Goal: Task Accomplishment & Management: Use online tool/utility

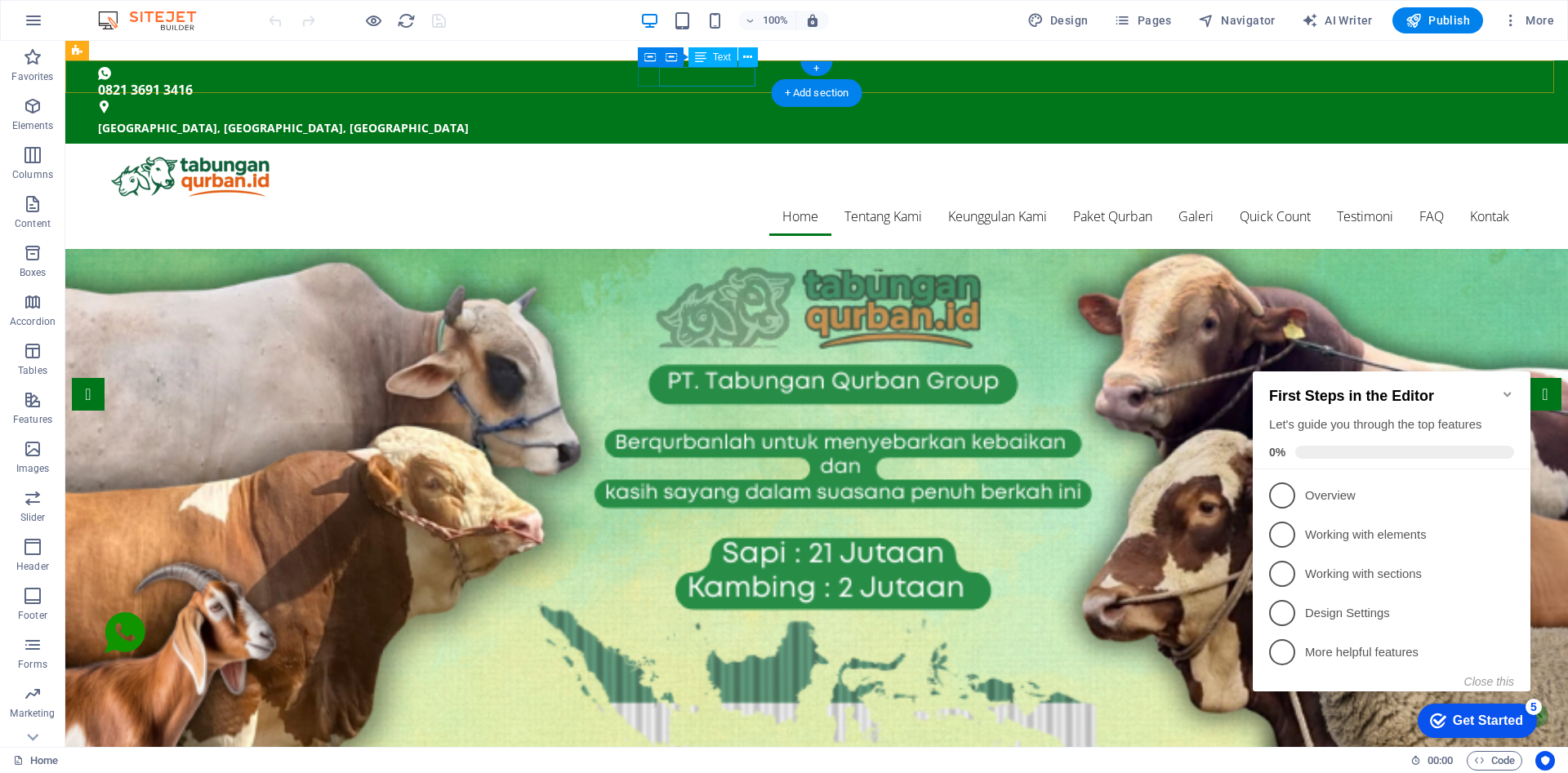
click at [683, 80] on div "0821 3691 3416" at bounding box center [810, 90] width 1424 height 20
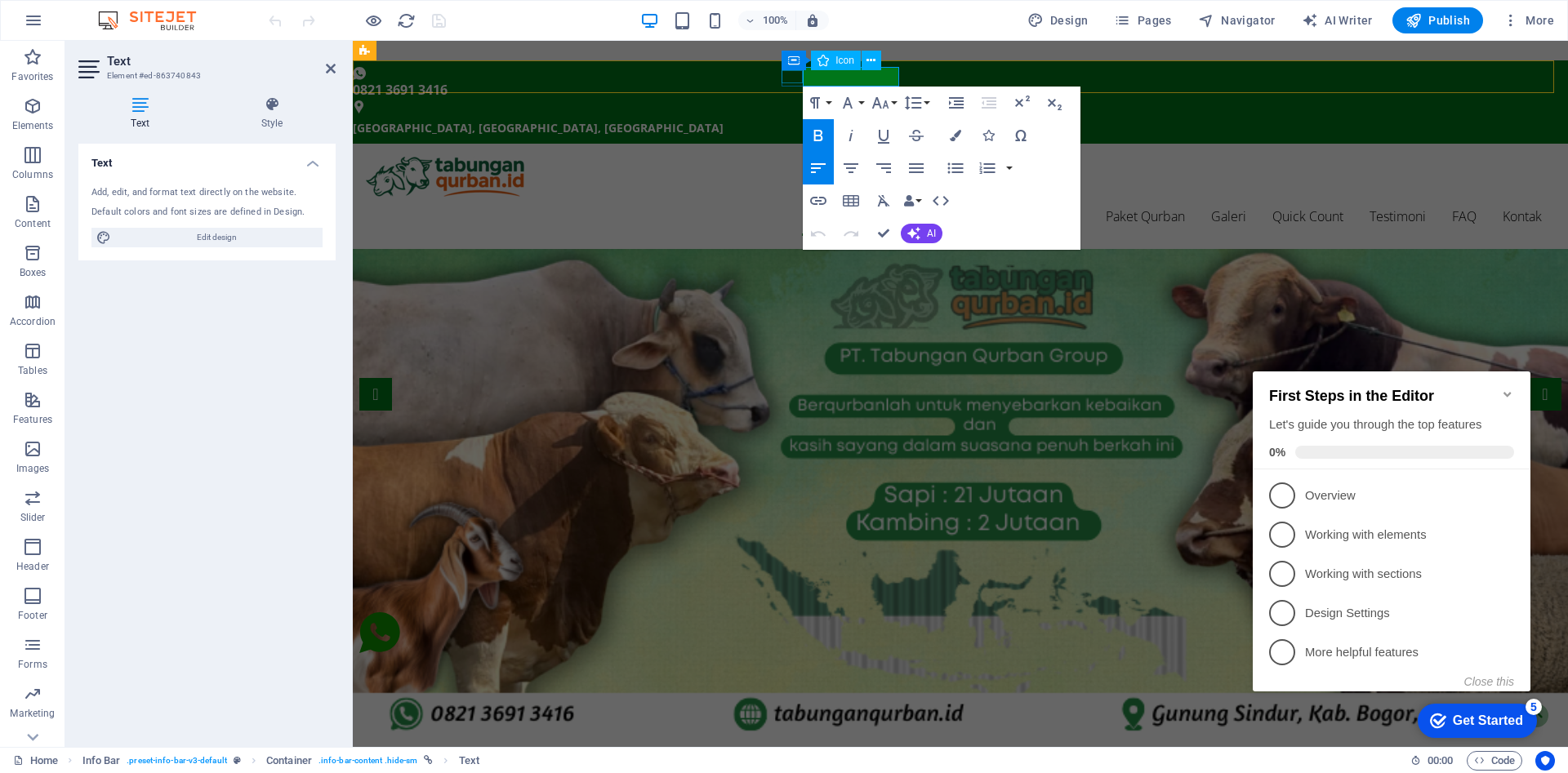
click at [787, 77] on figure at bounding box center [954, 73] width 1202 height 13
select select "xMidYMid"
select select "px"
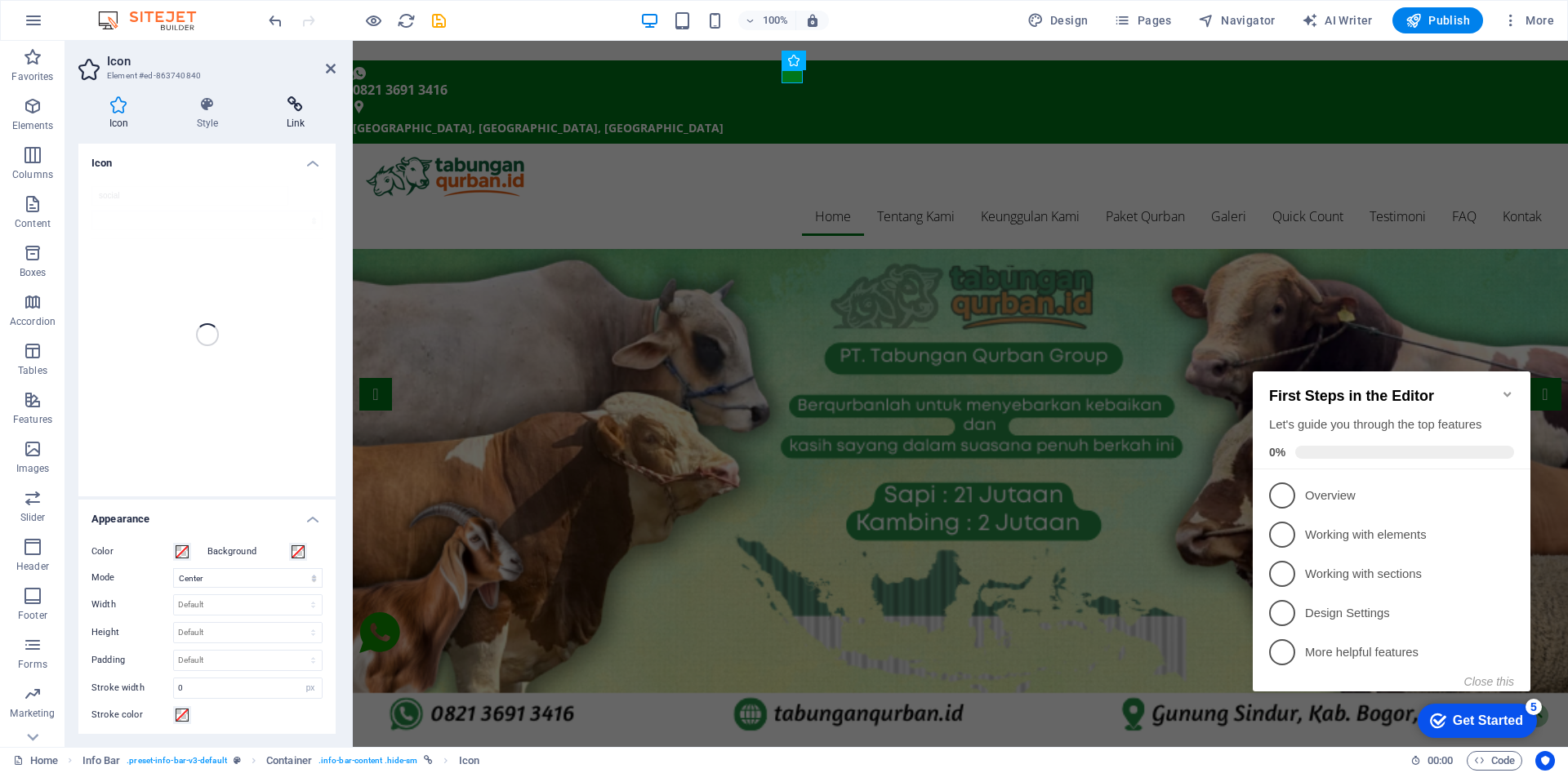
click at [287, 117] on h4 "Link" at bounding box center [295, 114] width 80 height 34
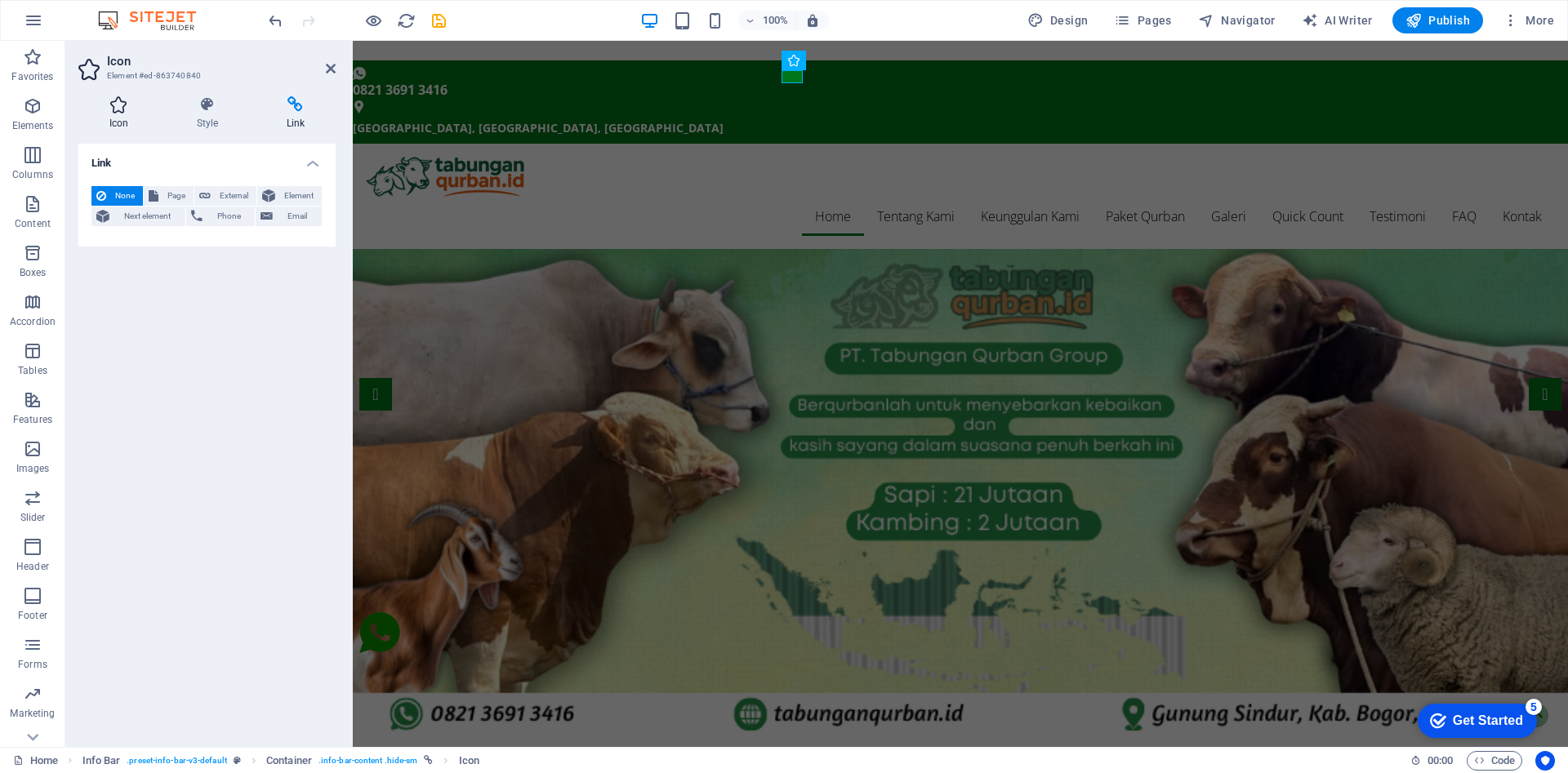
click at [121, 118] on h4 "Icon" at bounding box center [122, 114] width 88 height 34
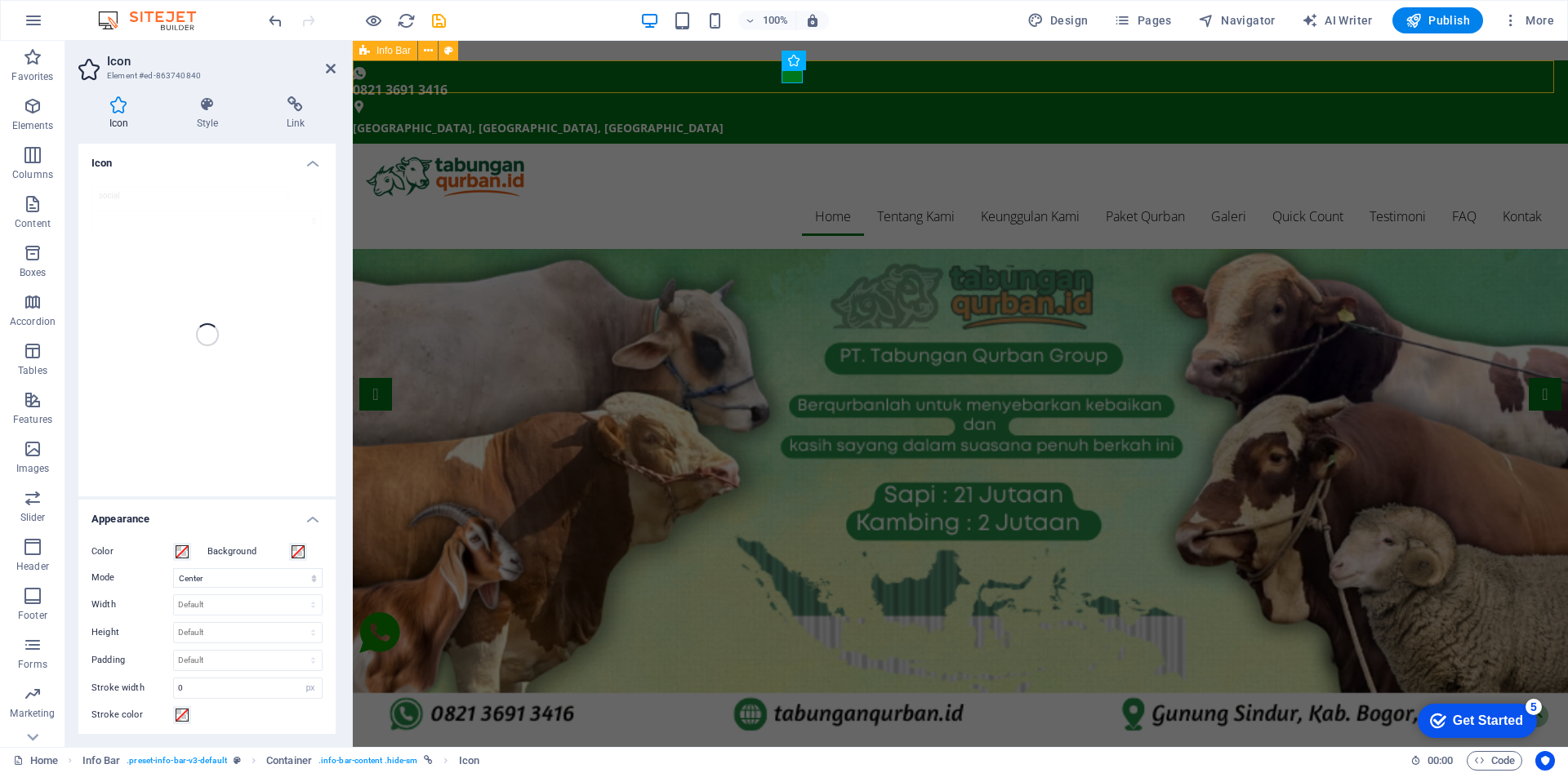
click at [725, 79] on div "0821 3691 [GEOGRAPHIC_DATA], [GEOGRAPHIC_DATA] [GEOGRAPHIC_DATA], [GEOGRAPHIC_D…" at bounding box center [961, 102] width 1216 height 83
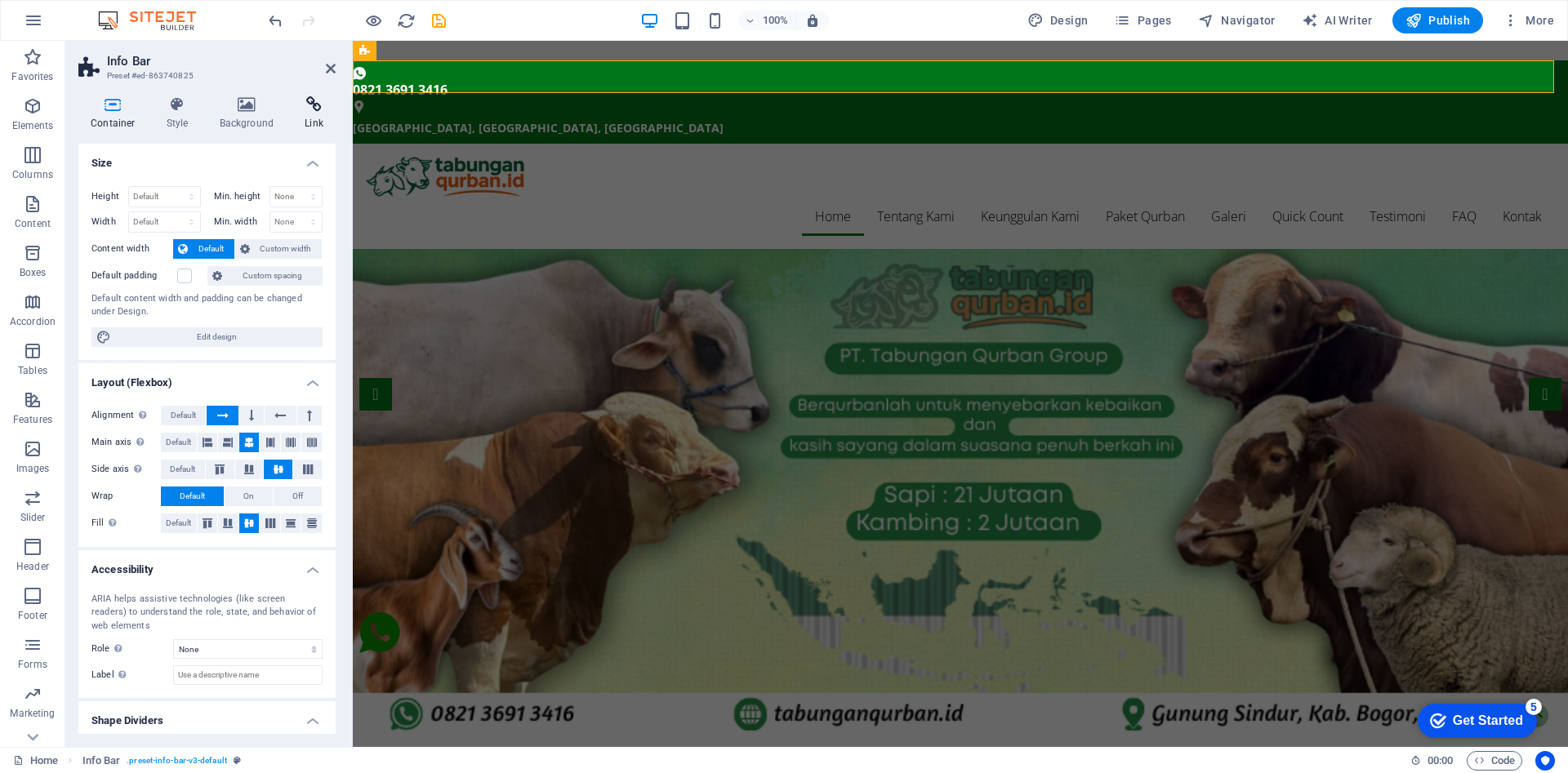
click at [319, 109] on icon at bounding box center [314, 104] width 43 height 16
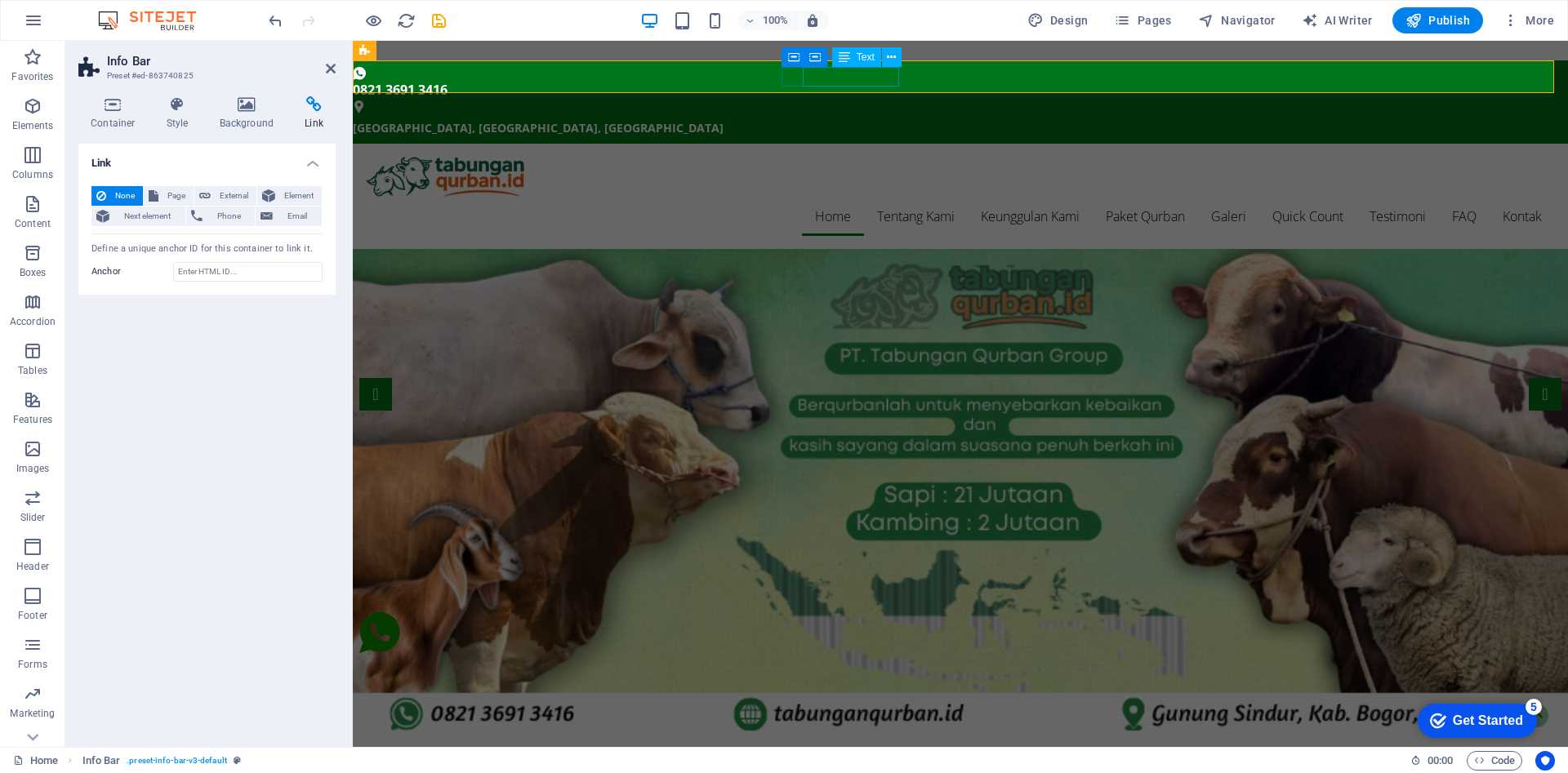
click at [871, 80] on div "0821 3691 3416" at bounding box center [954, 90] width 1202 height 20
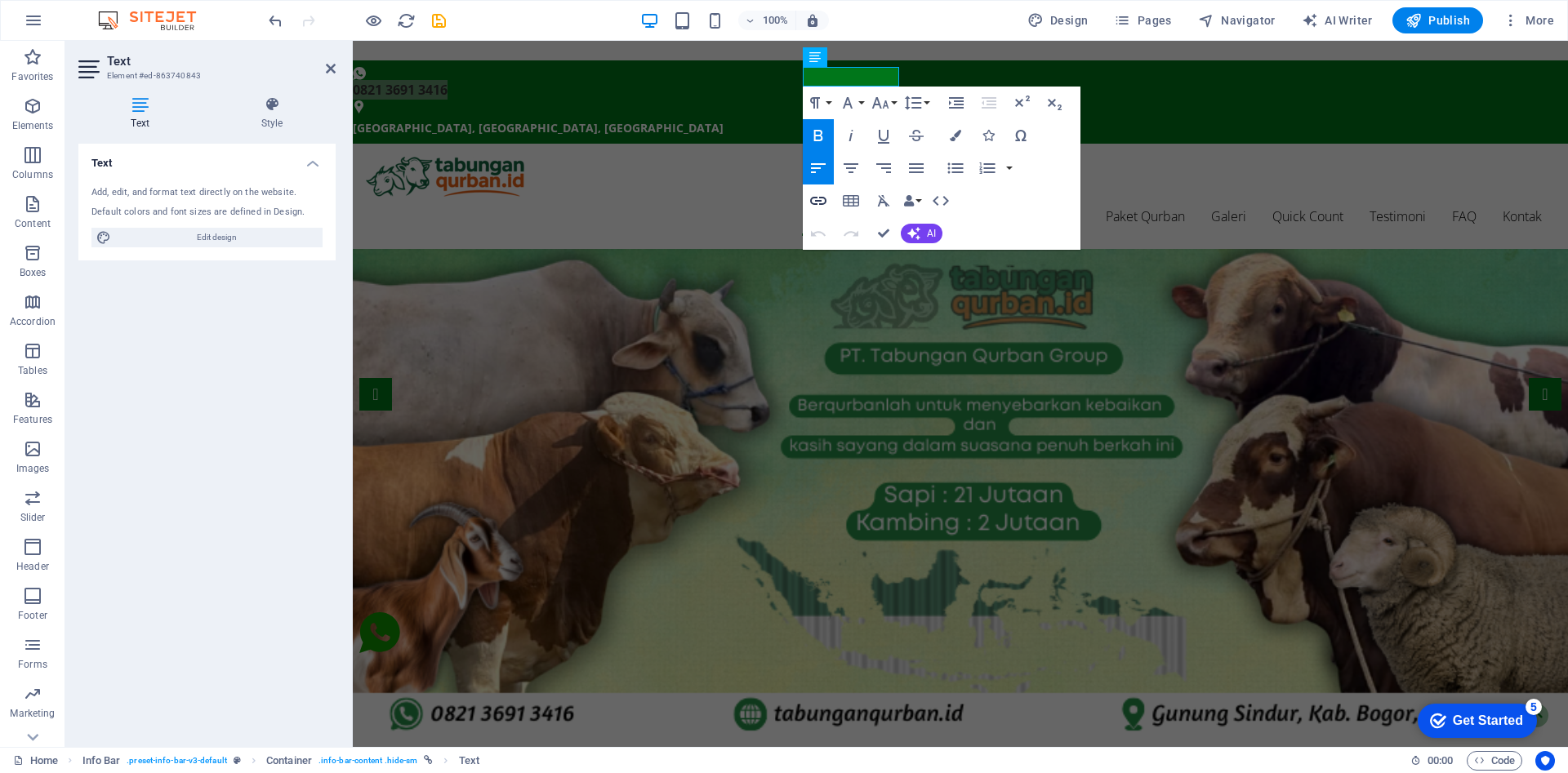
click at [819, 199] on icon "button" at bounding box center [818, 201] width 20 height 20
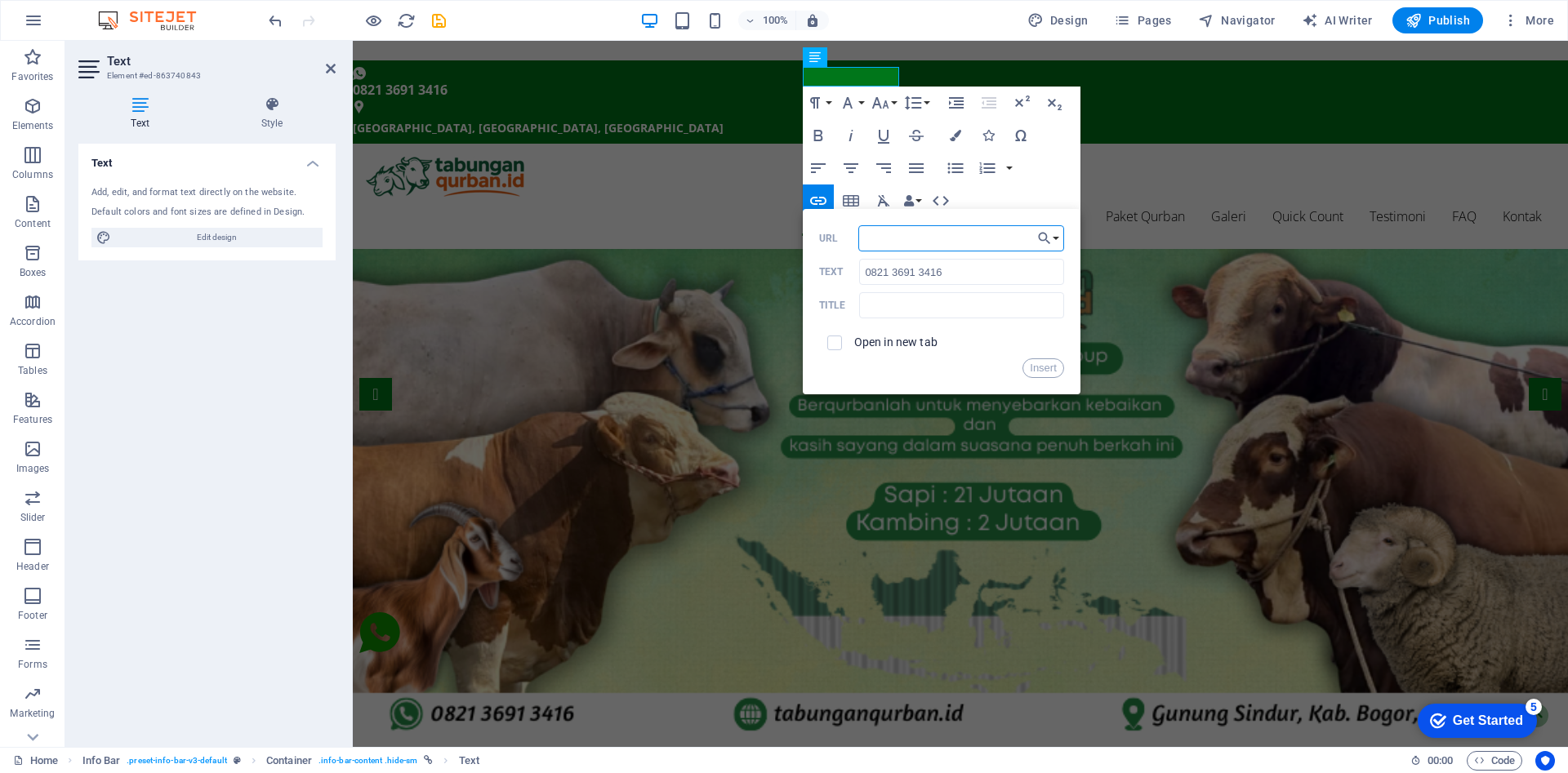
paste input "https://api.whatsapp.com/send?phone=628193324777&text=Hallo%2C%20saya%20mau%20T…"
click at [922, 240] on input "https://api.whatsapp.com/send?phone=628193324777&text=Hallo%2C%20saya%20mau%20T…" at bounding box center [961, 238] width 206 height 26
type input "https://api.whatsapp.com/send?phone=628193324777&text=Hallo%2C%20saya%20mau%20T…"
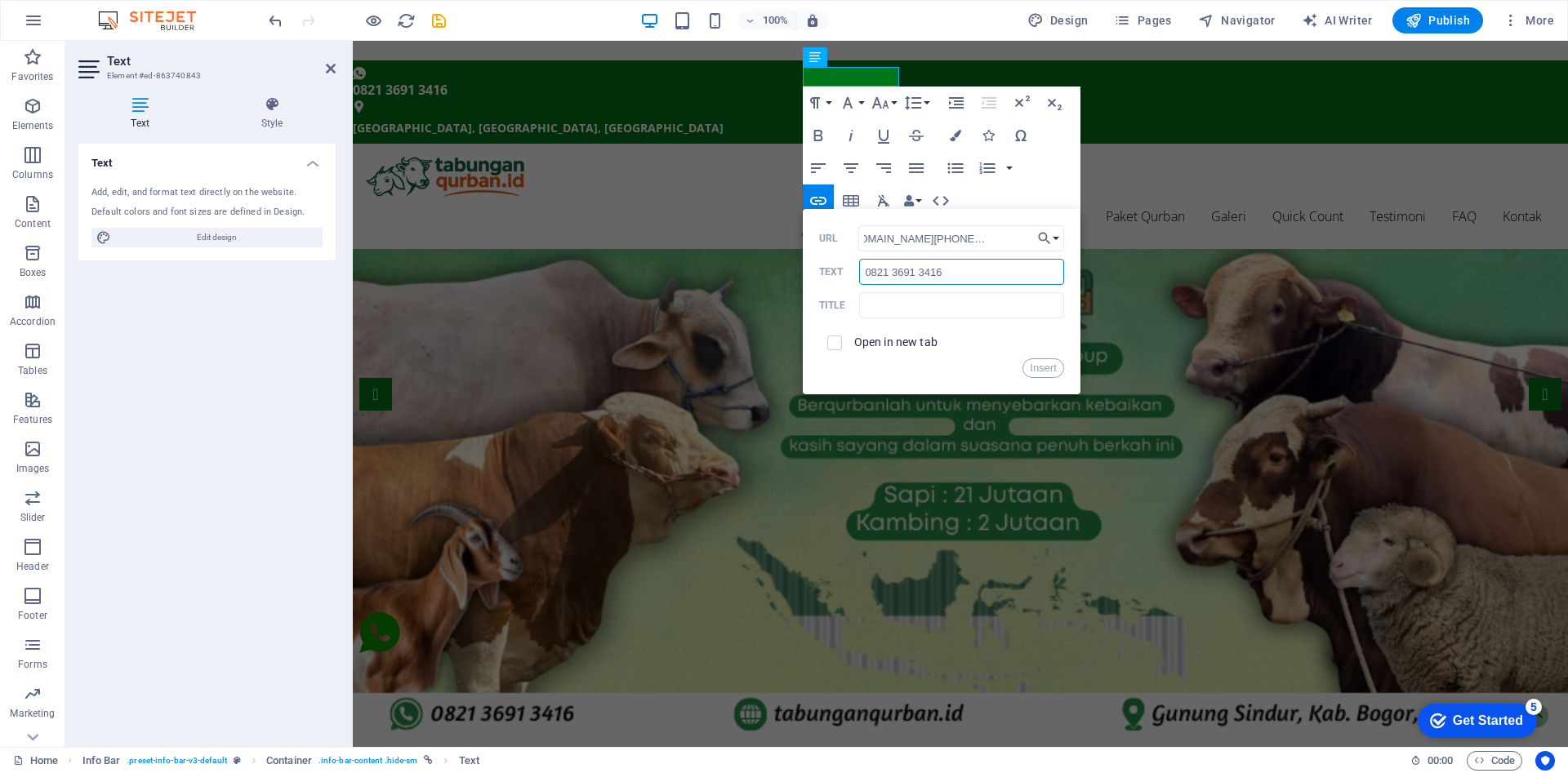
scroll to position [0, 0]
click at [919, 270] on input "0821 3691 3416" at bounding box center [961, 272] width 204 height 26
type input "0821 3691 3416"
click at [959, 274] on input "0821 3691 3416" at bounding box center [961, 272] width 204 height 26
click at [987, 242] on input "https://api.whatsapp.com/send?phone=628193324777&text=Hallo%2C%20saya%20mau%20T…" at bounding box center [961, 238] width 206 height 26
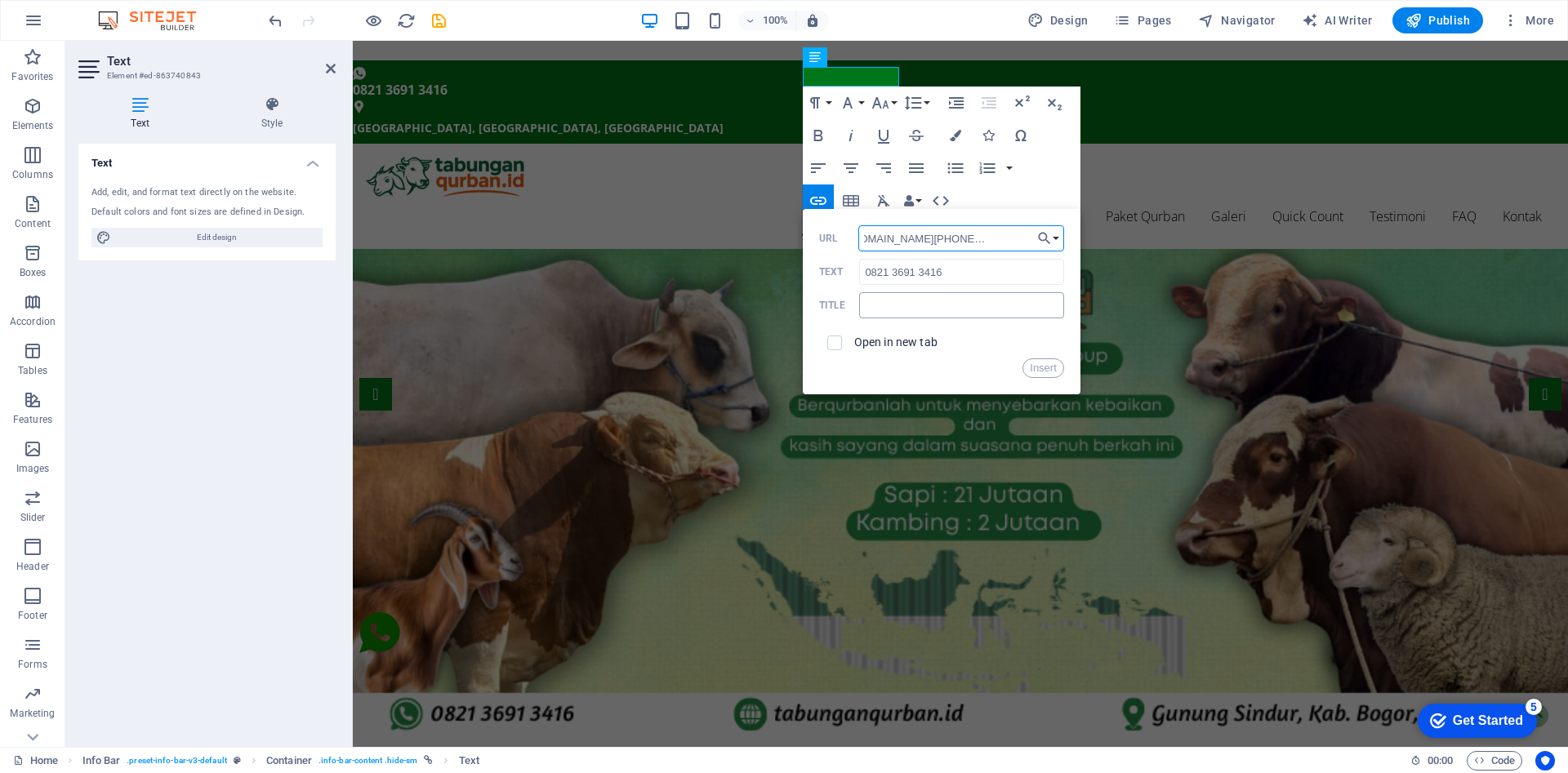
scroll to position [0, 116]
paste input "0821 3691 3416"
type input "https://api.whatsapp.com/send?phone=6282136913416&text=Hallo%2C%20saya%20mau%20…"
click at [898, 342] on label "Open in new tab" at bounding box center [896, 342] width 84 height 13
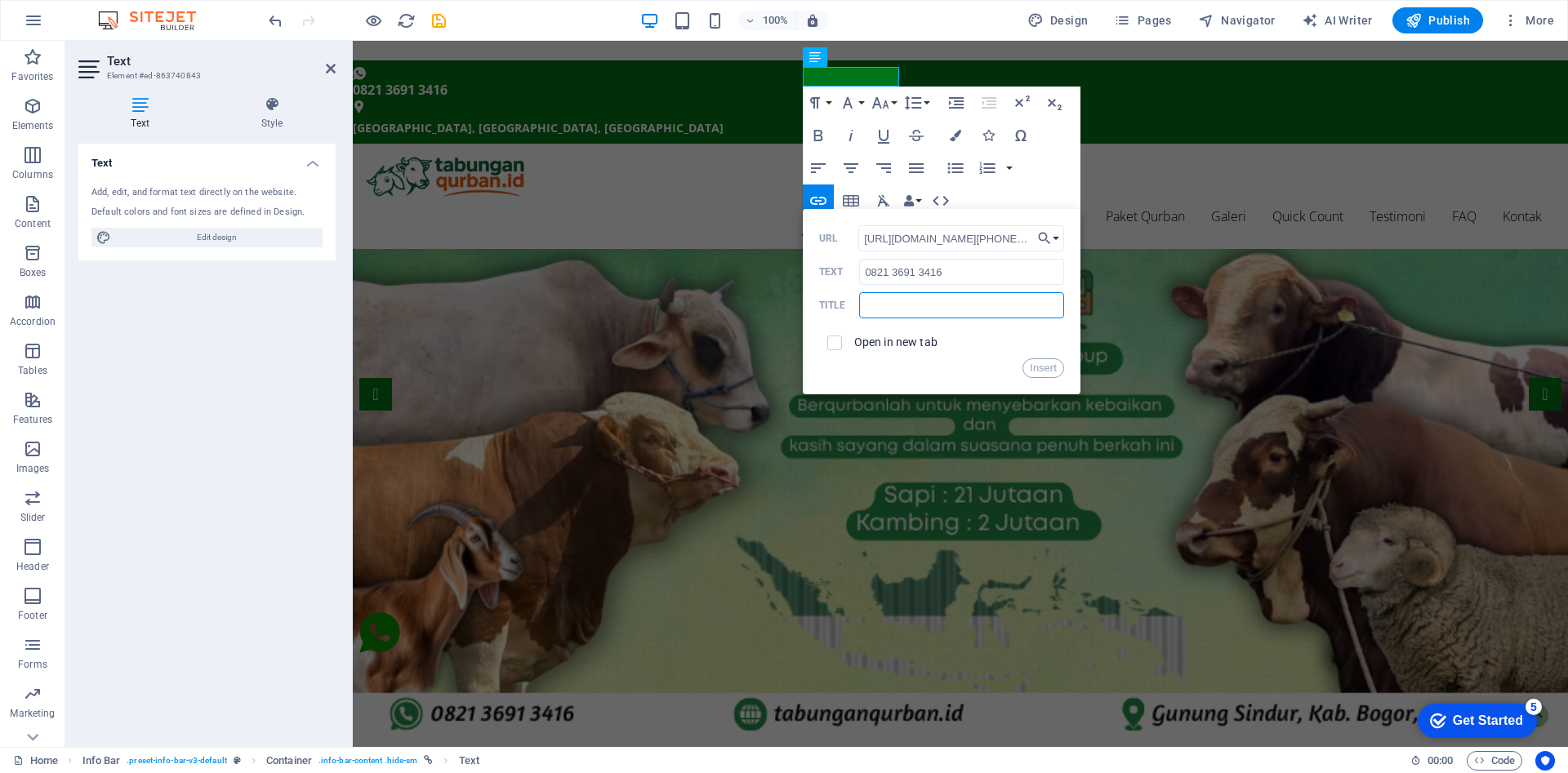
click at [939, 310] on input "text" at bounding box center [961, 306] width 204 height 26
type input "wa admin"
click at [1048, 368] on button "Insert" at bounding box center [1044, 368] width 41 height 20
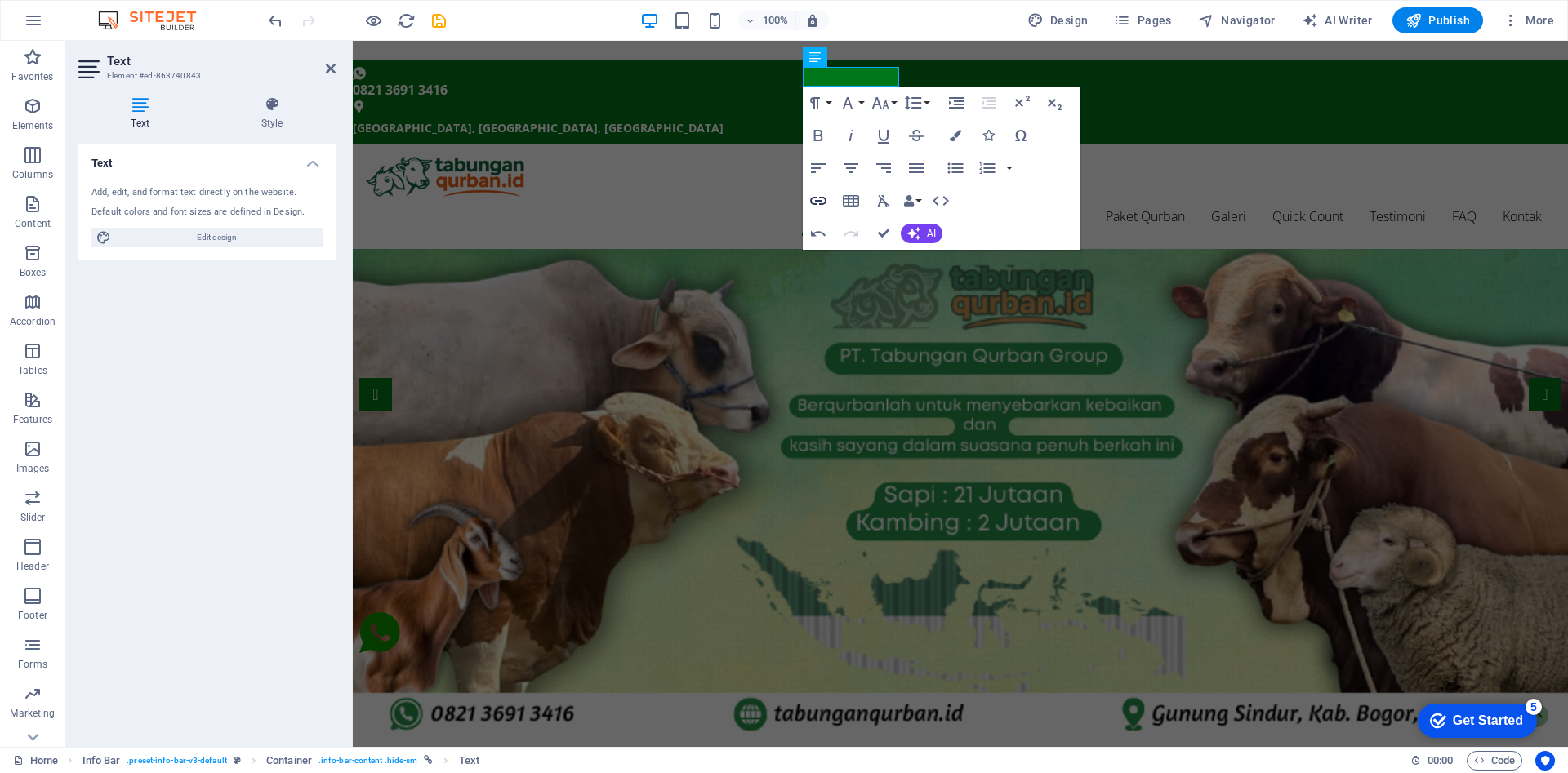
checkbox input "true"
click at [815, 199] on icon "button" at bounding box center [818, 201] width 20 height 20
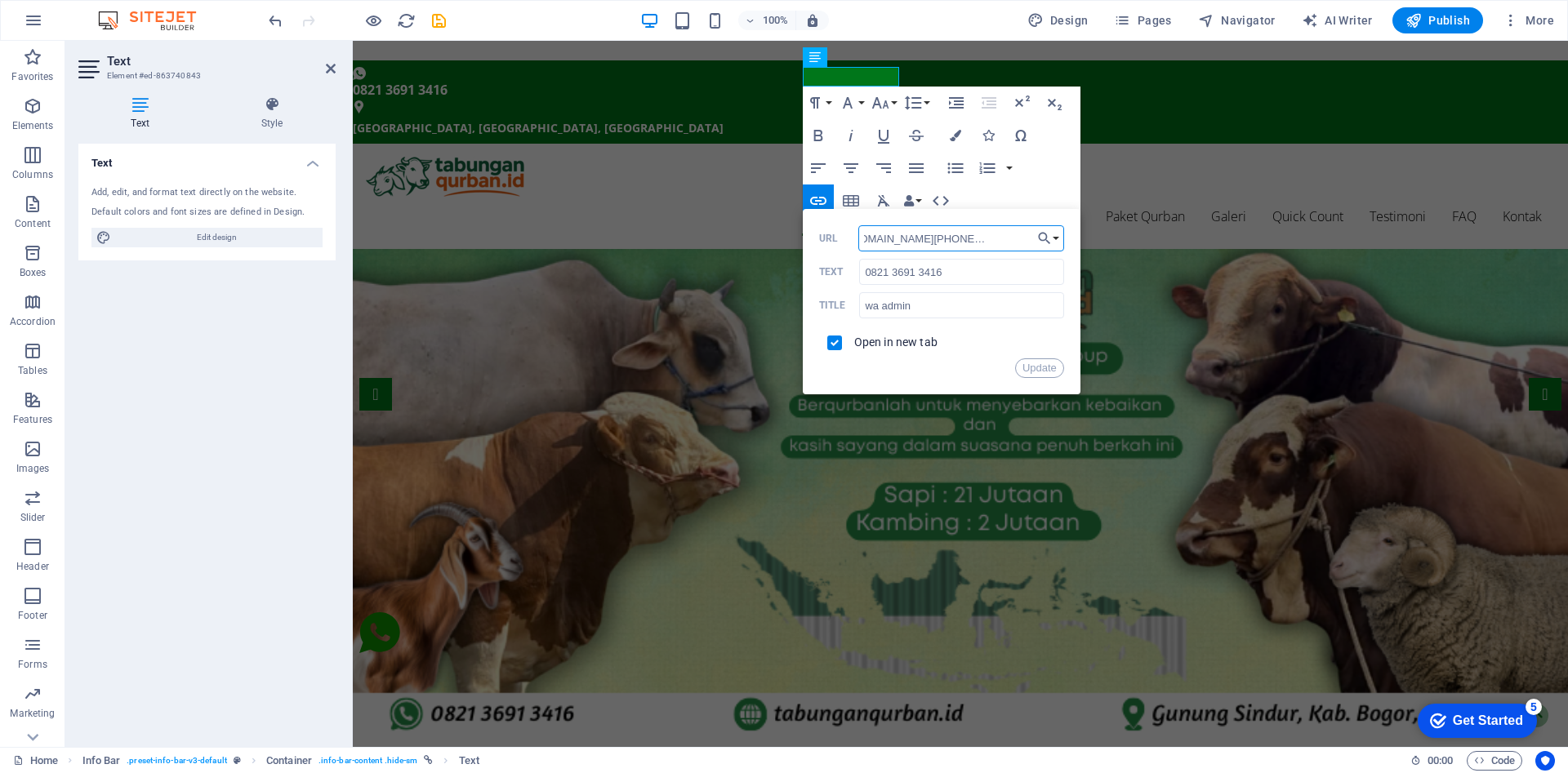
click at [906, 244] on input "https://api.whatsapp.com/send?phone=6282136913416&text=Hallo%2C%20saya%20mau%20…" at bounding box center [961, 238] width 206 height 26
click at [790, 80] on figure at bounding box center [954, 73] width 1202 height 13
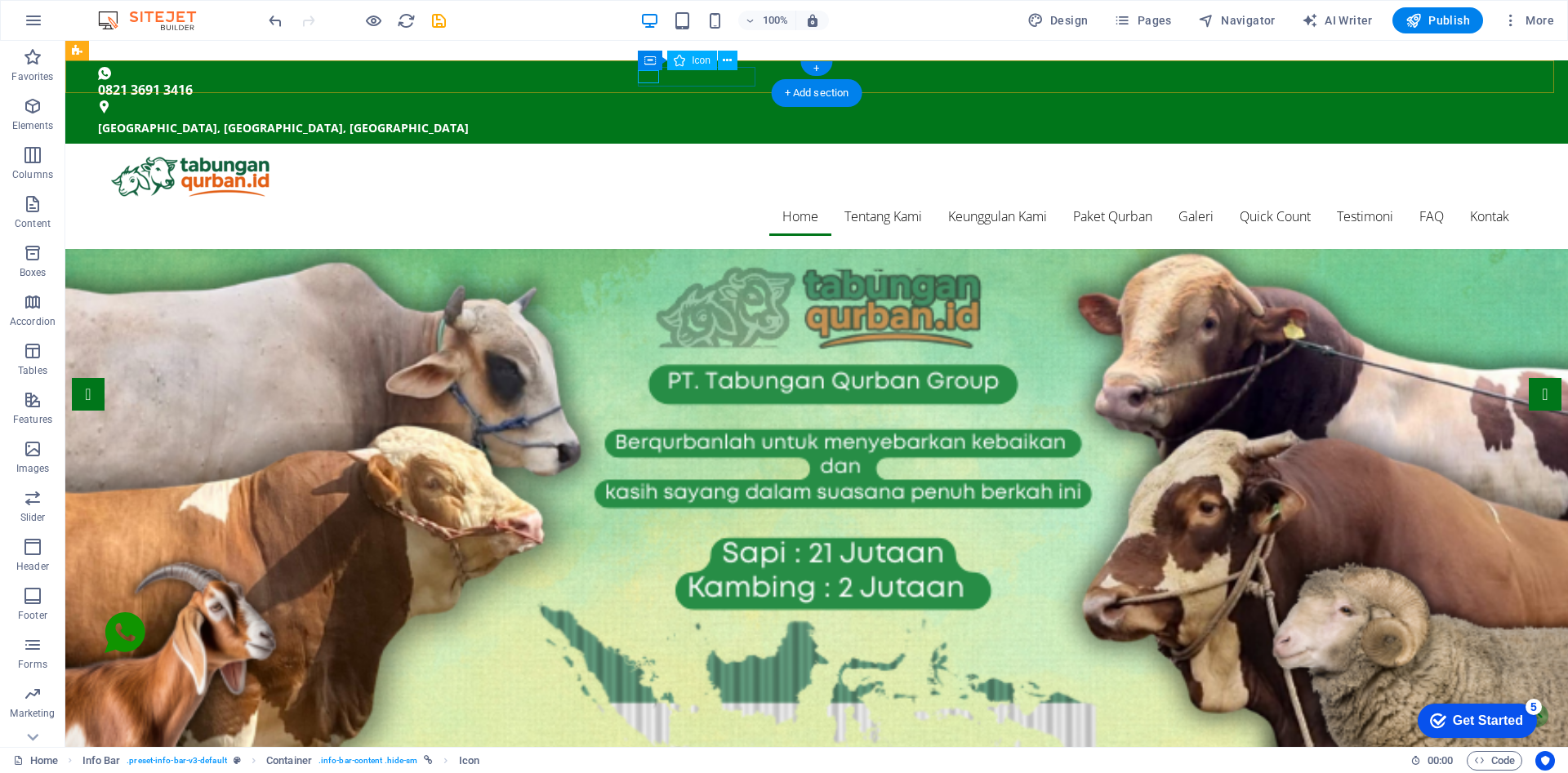
click at [646, 77] on figure at bounding box center [810, 73] width 1424 height 13
select select "xMidYMid"
select select "px"
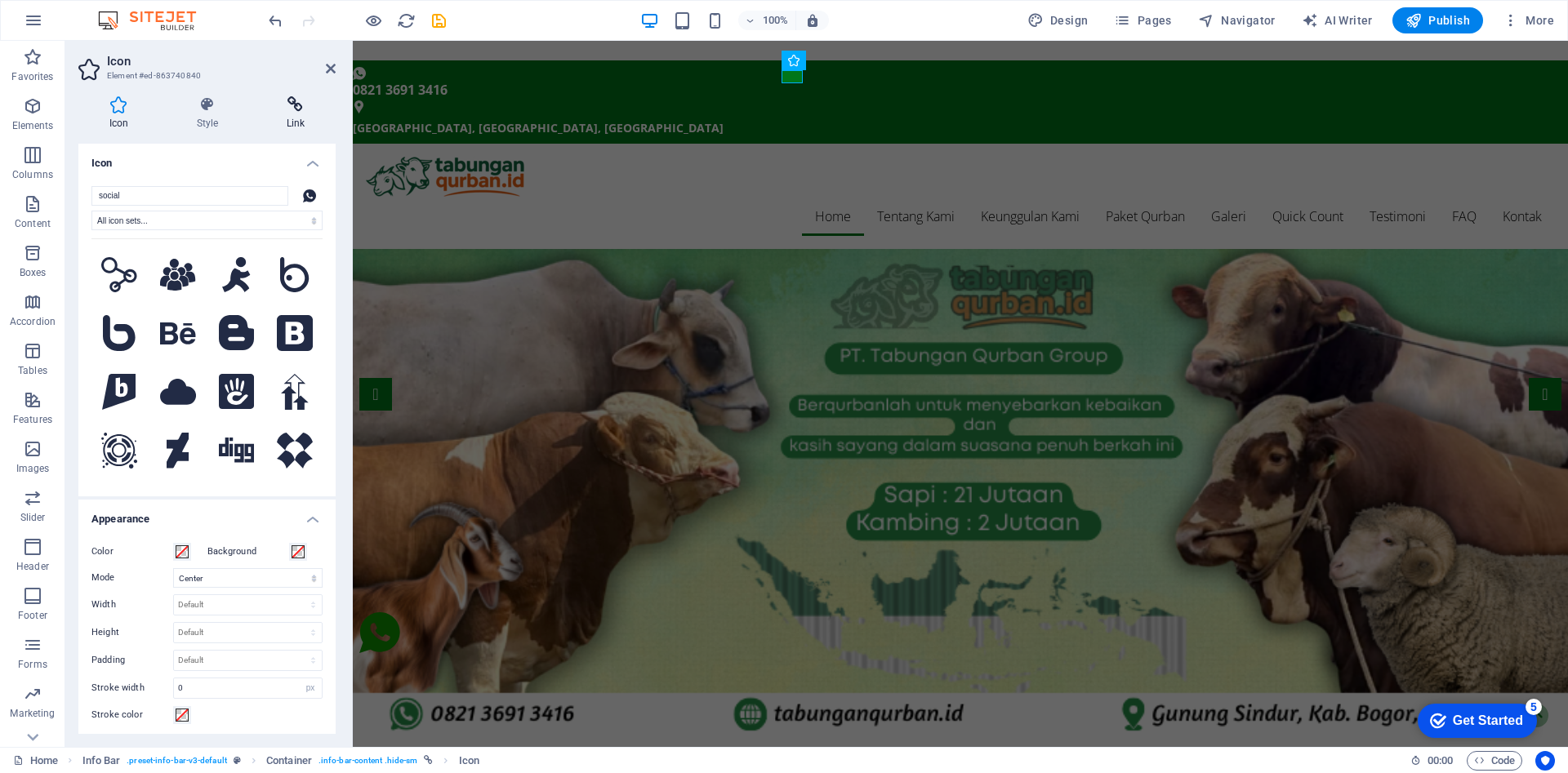
click at [294, 105] on icon at bounding box center [295, 104] width 80 height 16
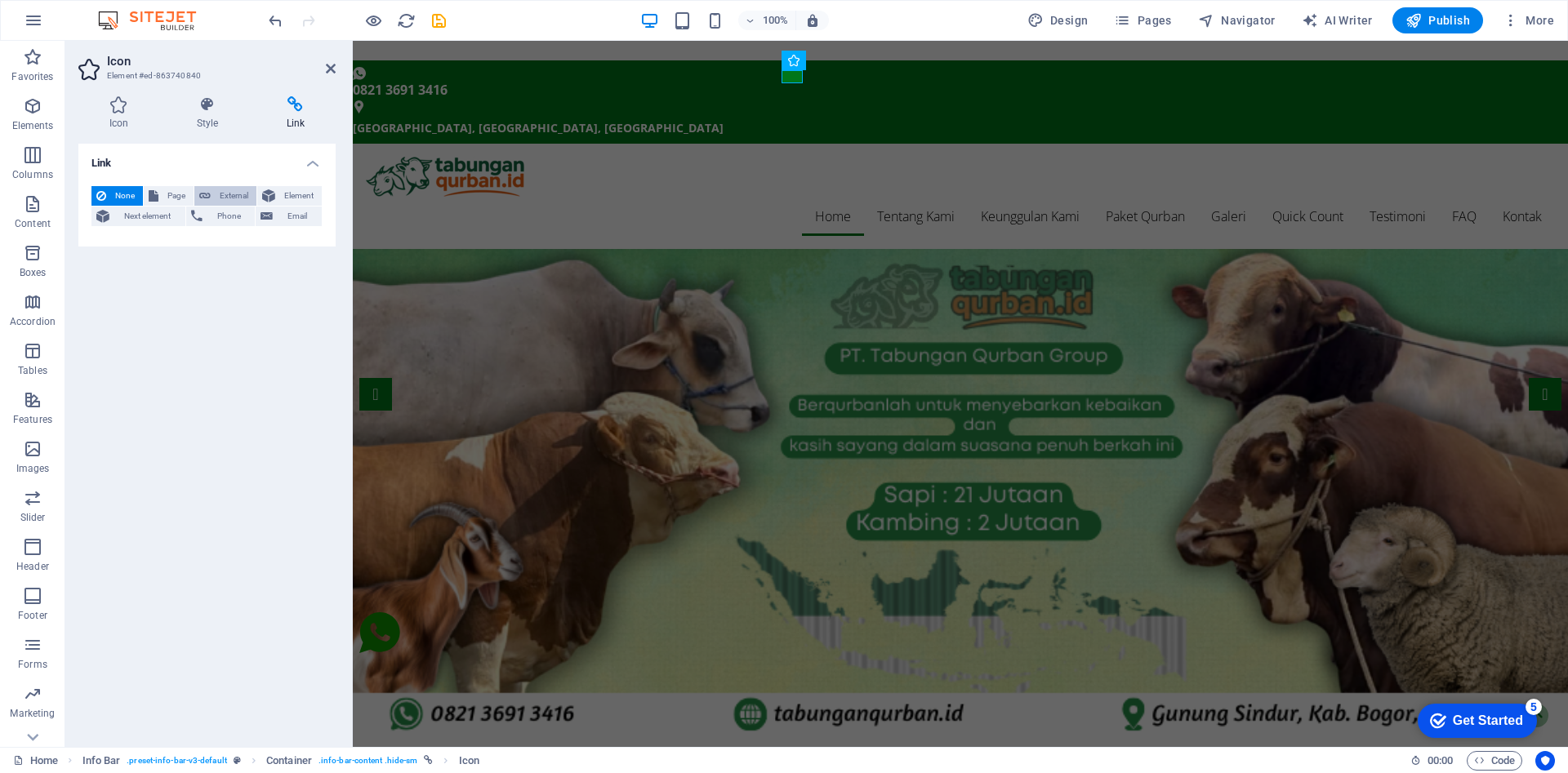
click at [217, 191] on span "External" at bounding box center [233, 195] width 36 height 20
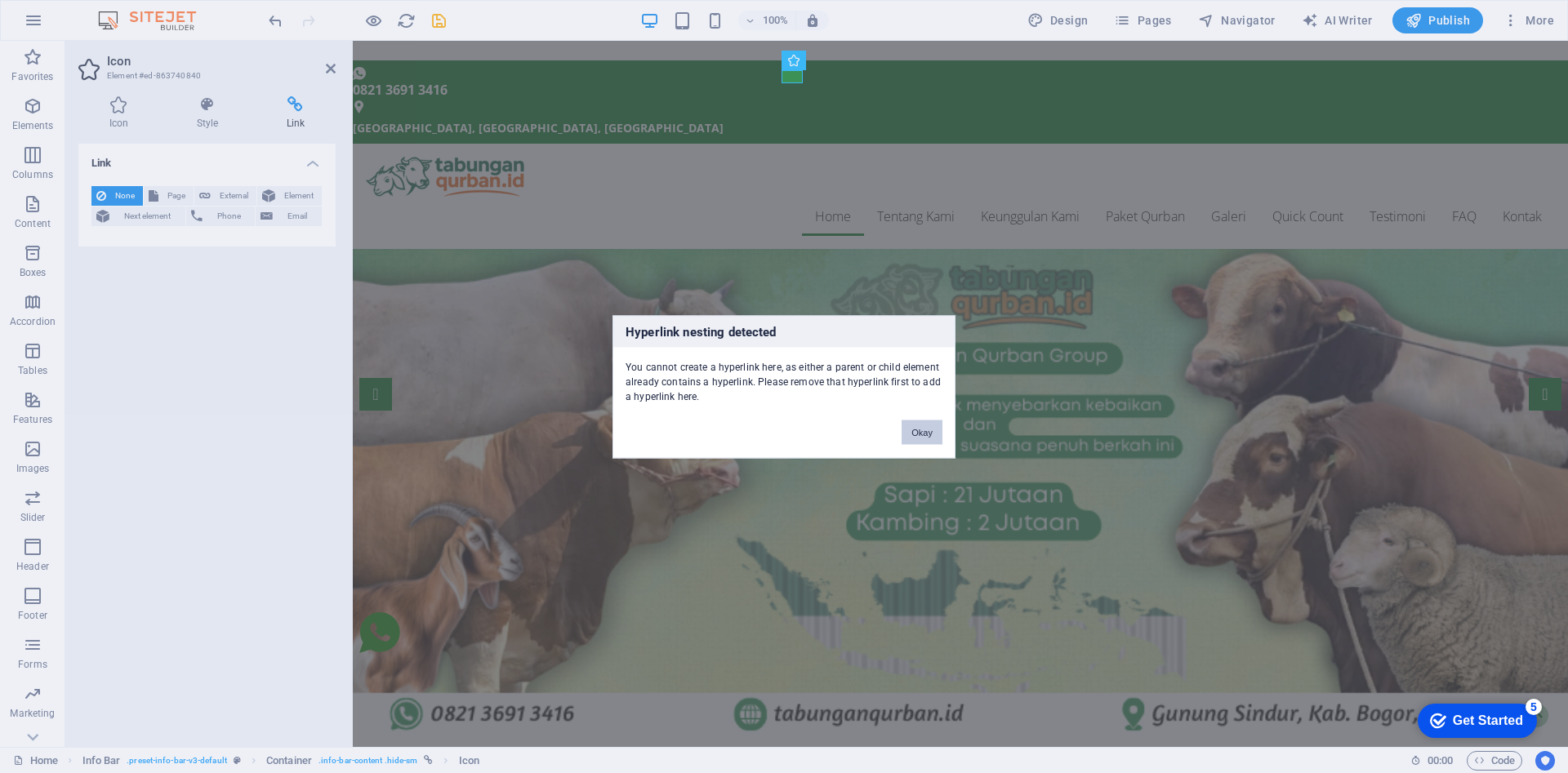
click at [925, 431] on button "Okay" at bounding box center [921, 432] width 40 height 24
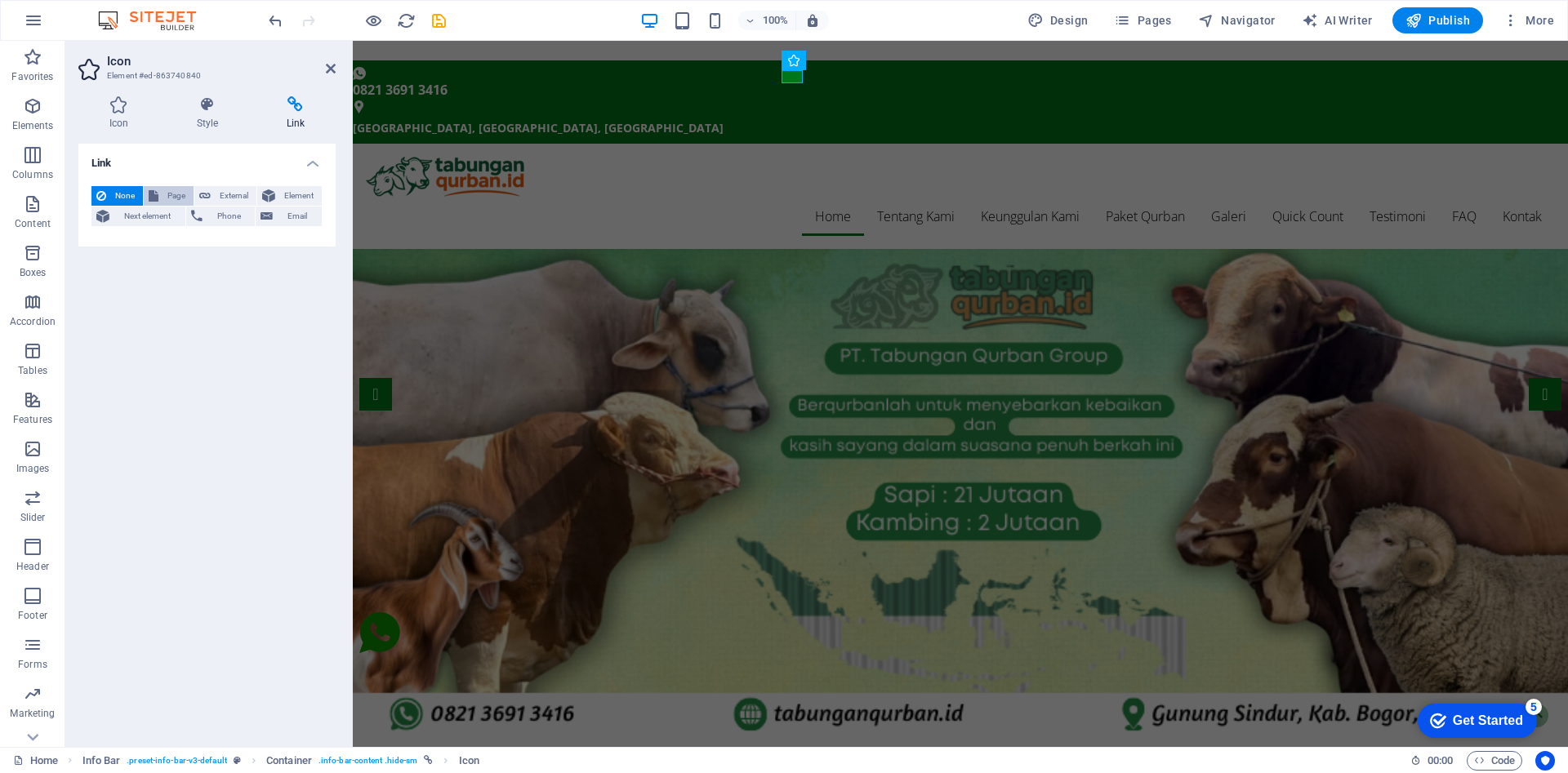
click at [170, 202] on span "Page" at bounding box center [176, 195] width 25 height 20
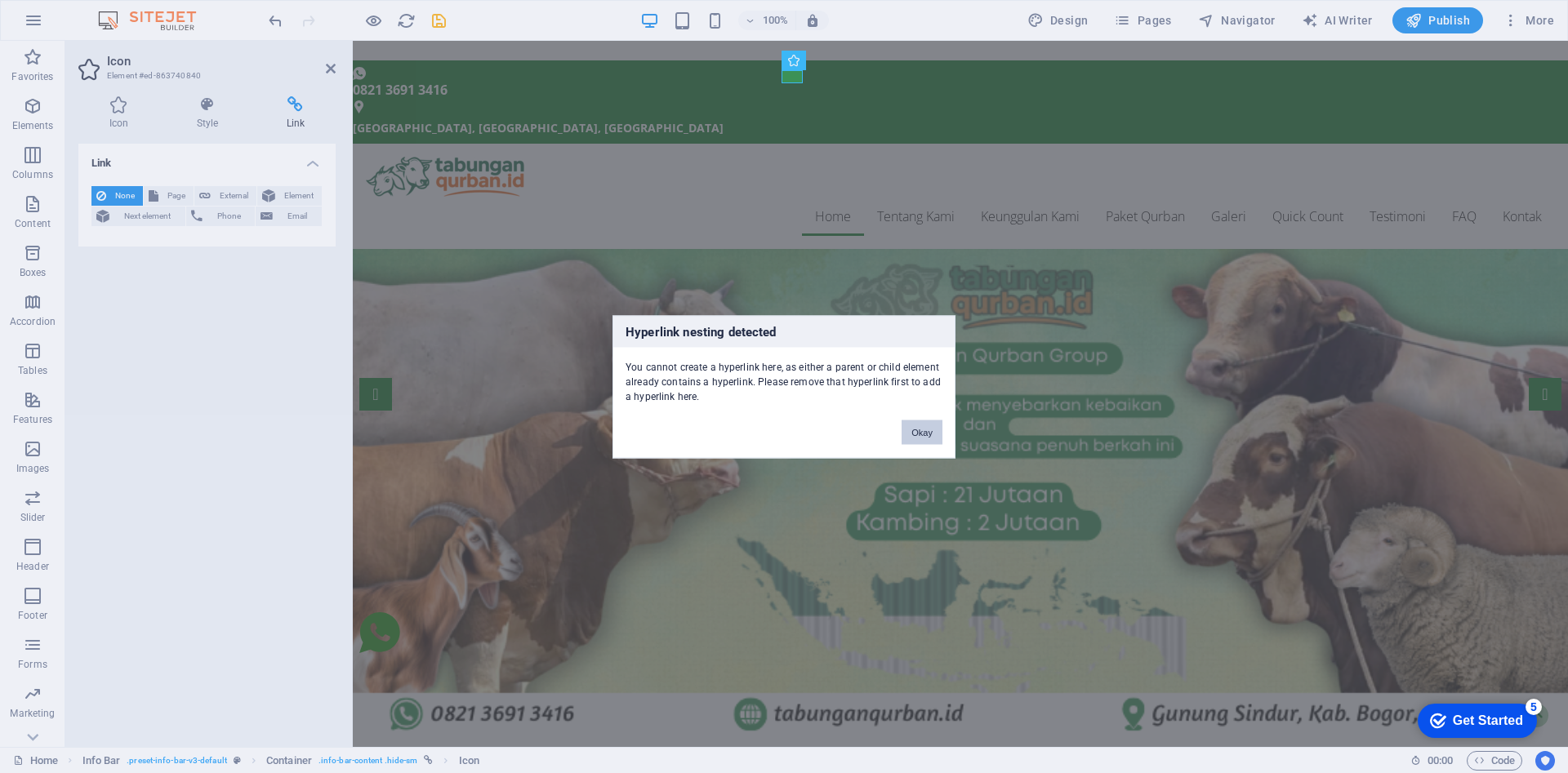
drag, startPoint x: 912, startPoint y: 430, endPoint x: 130, endPoint y: 228, distance: 807.7
click at [912, 430] on button "Okay" at bounding box center [921, 432] width 40 height 24
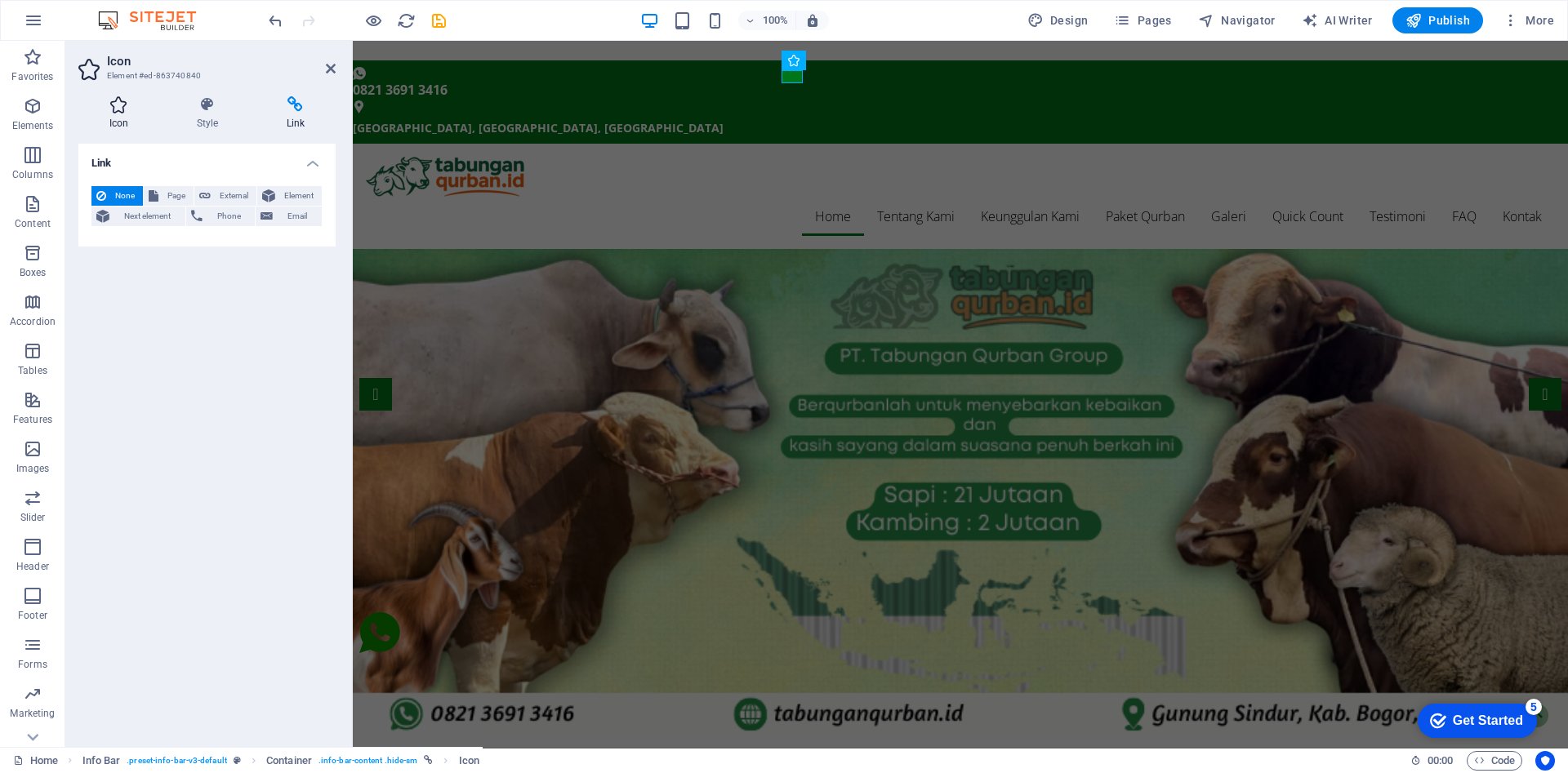
click at [119, 115] on h4 "Icon" at bounding box center [122, 114] width 88 height 34
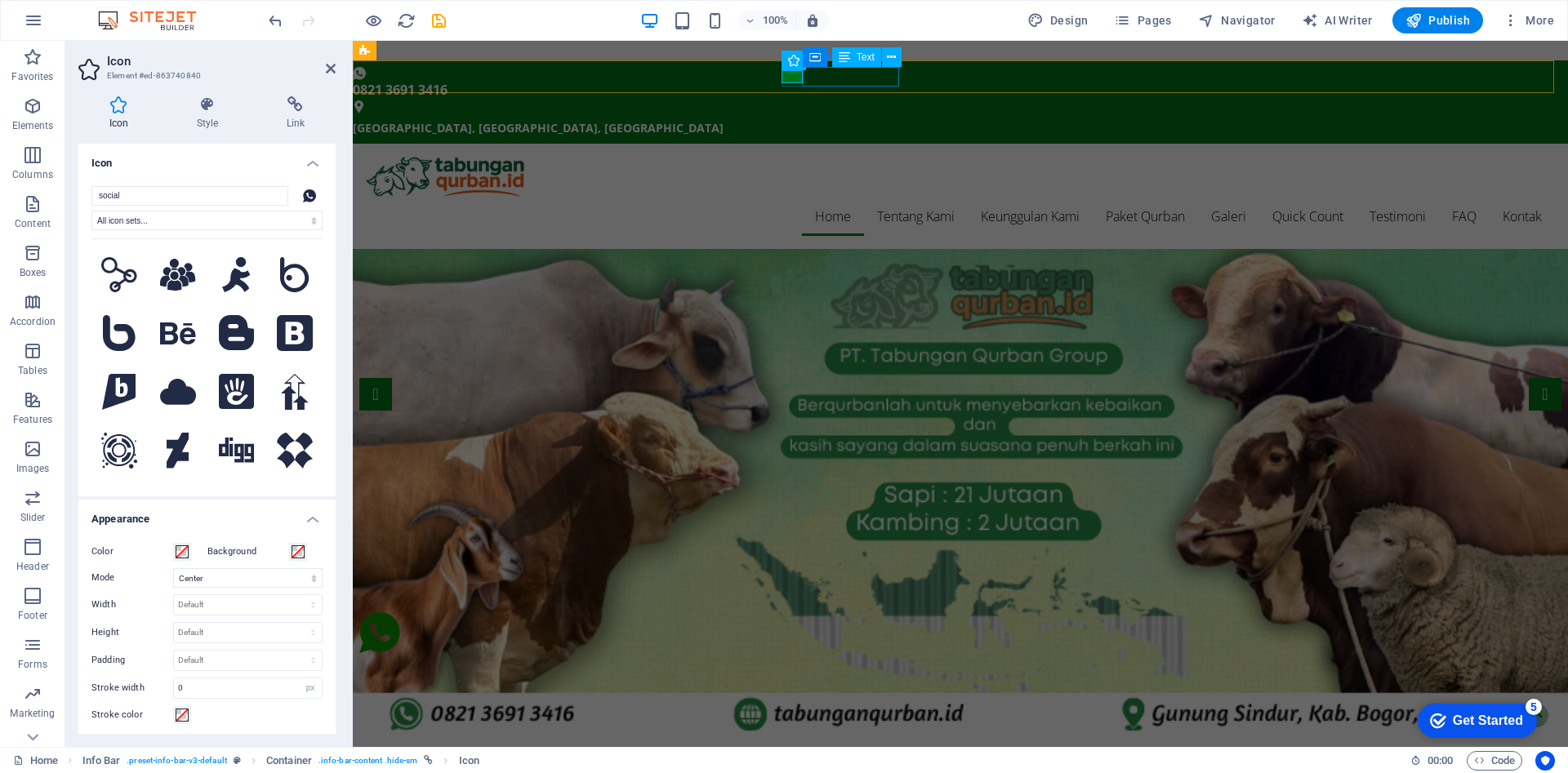
click at [865, 80] on div "0821 3691 3416" at bounding box center [954, 90] width 1202 height 20
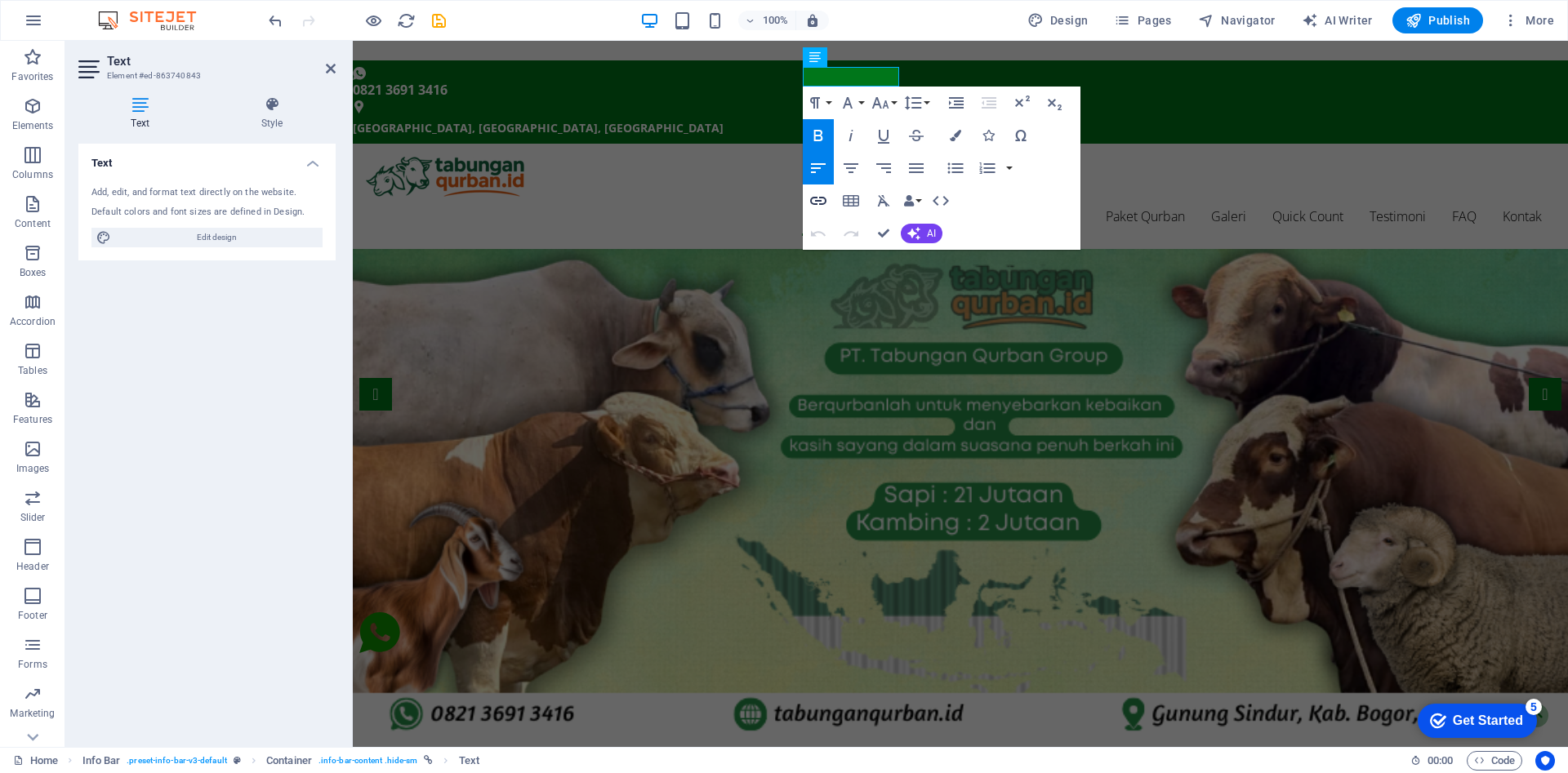
click at [820, 207] on icon "button" at bounding box center [818, 201] width 20 height 20
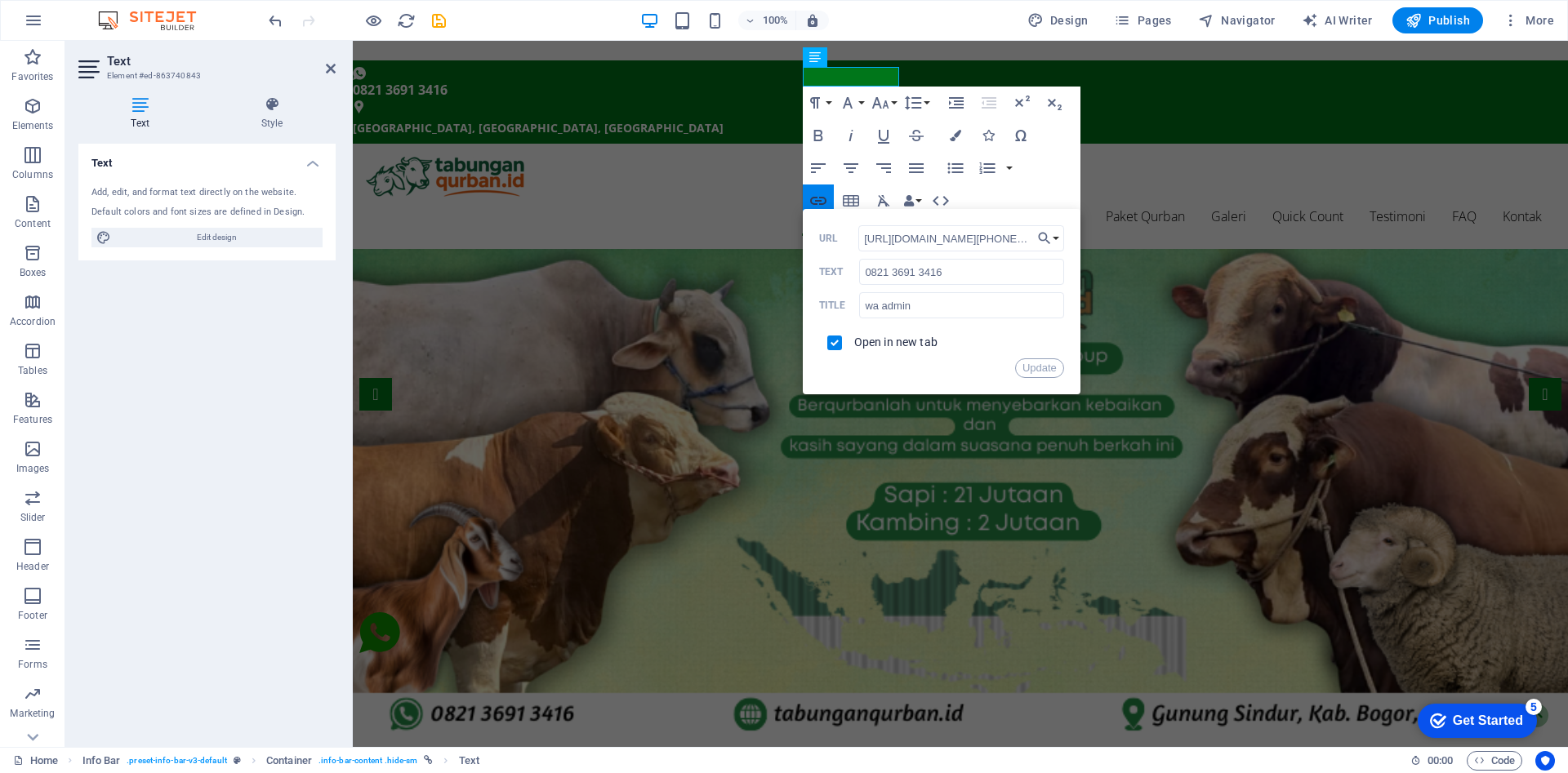
scroll to position [0, 641]
click at [1026, 368] on button "Update" at bounding box center [1039, 368] width 49 height 20
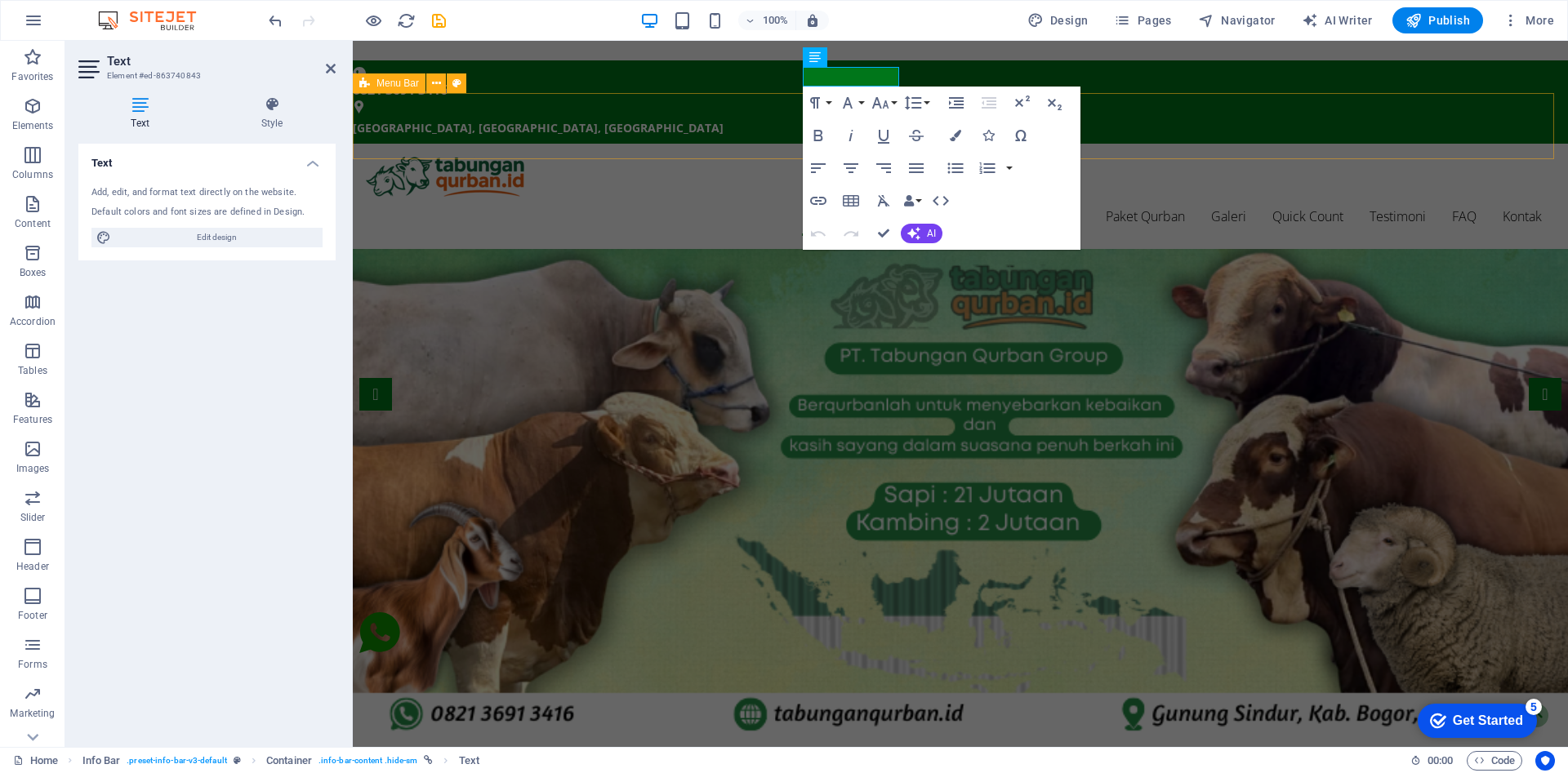
click at [1212, 144] on div "Home Tentang Kami Keunggulan Kami Paket Qurban Galeri Quick Count Testimoni FAQ…" at bounding box center [961, 196] width 1216 height 105
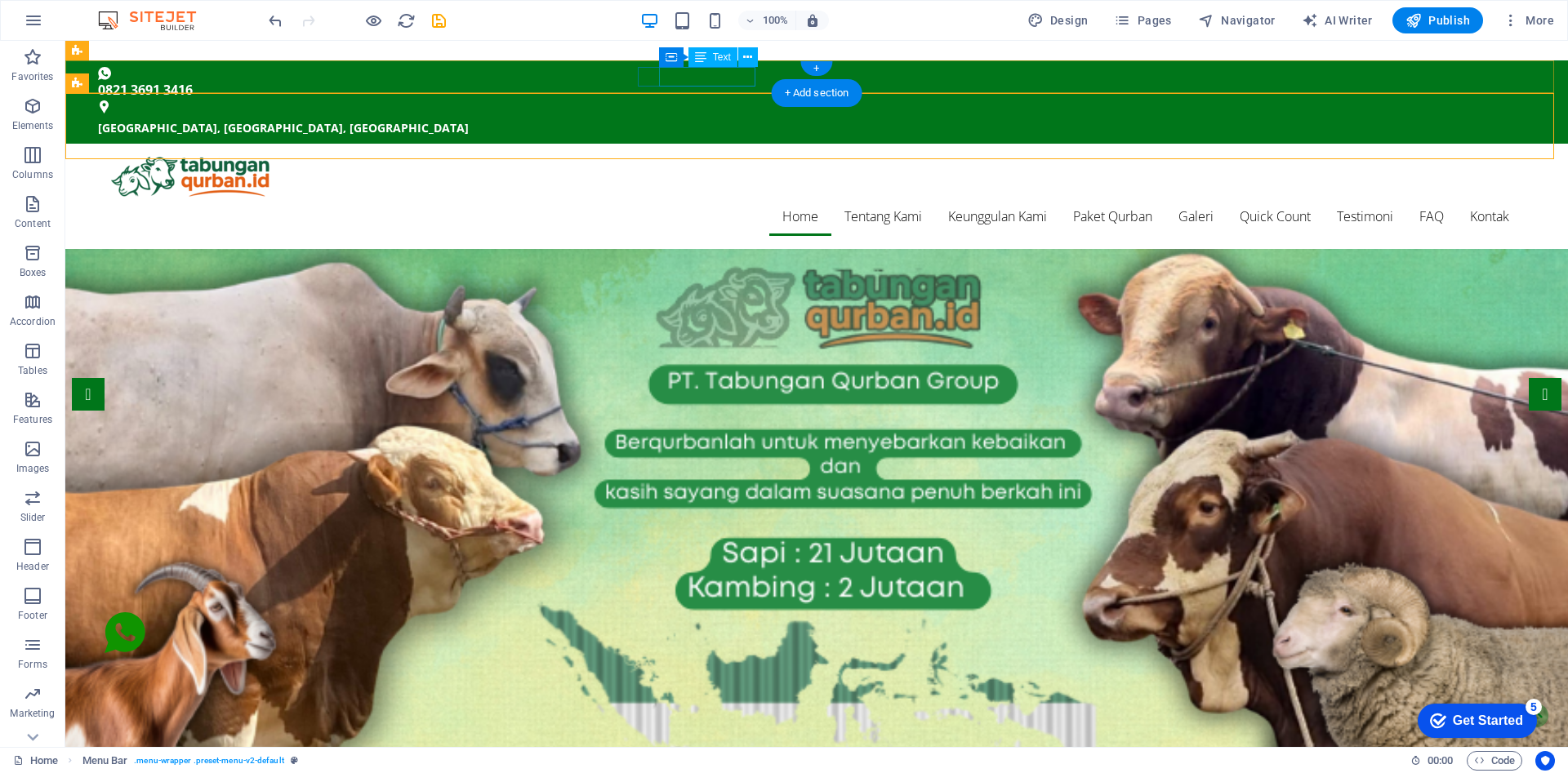
click at [703, 80] on div "0821 3691 3416" at bounding box center [810, 90] width 1424 height 20
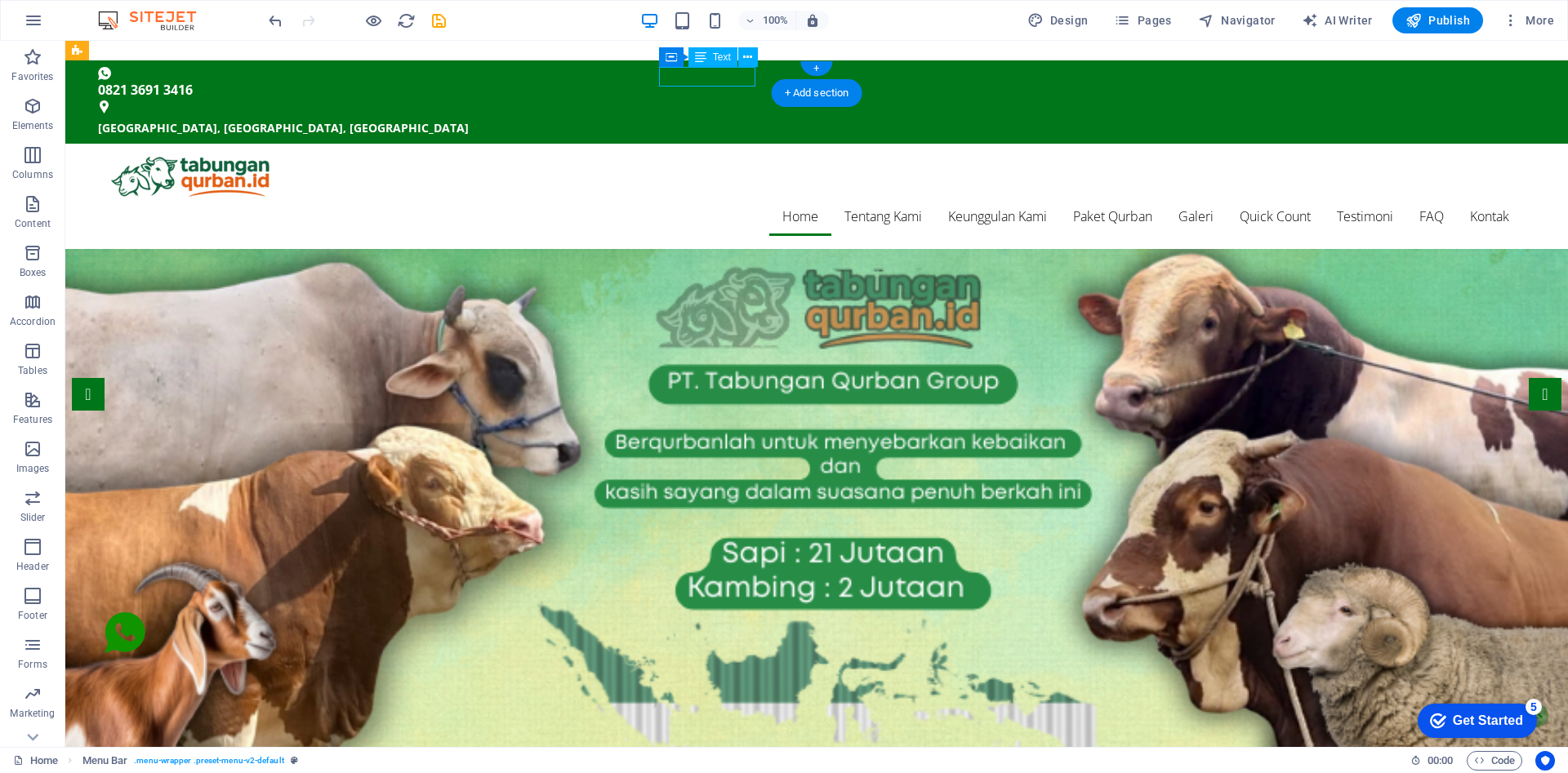
click at [703, 80] on div "0821 3691 3416" at bounding box center [810, 90] width 1424 height 20
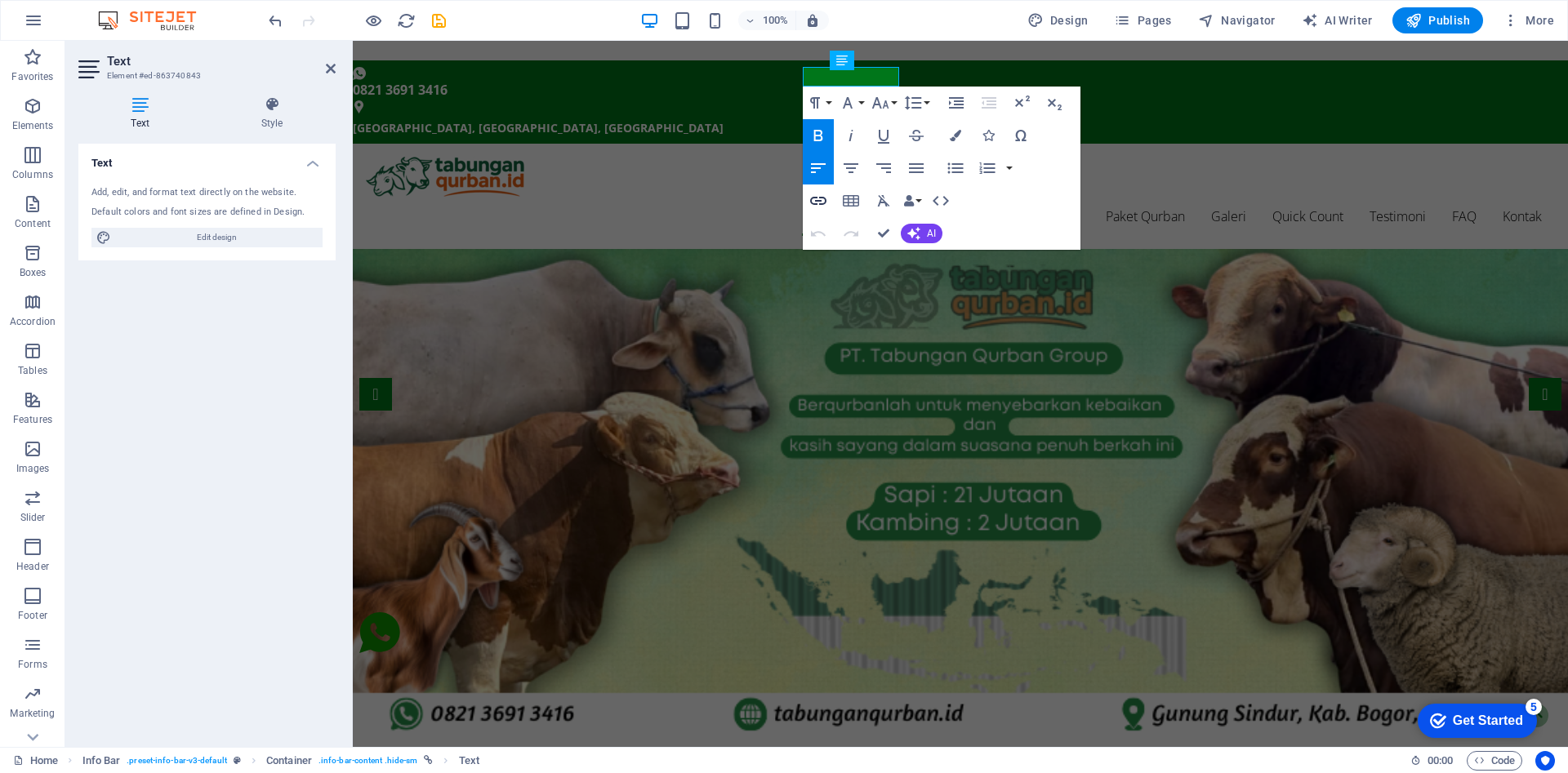
click at [817, 204] on icon "button" at bounding box center [818, 201] width 16 height 8
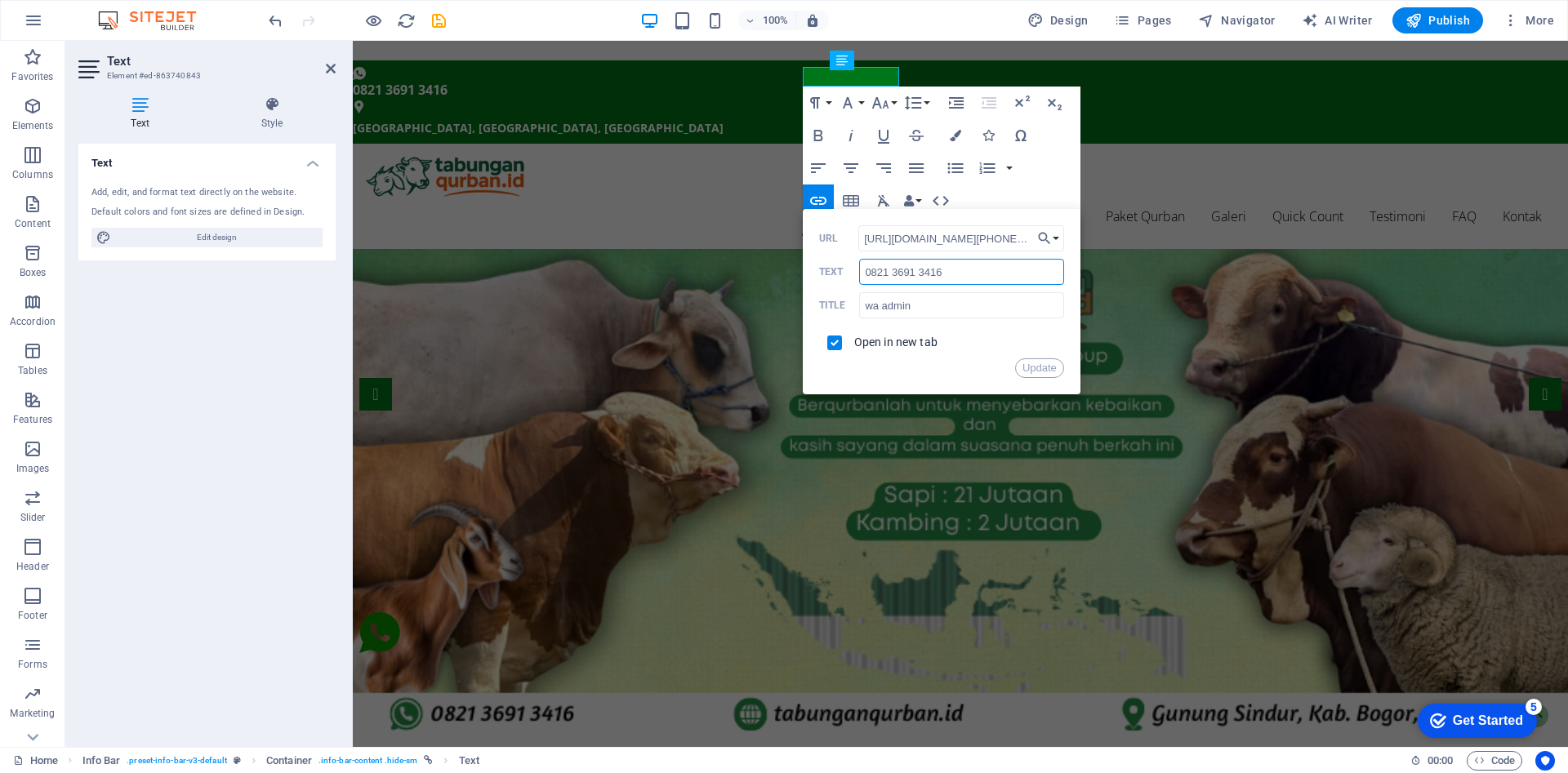
click at [939, 271] on input "0821 3691 3416" at bounding box center [961, 272] width 204 height 26
click at [1044, 368] on button "Update" at bounding box center [1039, 368] width 49 height 20
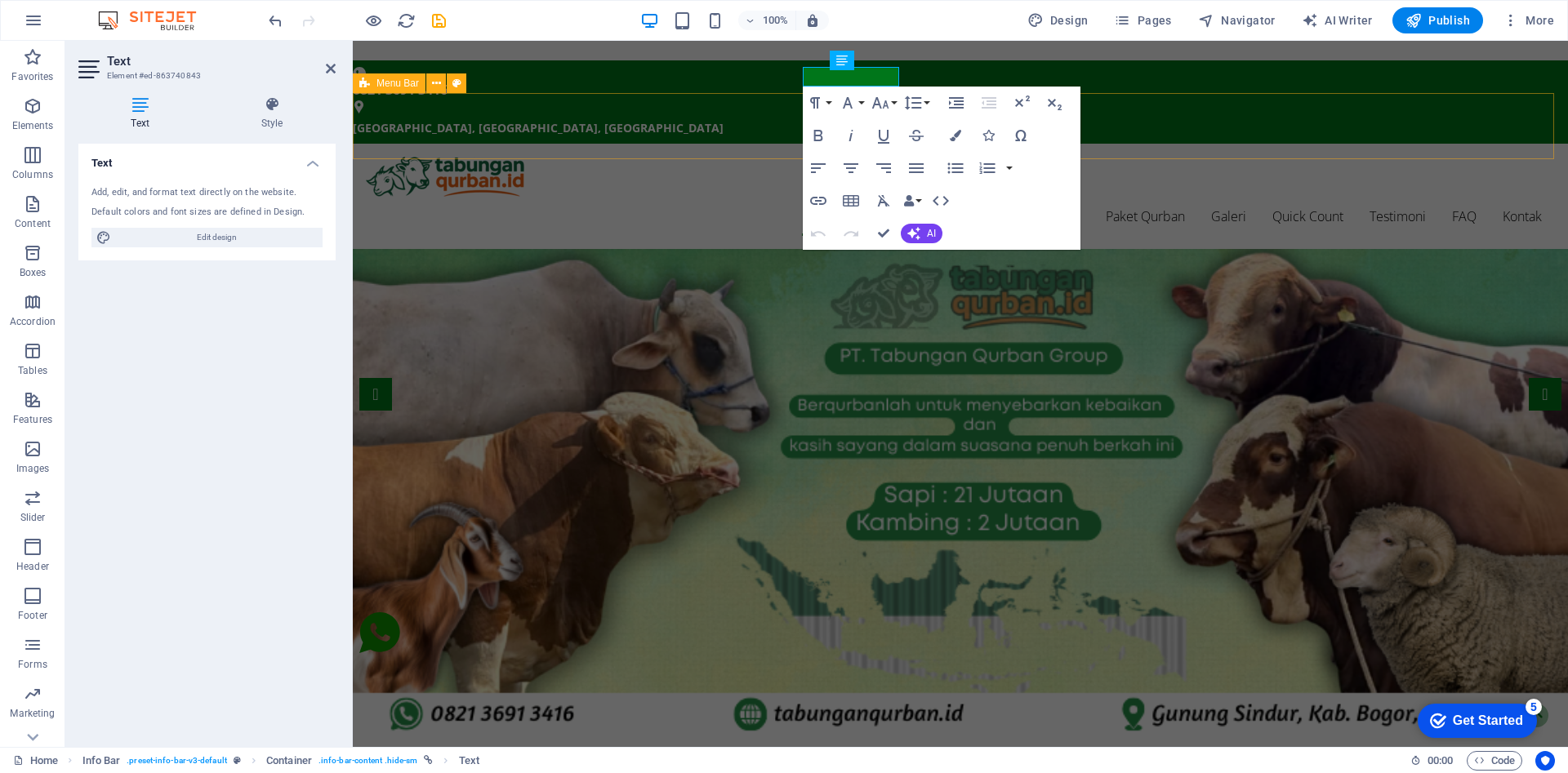
click at [1519, 144] on div "Home Tentang Kami Keunggulan Kami Paket Qurban Galeri Quick Count Testimoni FAQ…" at bounding box center [961, 196] width 1216 height 105
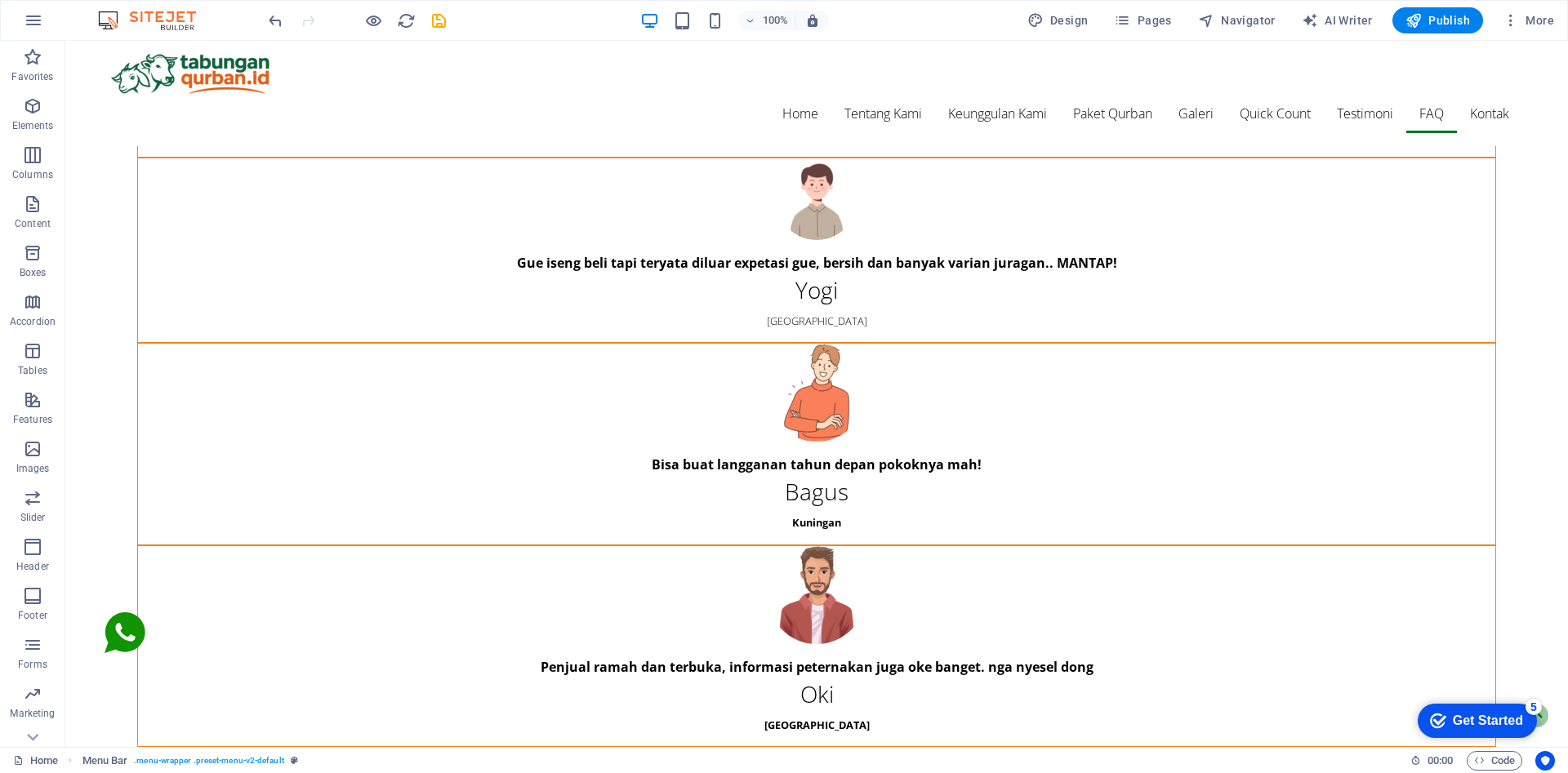
scroll to position [12736, 0]
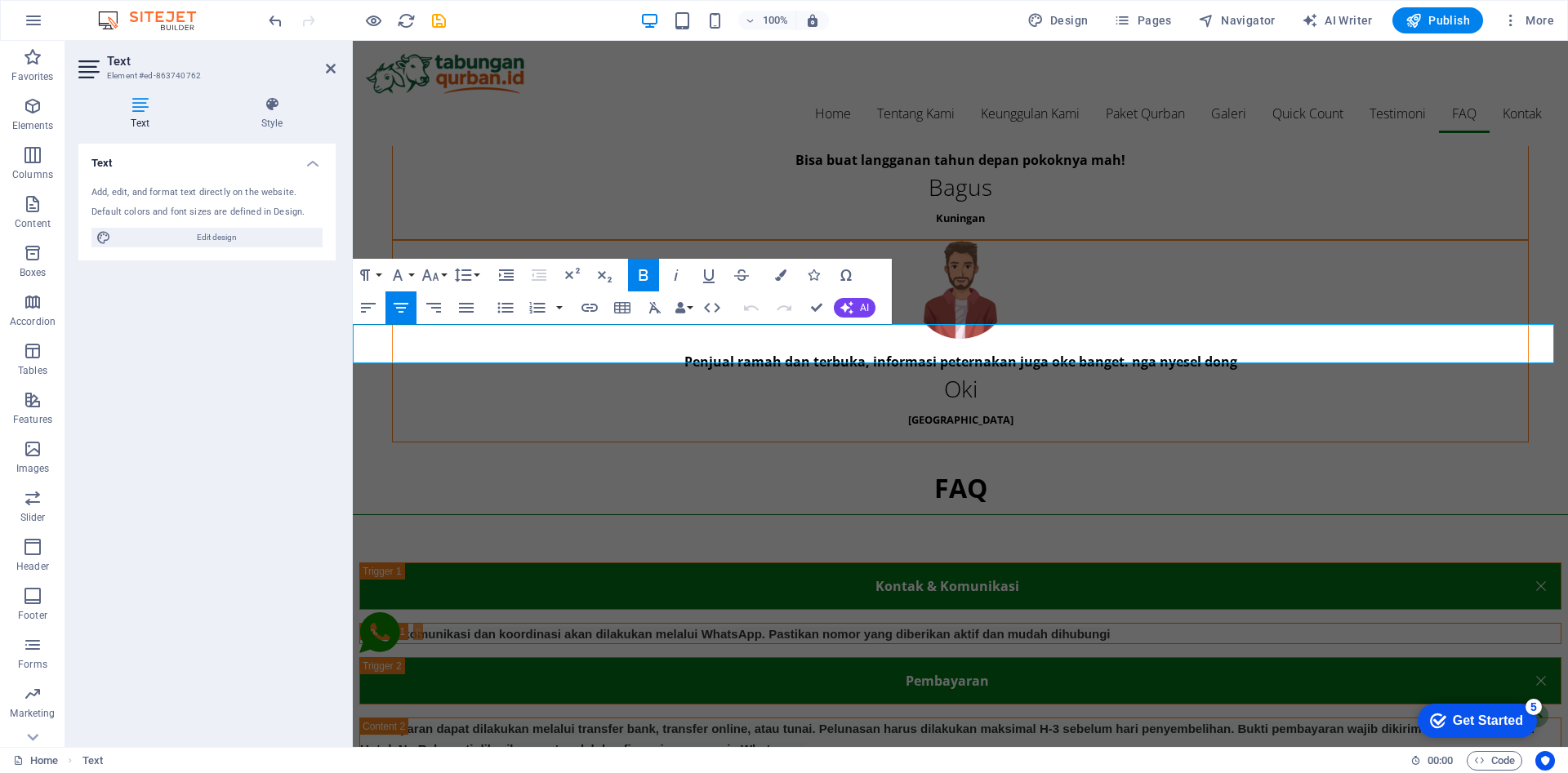
drag, startPoint x: 946, startPoint y: 355, endPoint x: 1069, endPoint y: 366, distance: 123.5
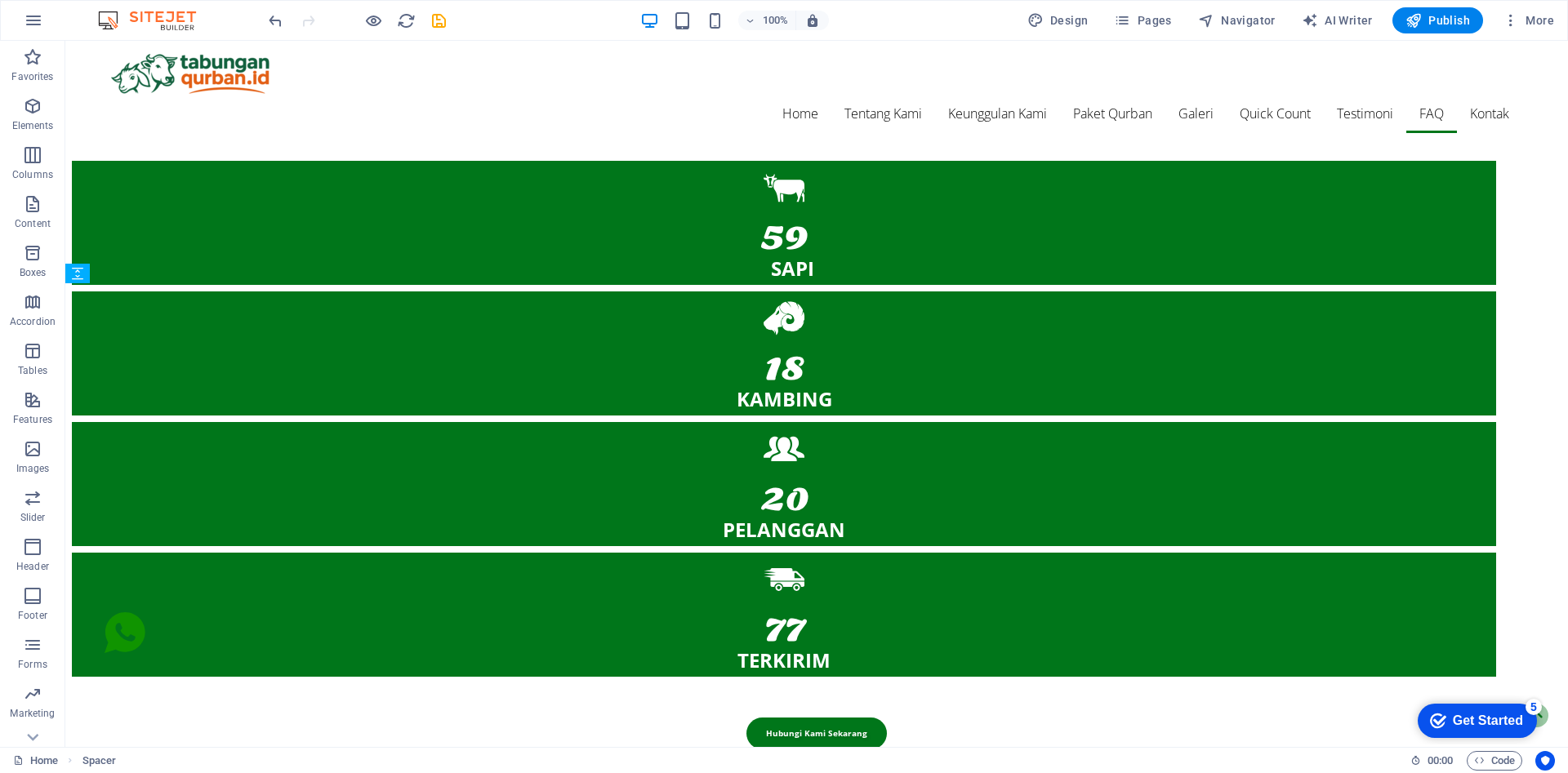
scroll to position [12736, 0]
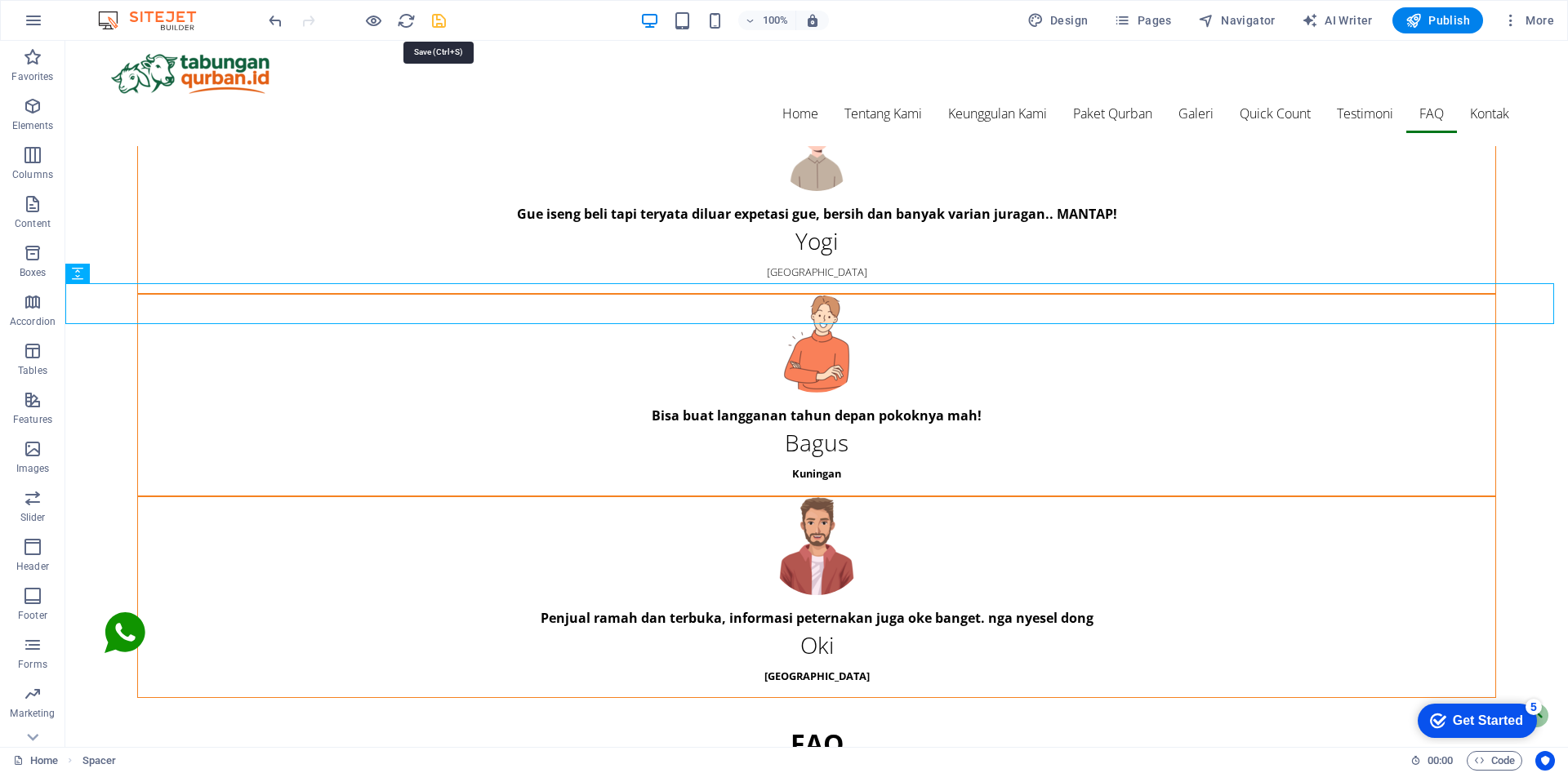
click at [439, 22] on icon "save" at bounding box center [439, 21] width 19 height 19
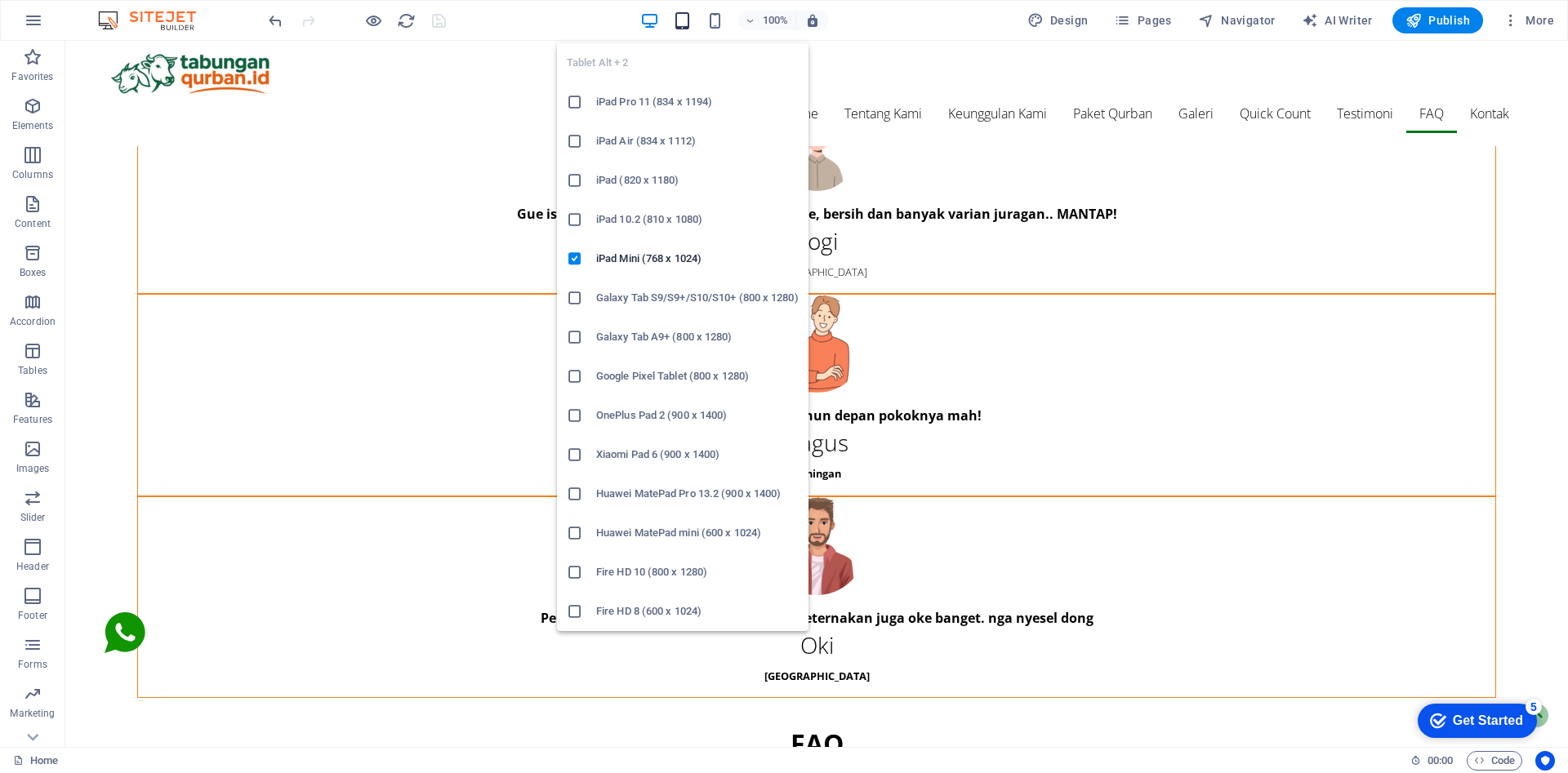
click at [691, 16] on icon "button" at bounding box center [683, 21] width 19 height 19
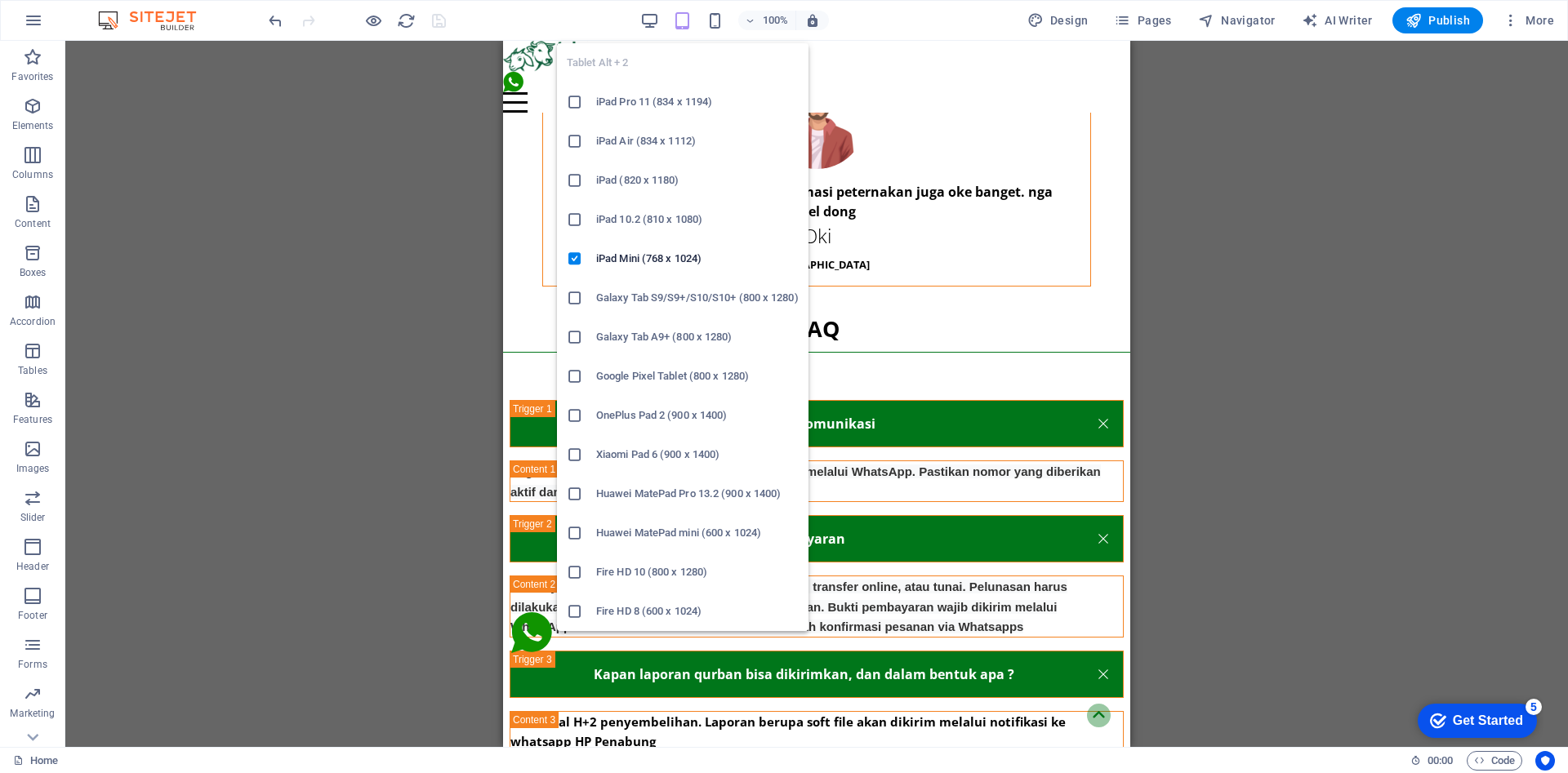
scroll to position [7963, 0]
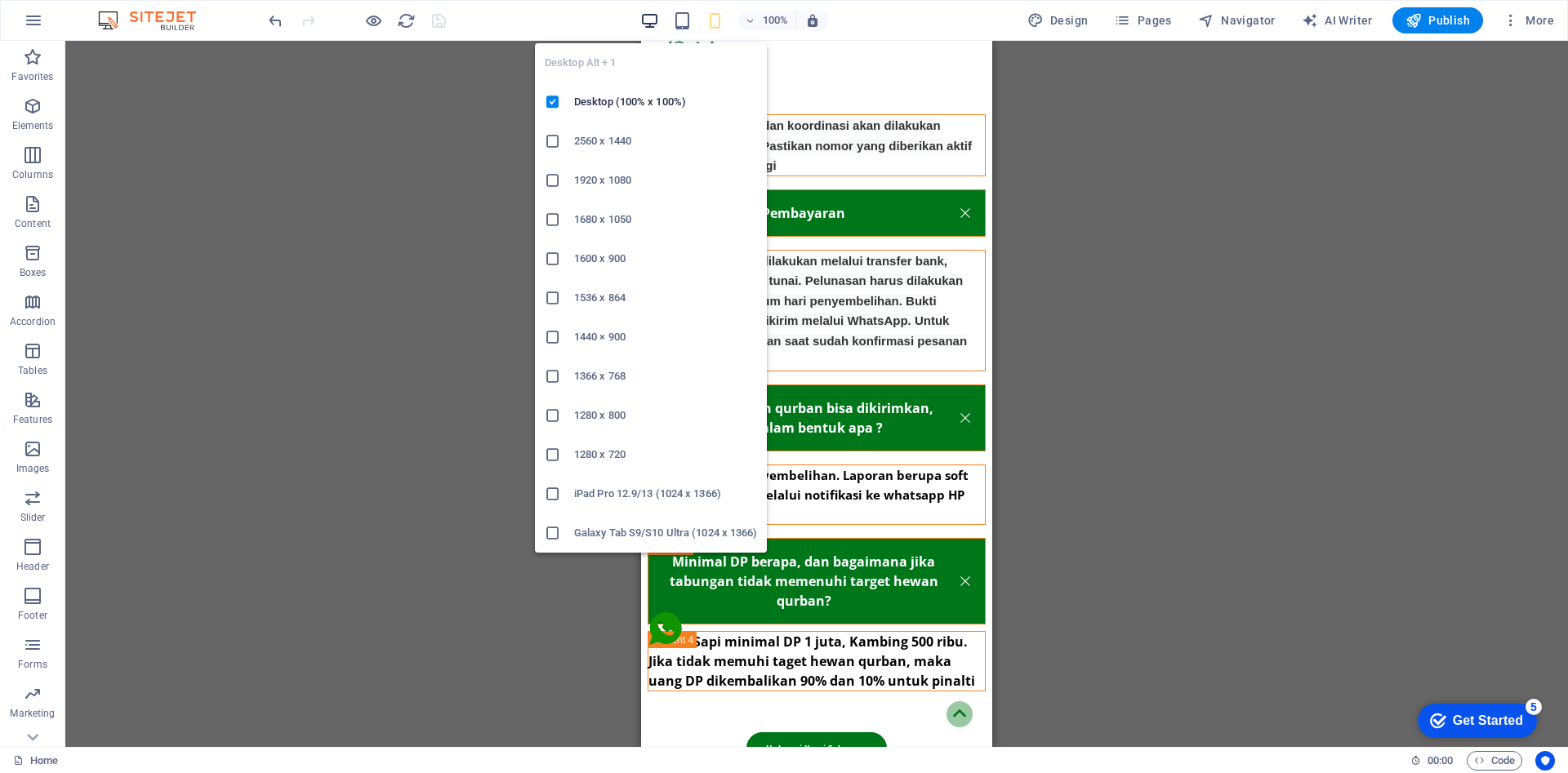
click at [648, 23] on icon "button" at bounding box center [650, 21] width 19 height 19
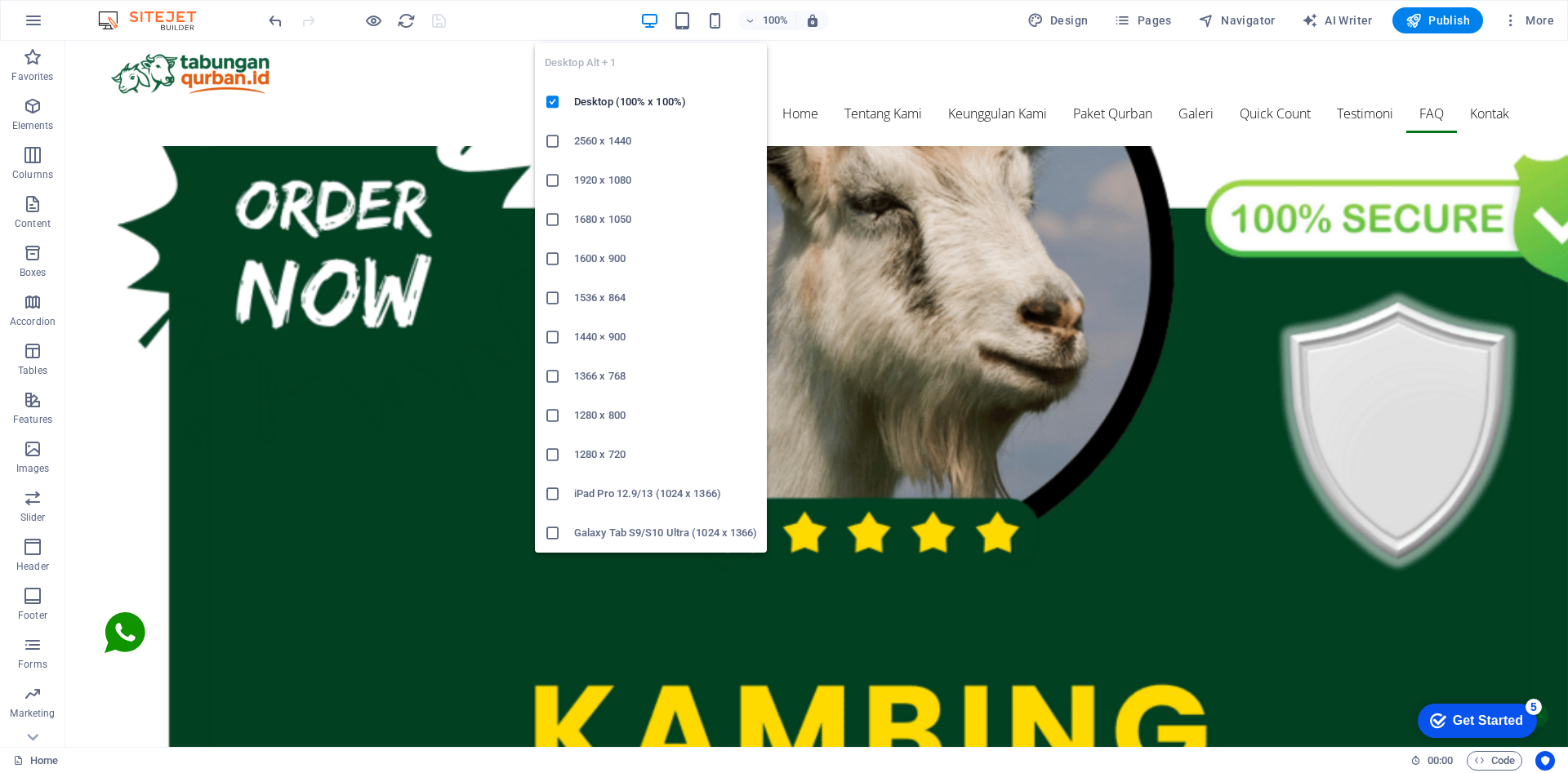
scroll to position [12736, 0]
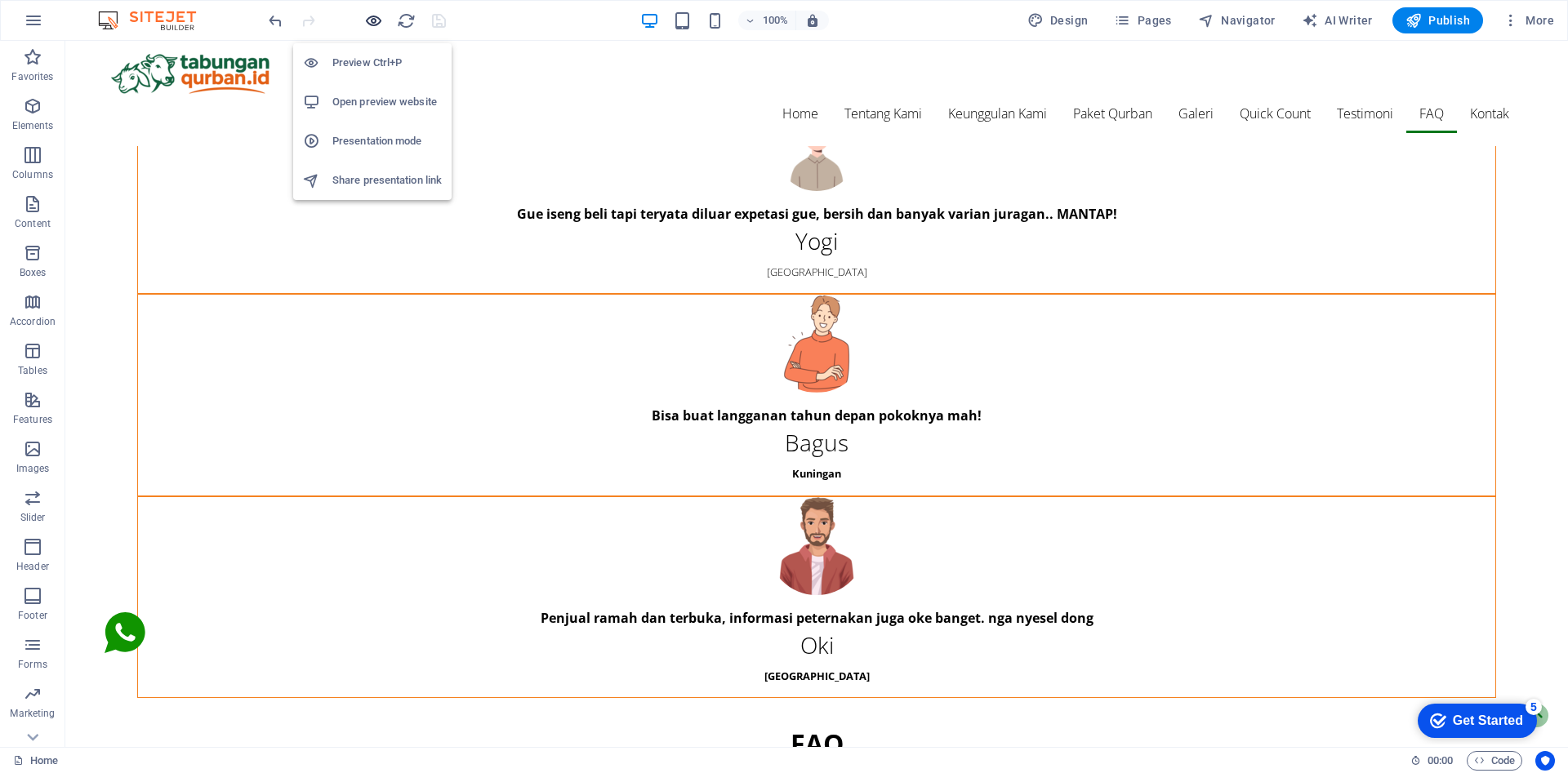
click at [372, 22] on icon "button" at bounding box center [374, 21] width 19 height 19
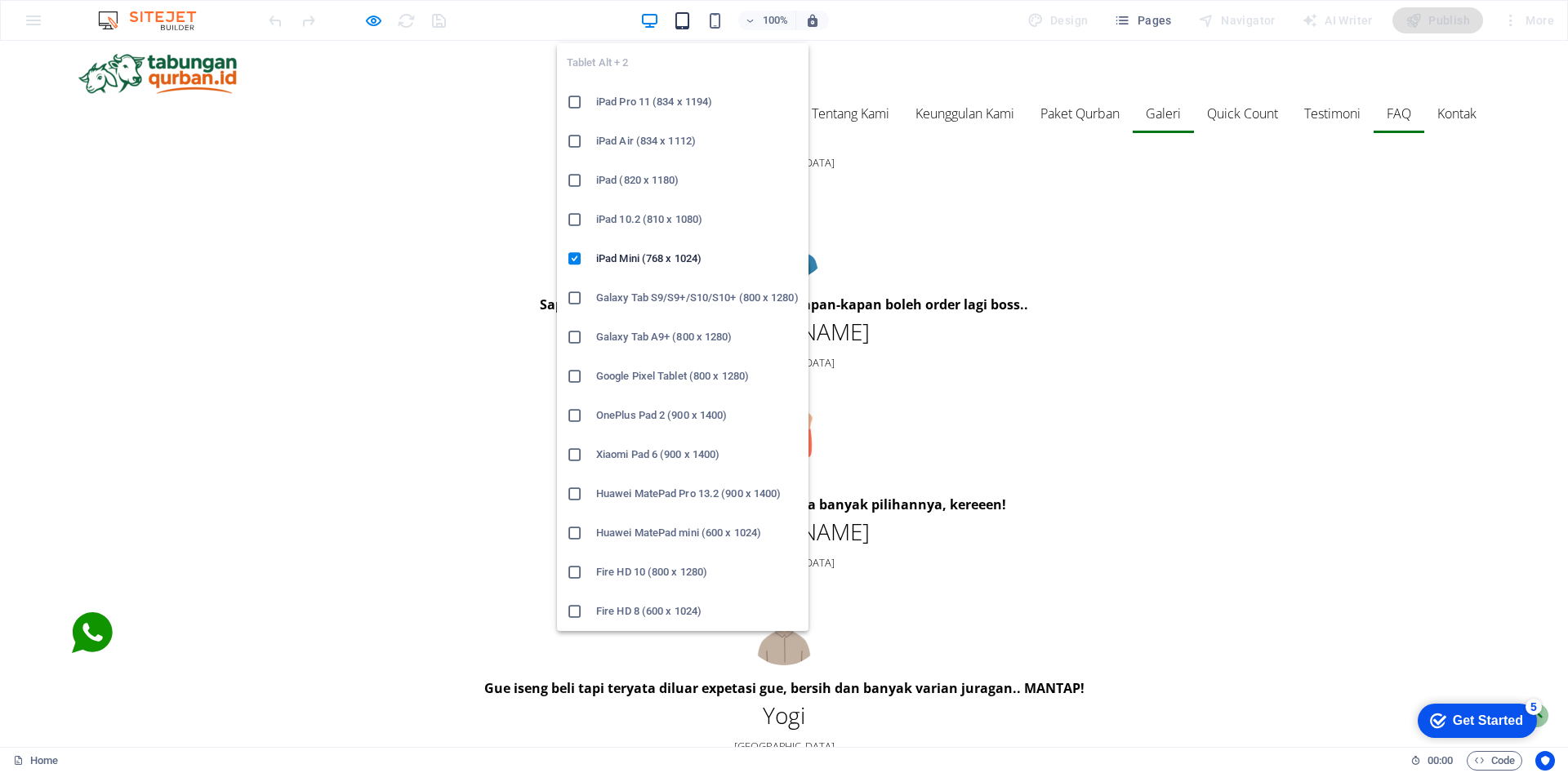
click at [683, 26] on icon "button" at bounding box center [683, 21] width 19 height 19
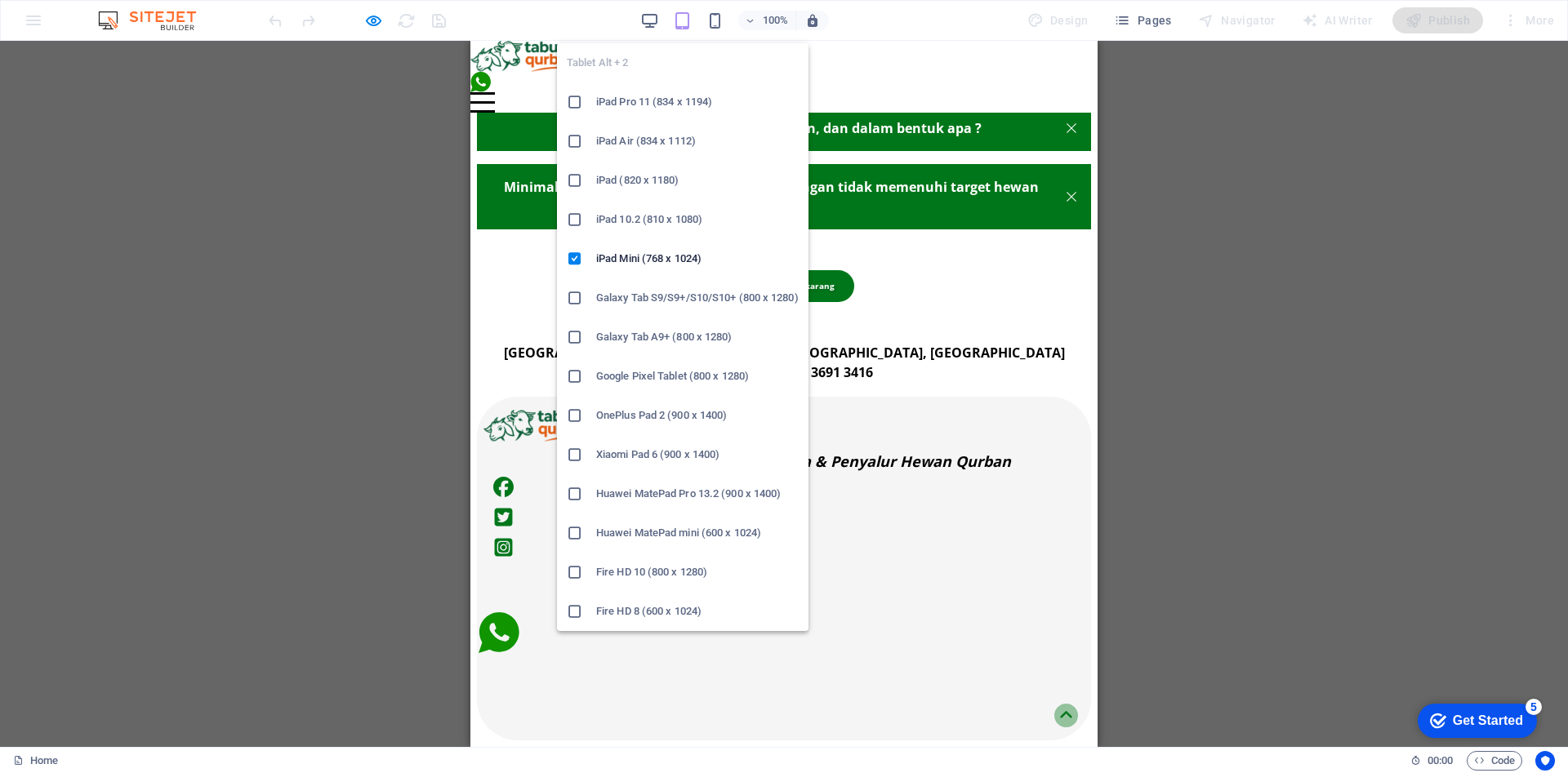
scroll to position [7762, 0]
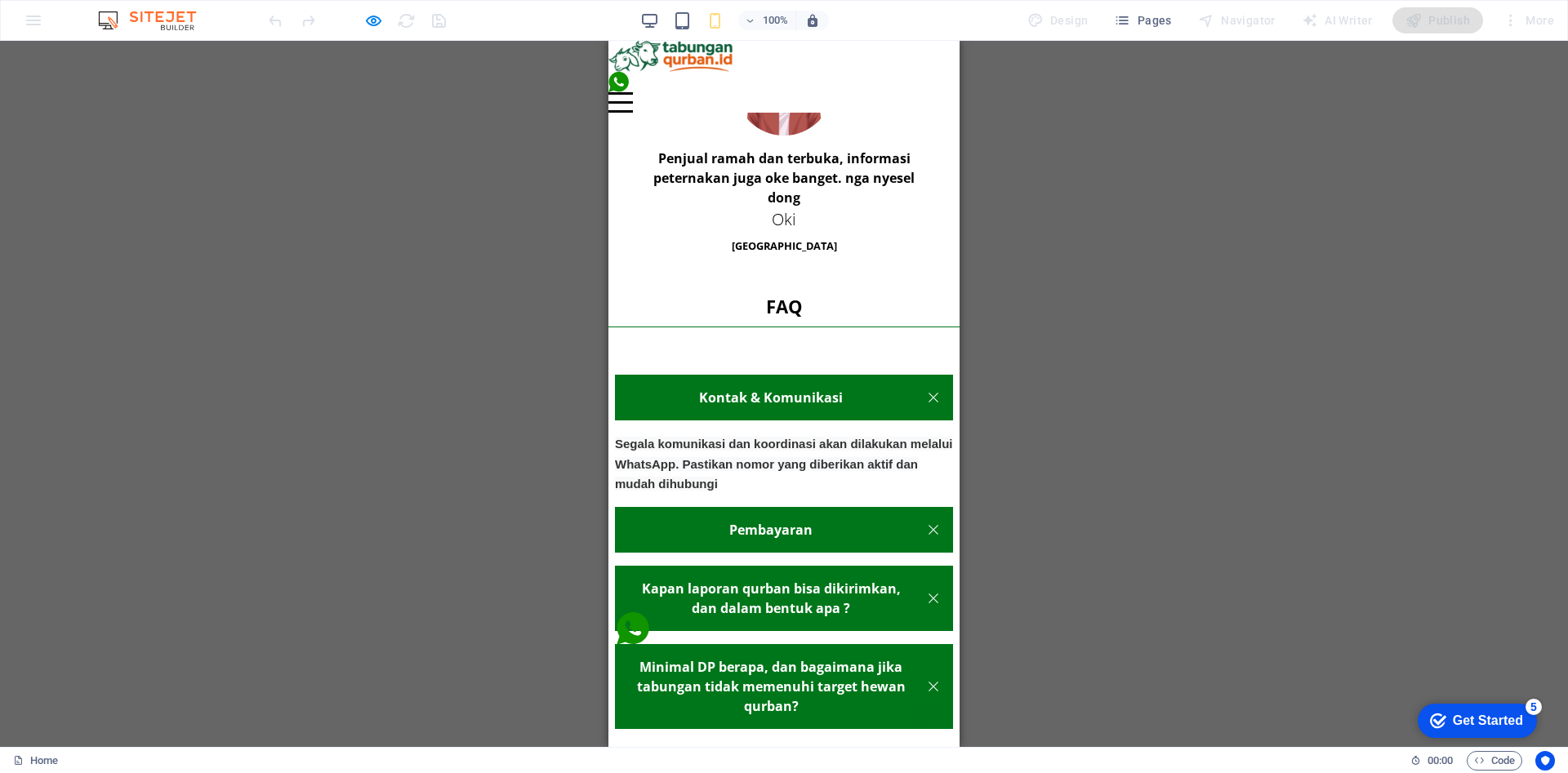
scroll to position [7465, 0]
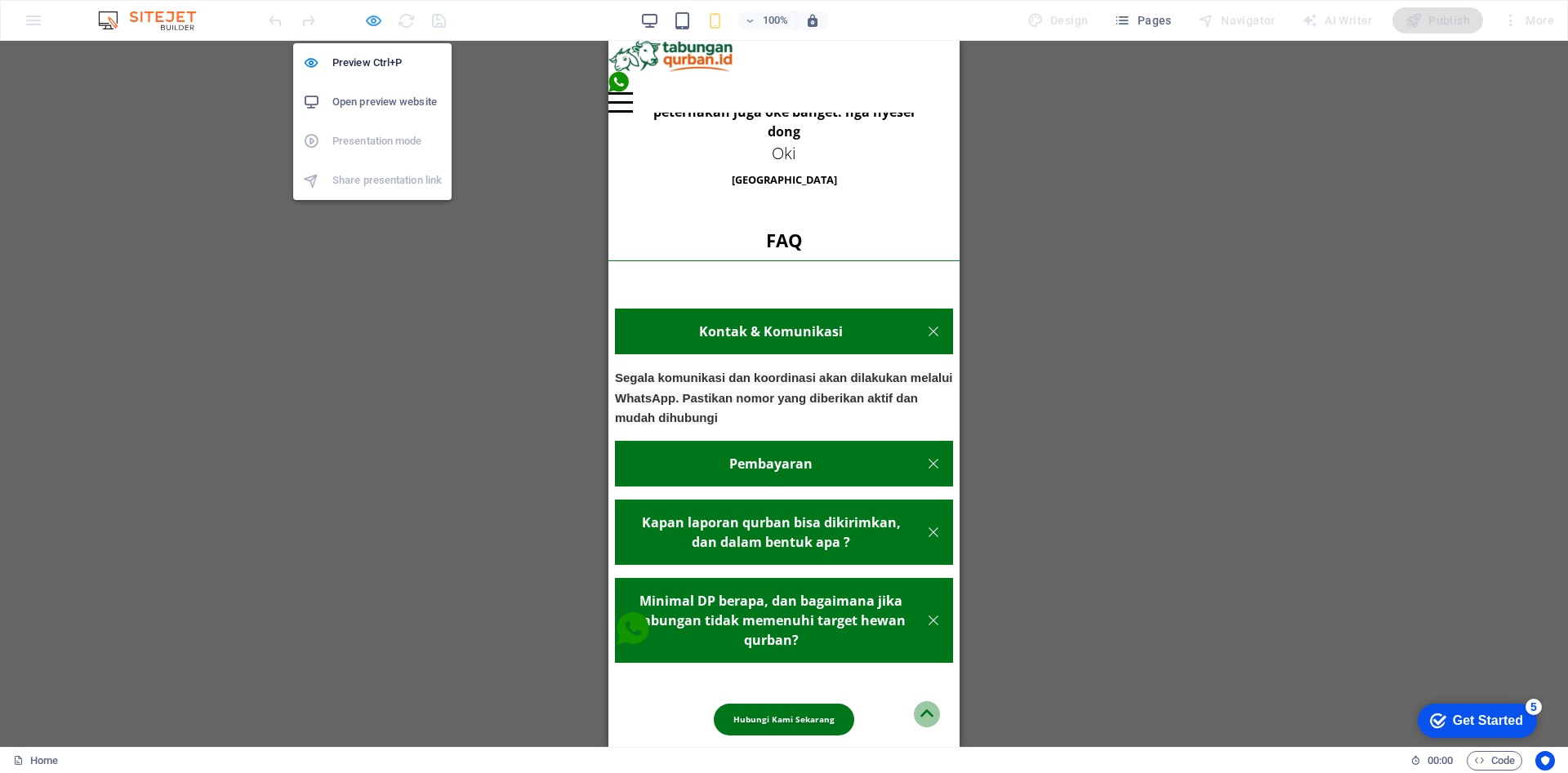
click at [375, 21] on icon "button" at bounding box center [374, 21] width 19 height 19
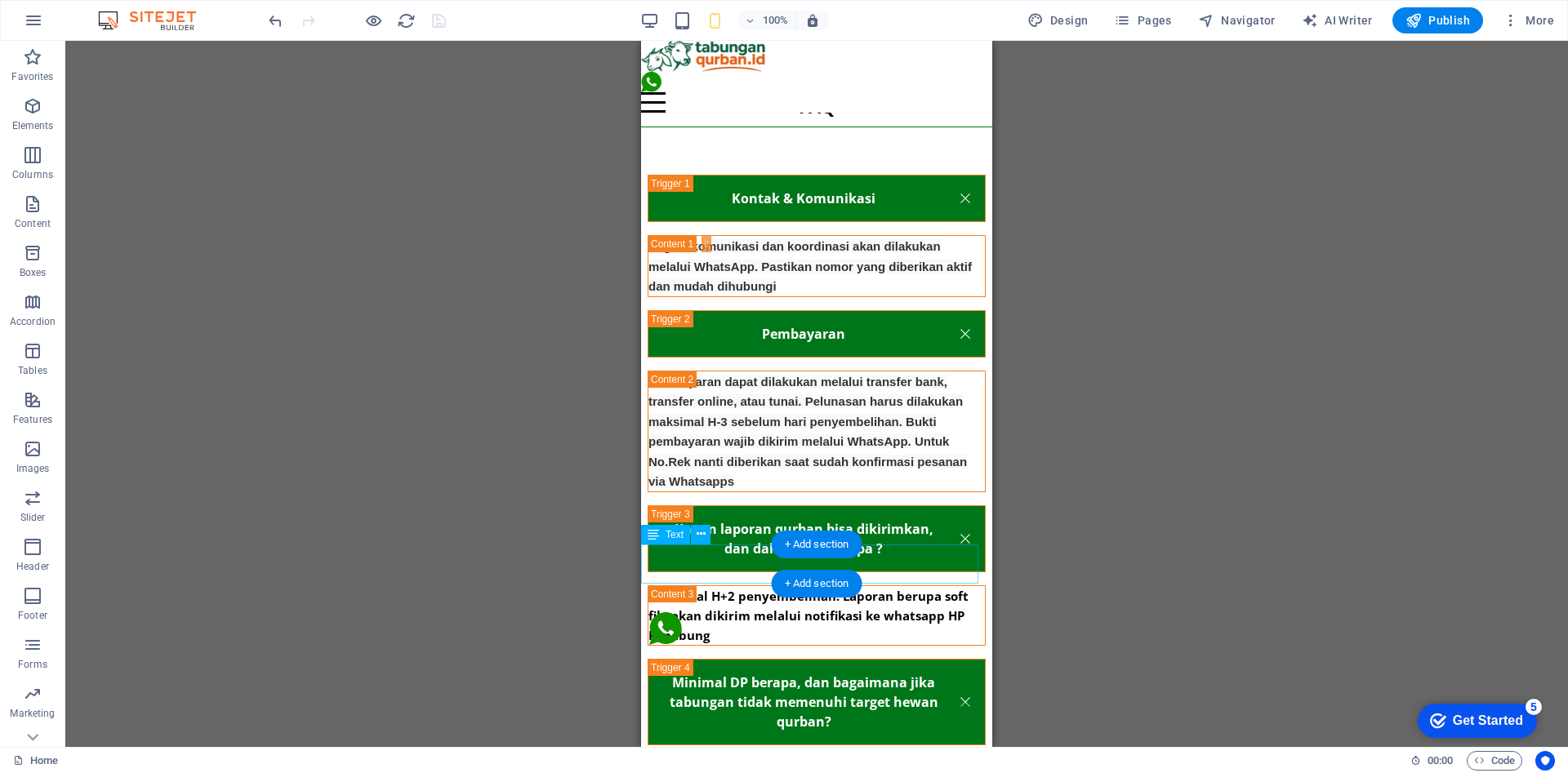
scroll to position [7710, 0]
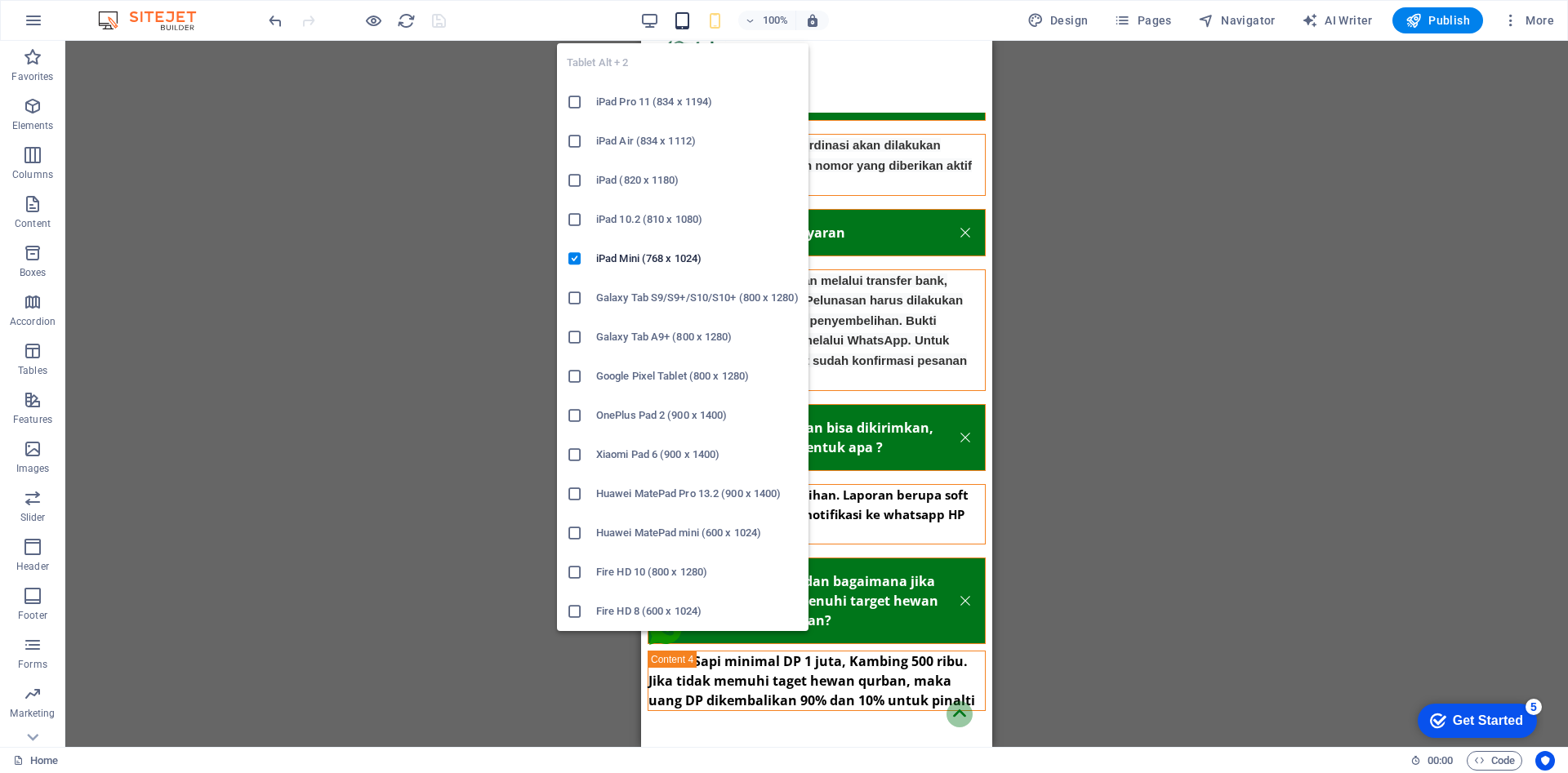
click at [683, 24] on icon "button" at bounding box center [683, 21] width 19 height 19
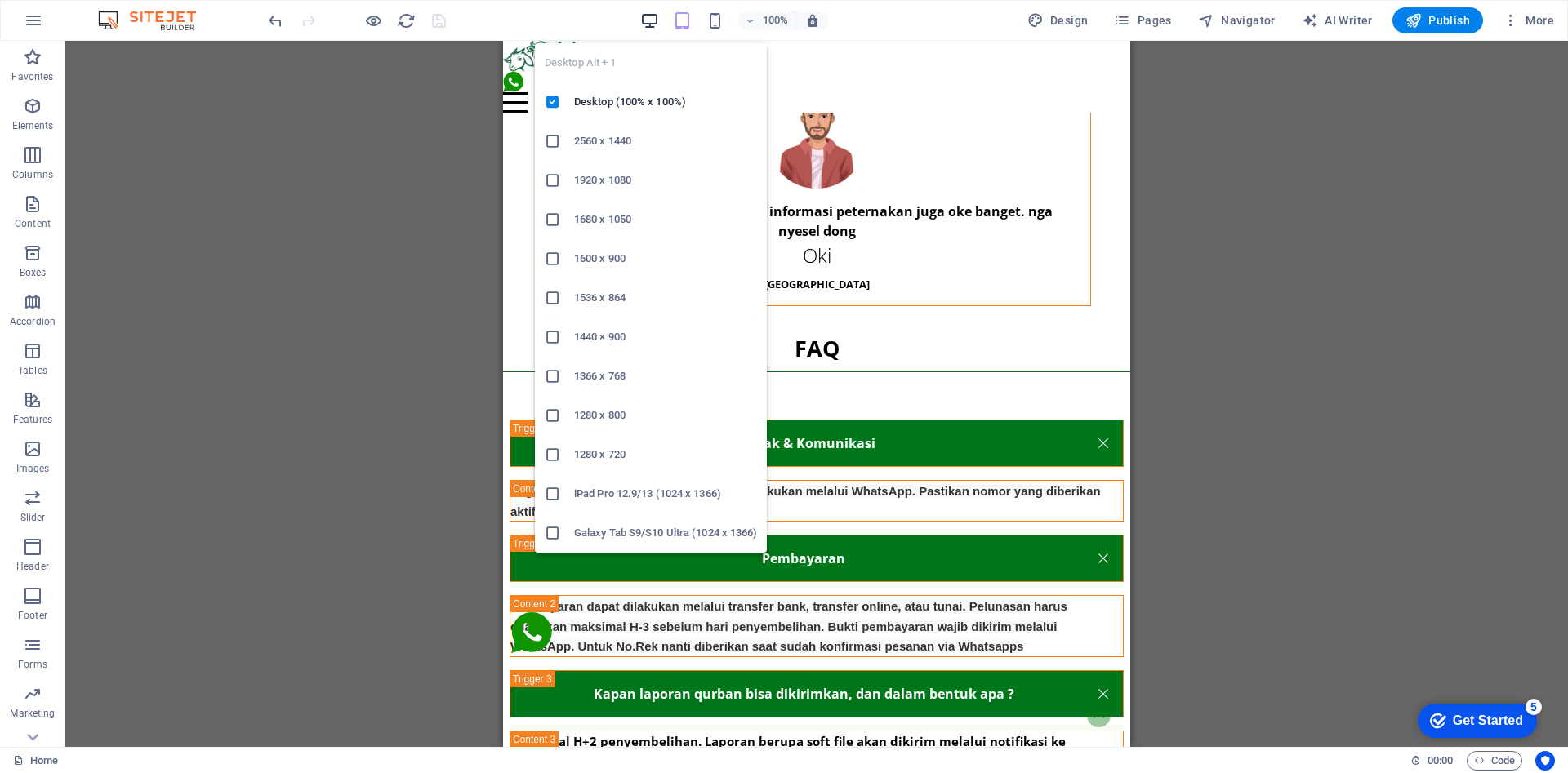
click at [648, 22] on icon "button" at bounding box center [650, 21] width 19 height 19
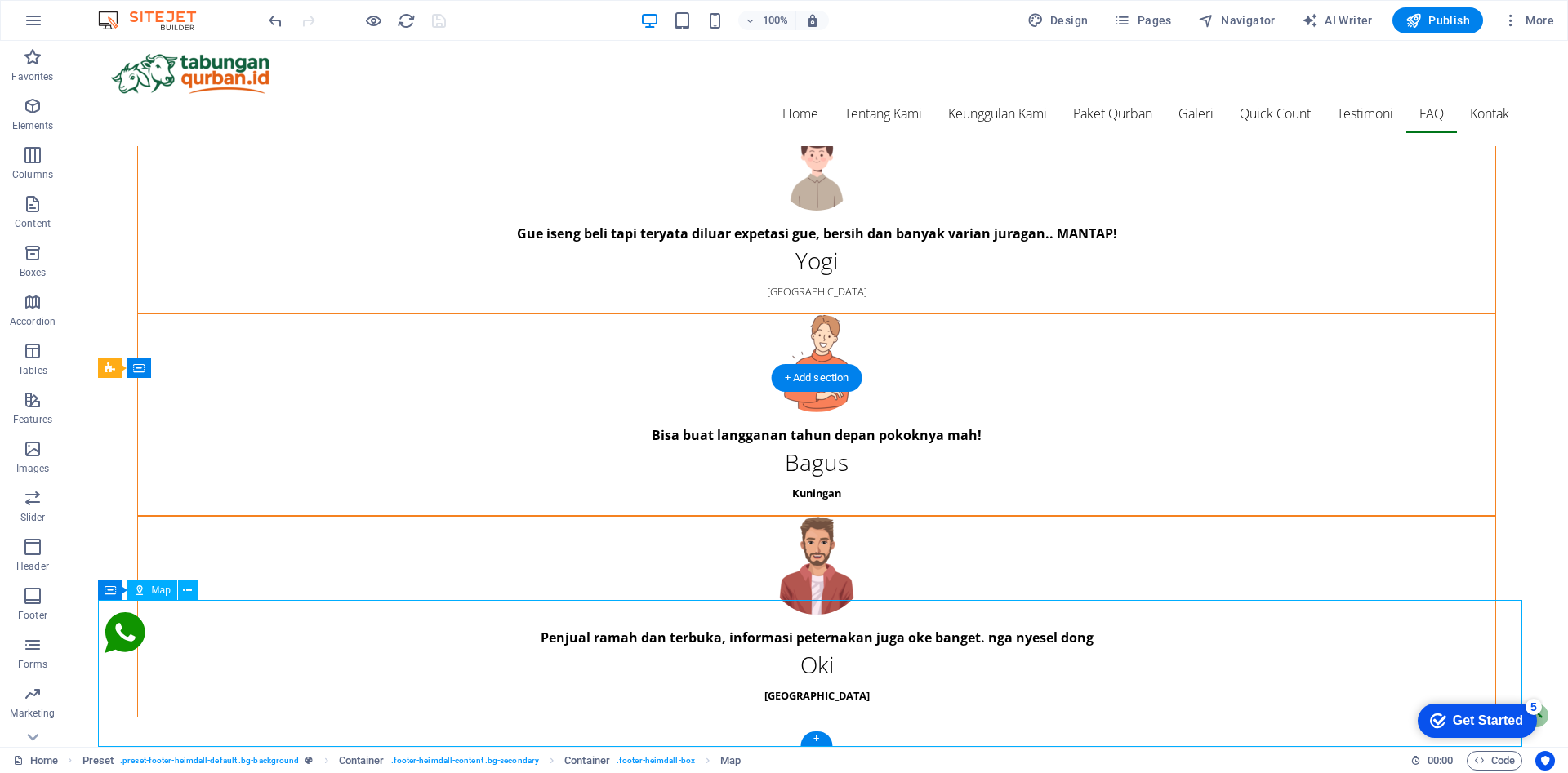
scroll to position [12736, 0]
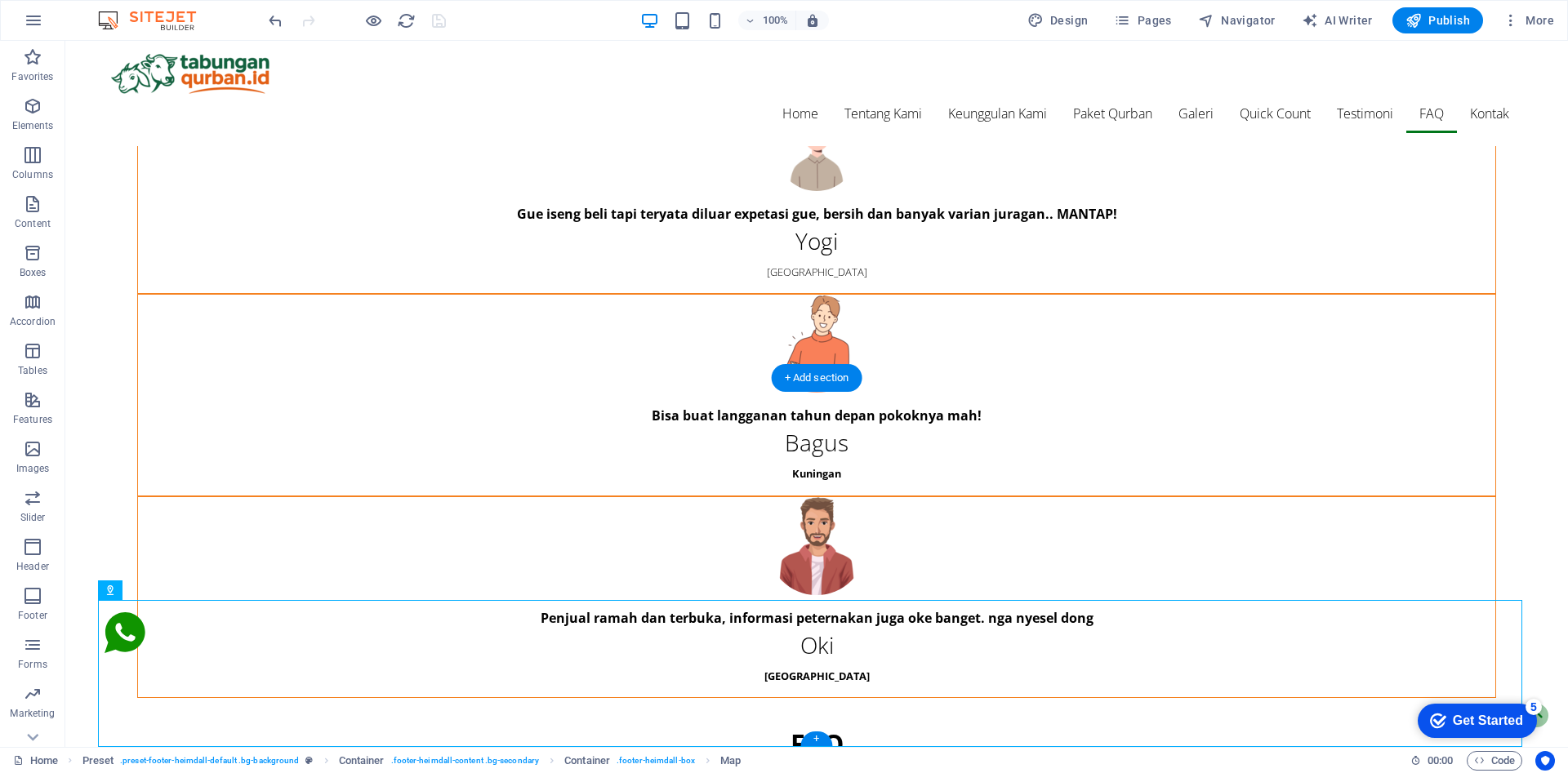
drag, startPoint x: 306, startPoint y: 673, endPoint x: 1406, endPoint y: 615, distance: 1101.5
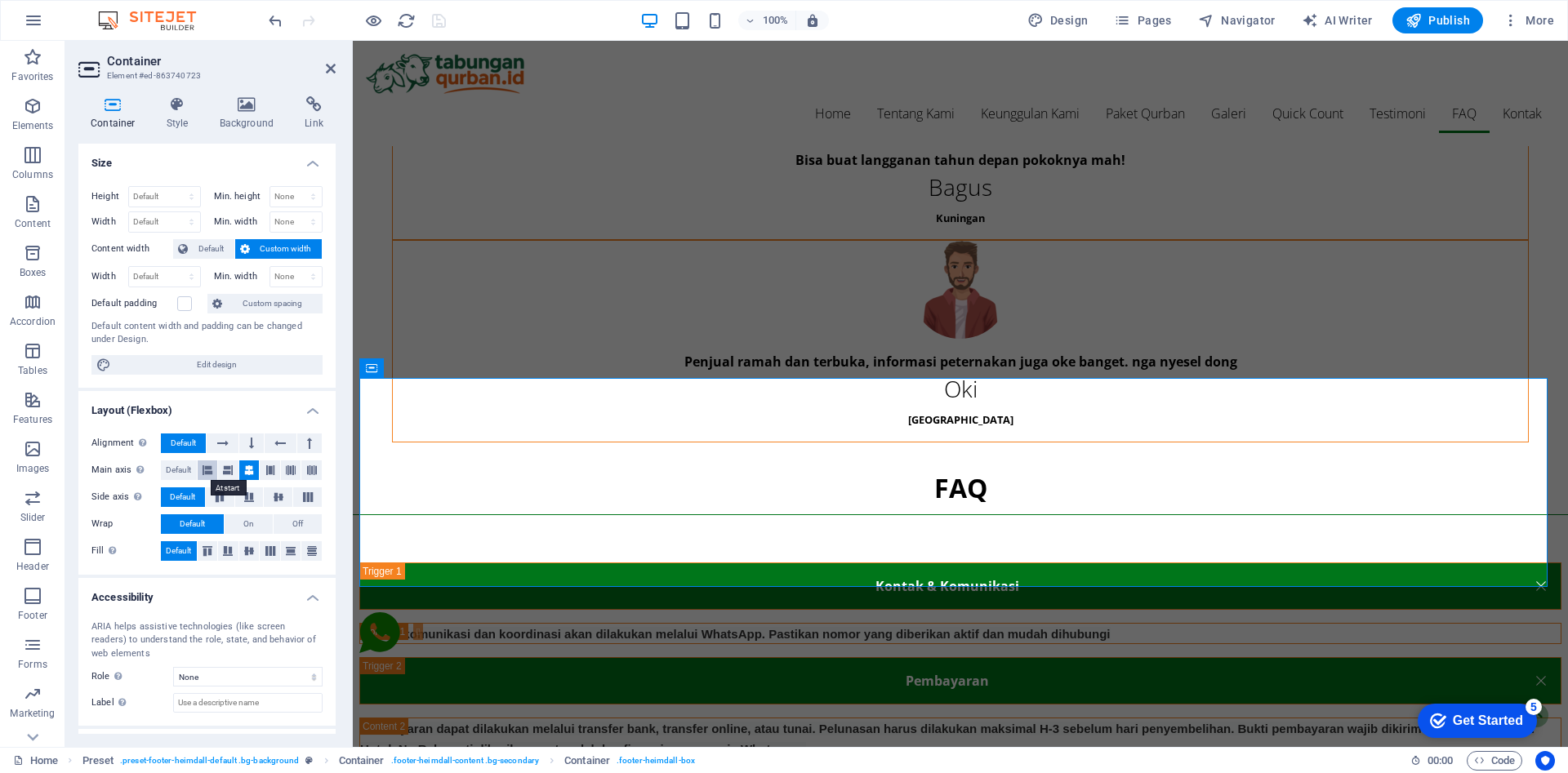
click at [205, 469] on icon at bounding box center [207, 470] width 9 height 20
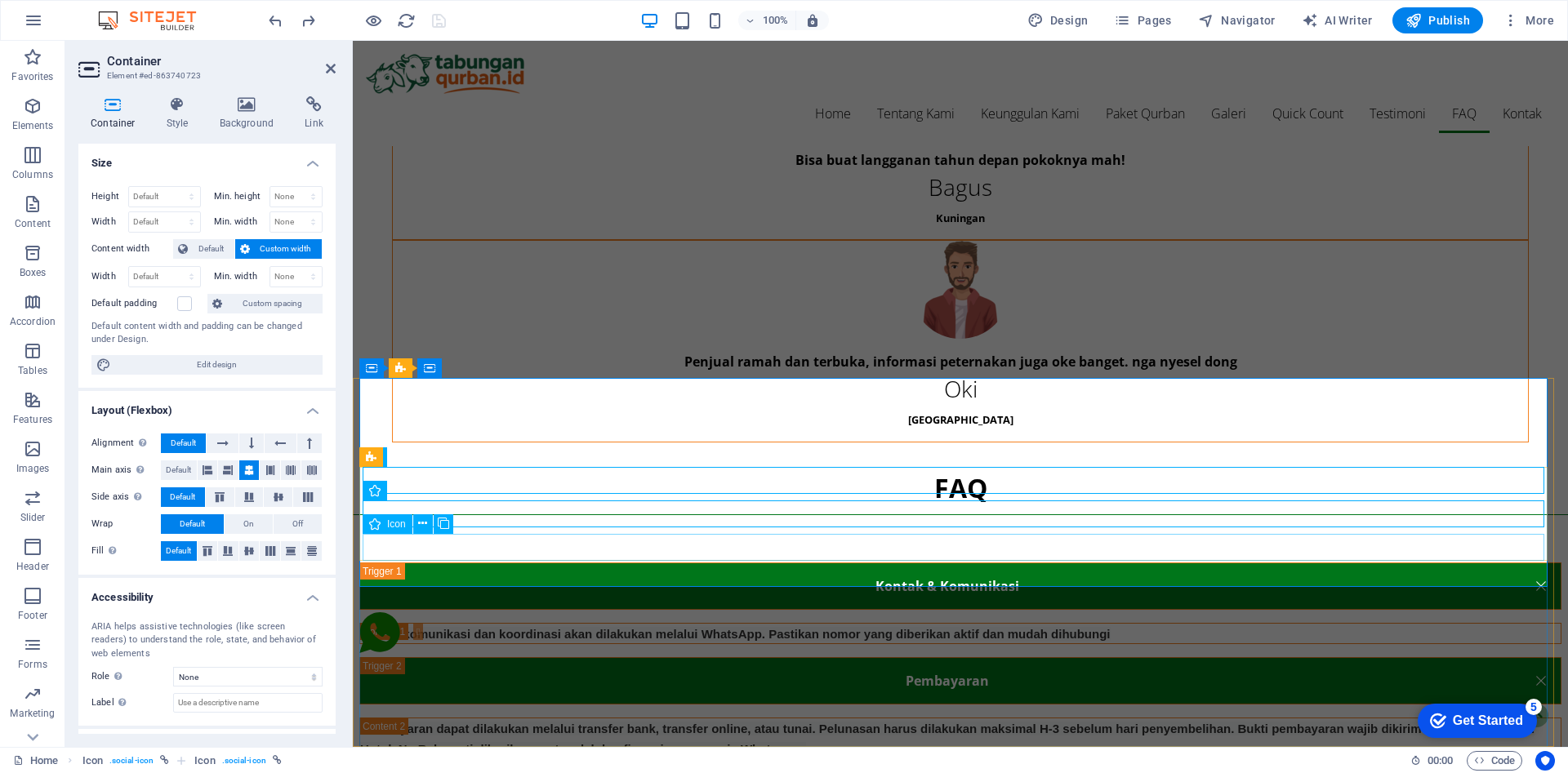
click at [247, 553] on icon at bounding box center [249, 551] width 20 height 9
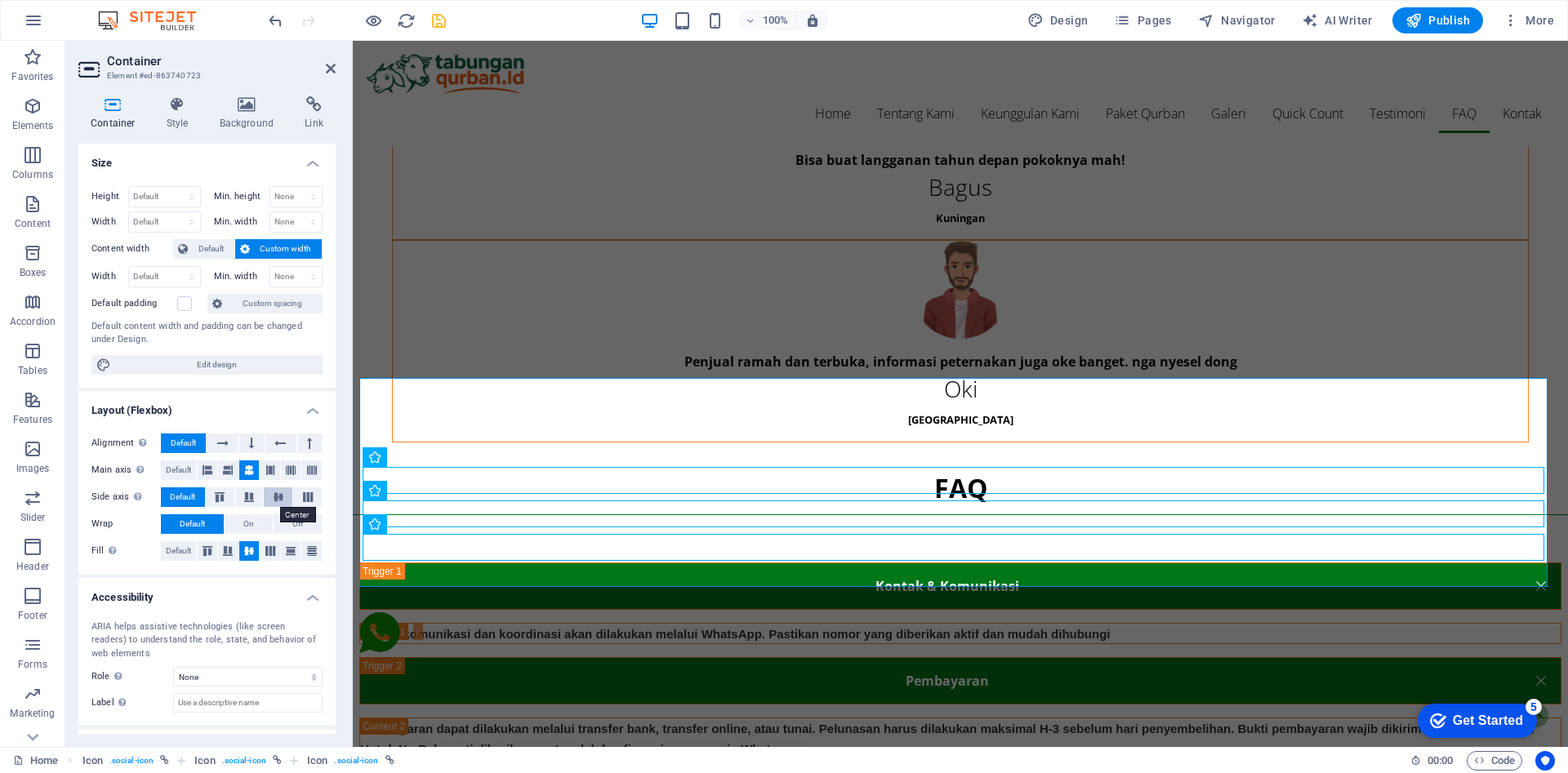
click at [277, 494] on icon at bounding box center [278, 497] width 20 height 9
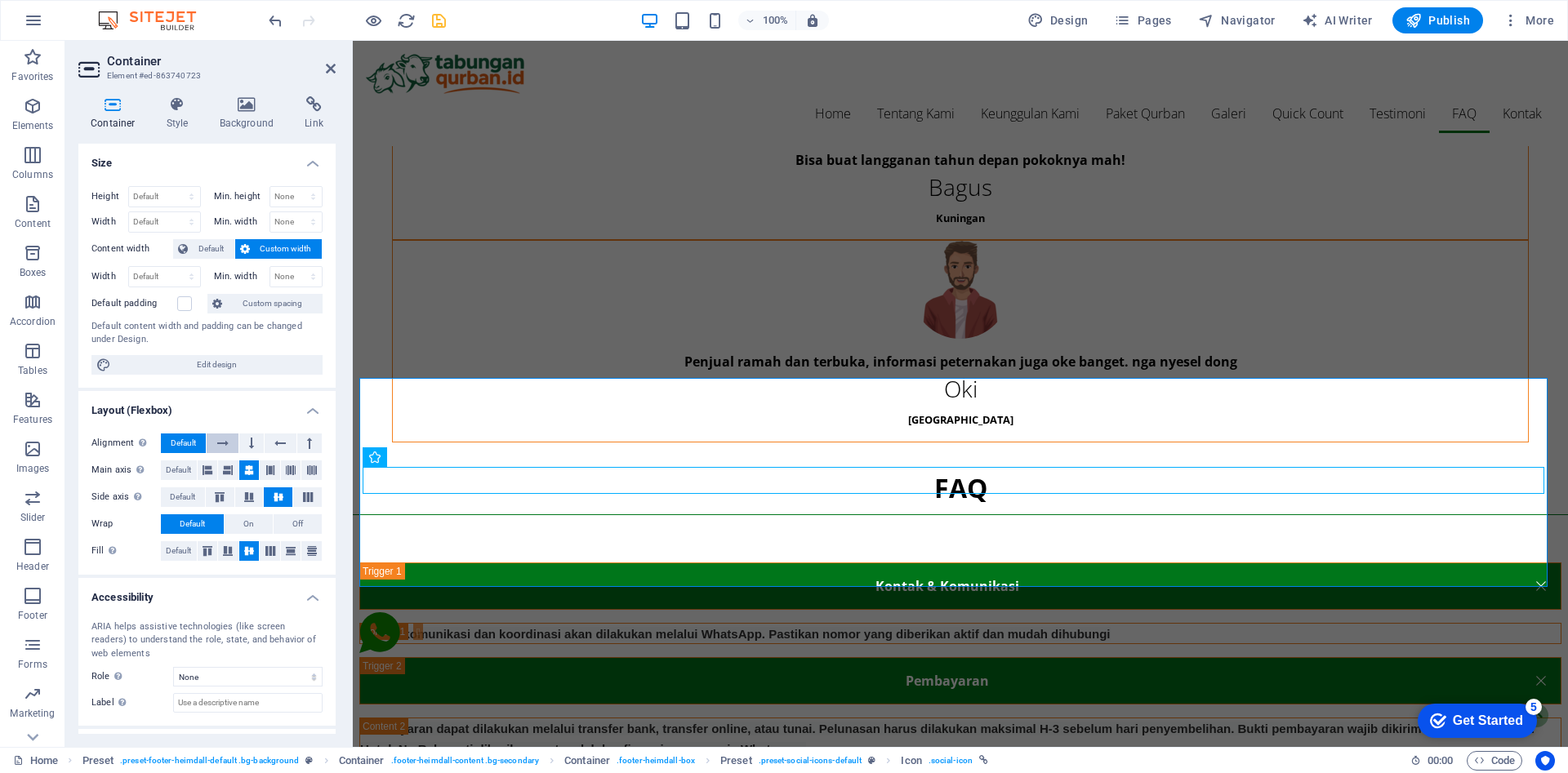
click at [231, 445] on button at bounding box center [222, 443] width 31 height 20
click at [197, 446] on button "Default" at bounding box center [183, 443] width 45 height 20
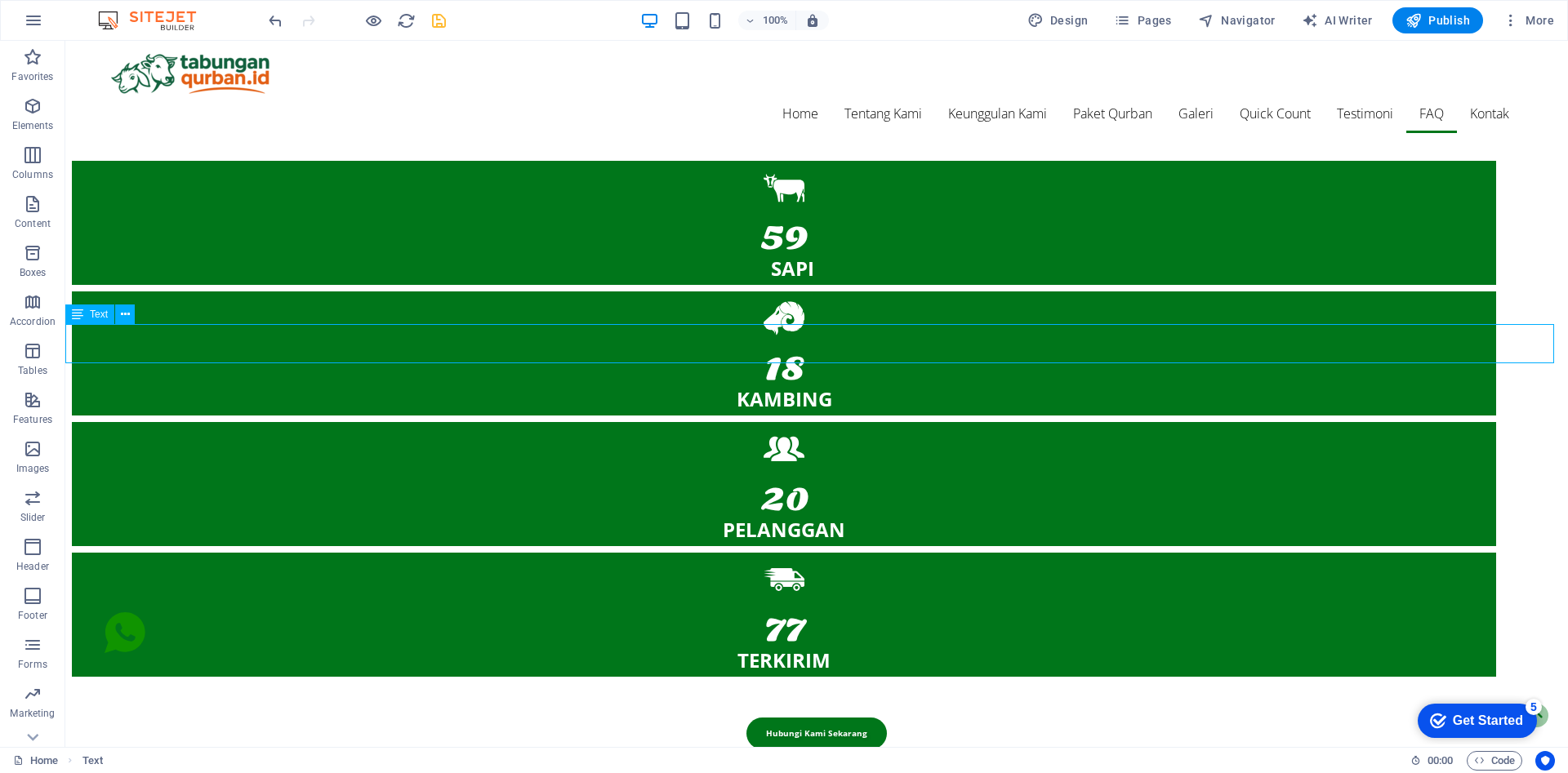
scroll to position [12736, 0]
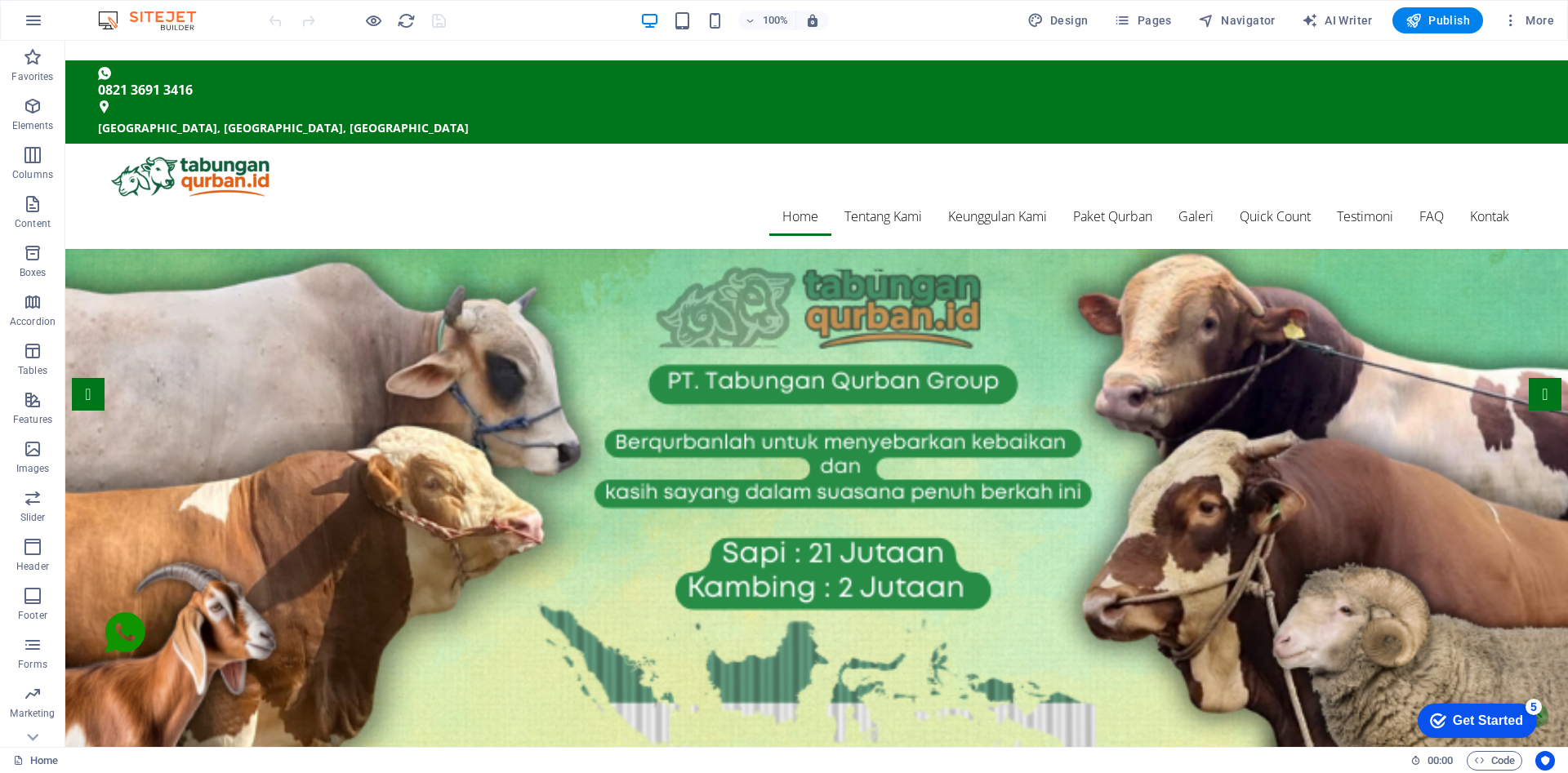
drag, startPoint x: 1564, startPoint y: 101, endPoint x: 1633, endPoint y: 66, distance: 77.4
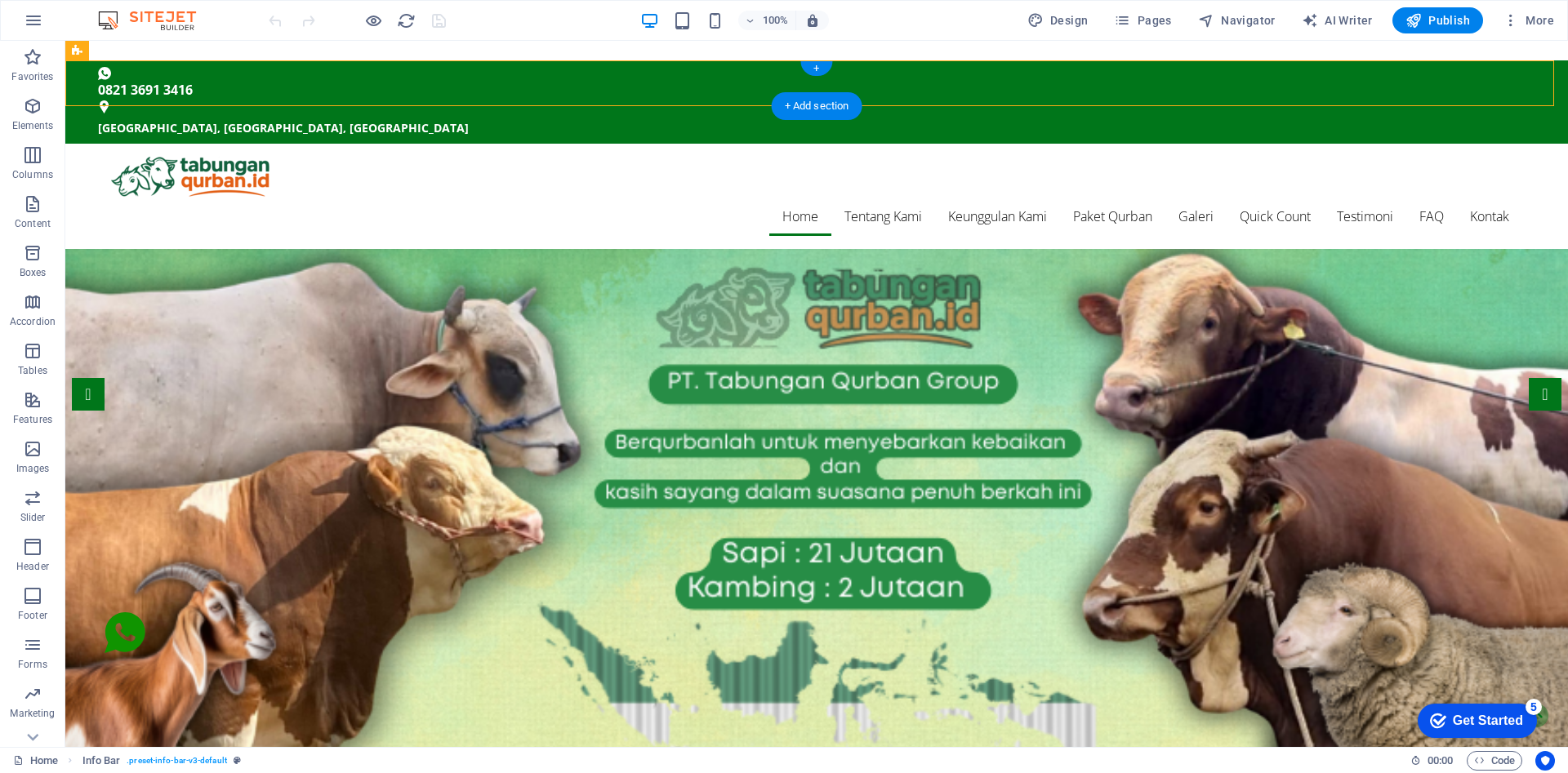
drag, startPoint x: 692, startPoint y: 73, endPoint x: 640, endPoint y: 90, distance: 54.7
click at [640, 90] on div "0821 3691 [GEOGRAPHIC_DATA], [GEOGRAPHIC_DATA] [GEOGRAPHIC_DATA], [GEOGRAPHIC_D…" at bounding box center [816, 102] width 1503 height 83
click at [551, 79] on div "0821 3691 [GEOGRAPHIC_DATA], [GEOGRAPHIC_DATA] [GEOGRAPHIC_DATA], [GEOGRAPHIC_D…" at bounding box center [816, 102] width 1503 height 83
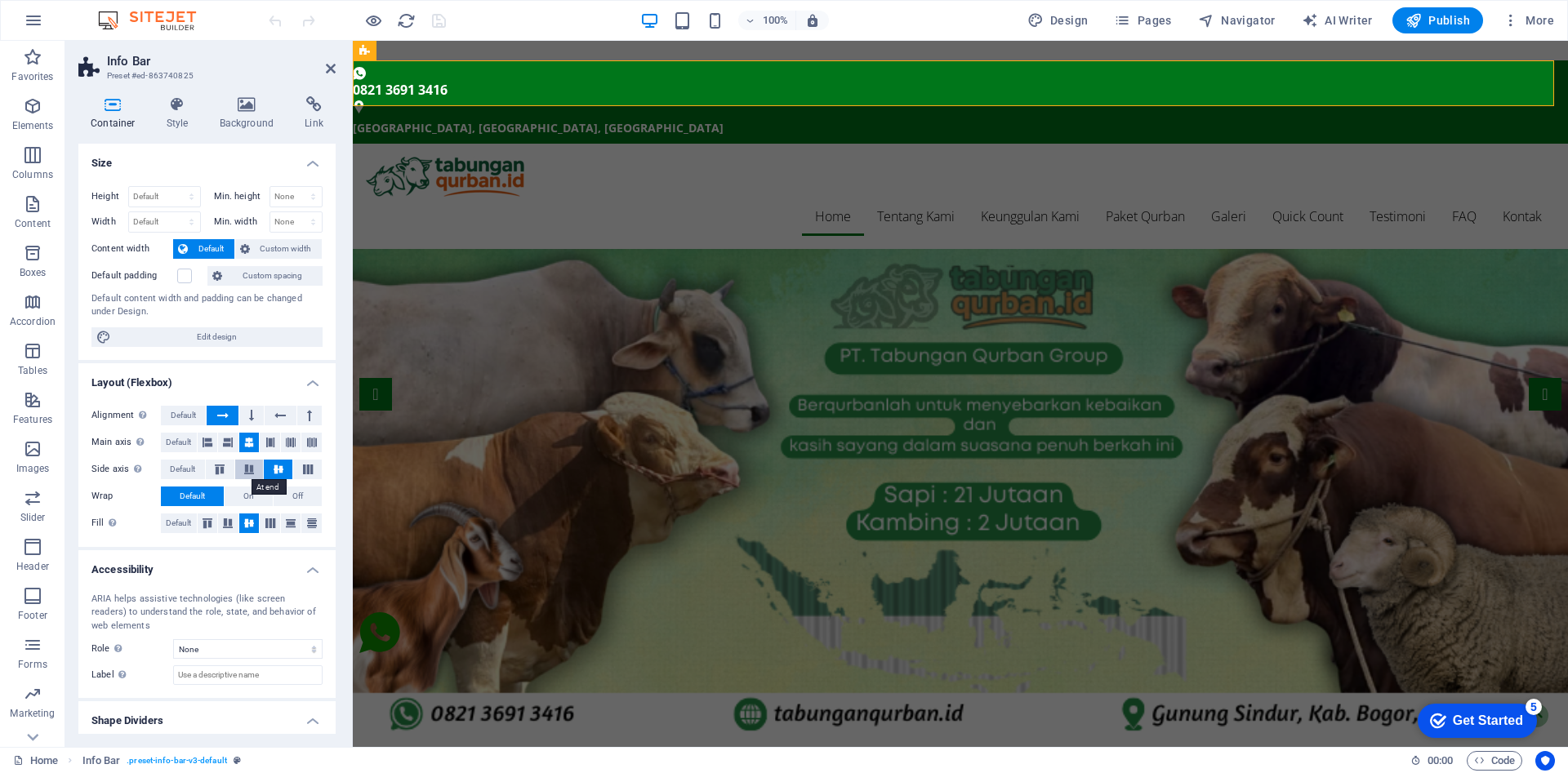
click at [239, 469] on icon at bounding box center [249, 469] width 20 height 9
click at [211, 445] on icon at bounding box center [207, 442] width 9 height 20
click at [249, 444] on icon at bounding box center [249, 442] width 9 height 20
click at [196, 416] on span "Default" at bounding box center [183, 415] width 25 height 20
click at [836, 75] on figure at bounding box center [954, 73] width 1202 height 13
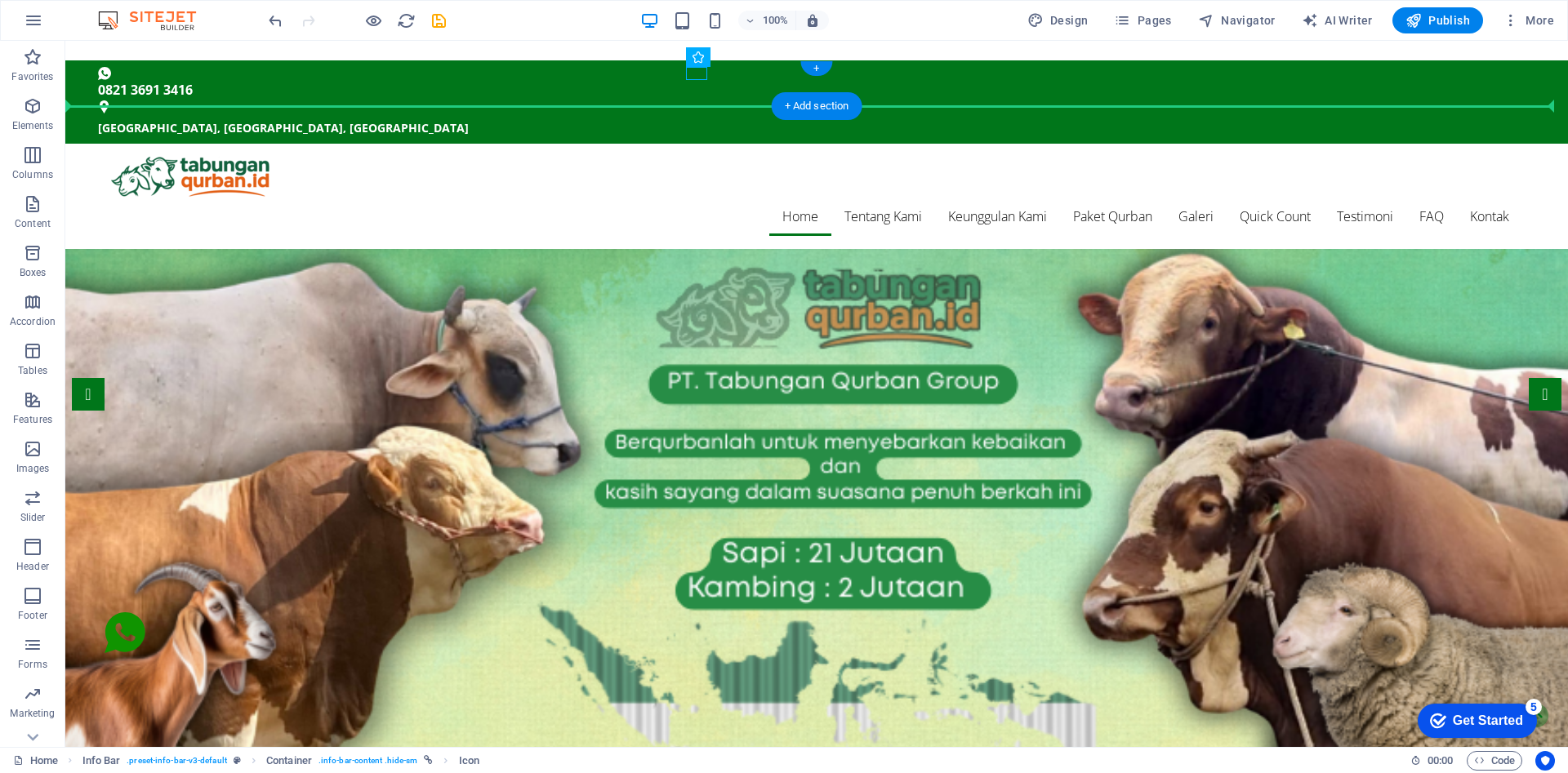
drag, startPoint x: 555, startPoint y: 72, endPoint x: 588, endPoint y: 87, distance: 36.2
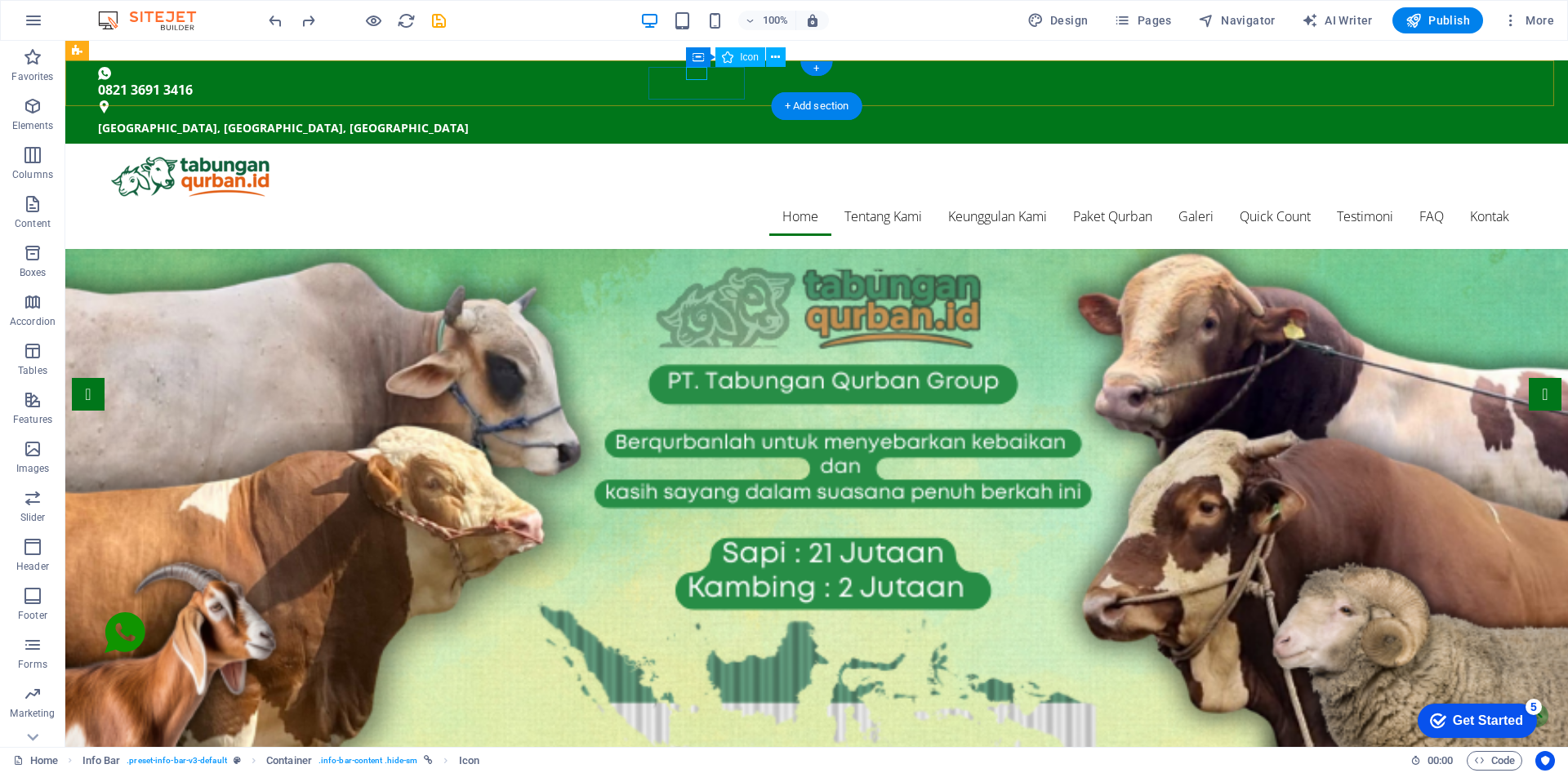
click at [696, 71] on figure at bounding box center [810, 73] width 1424 height 13
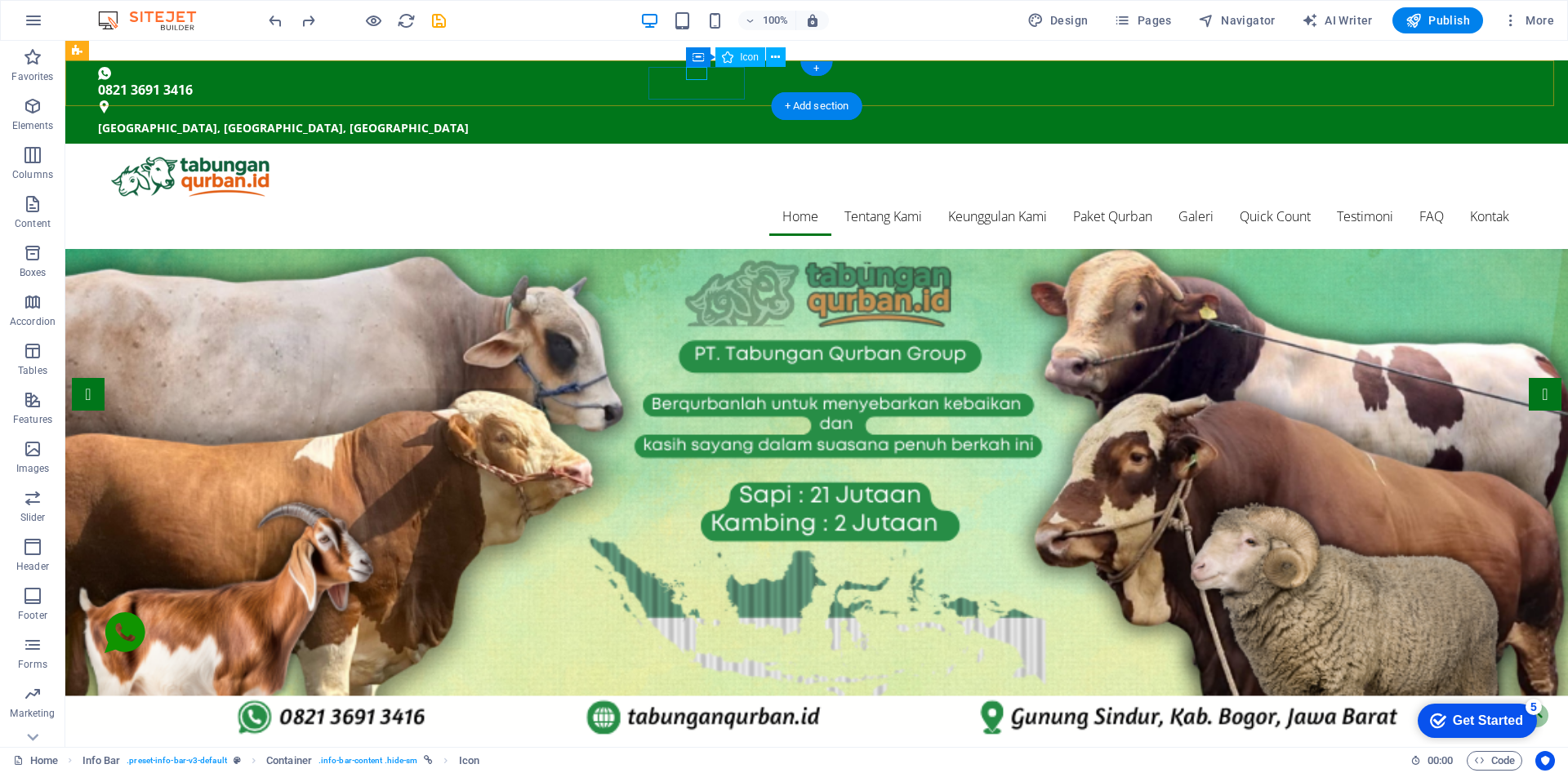
select select "xMidYMid"
select select "px"
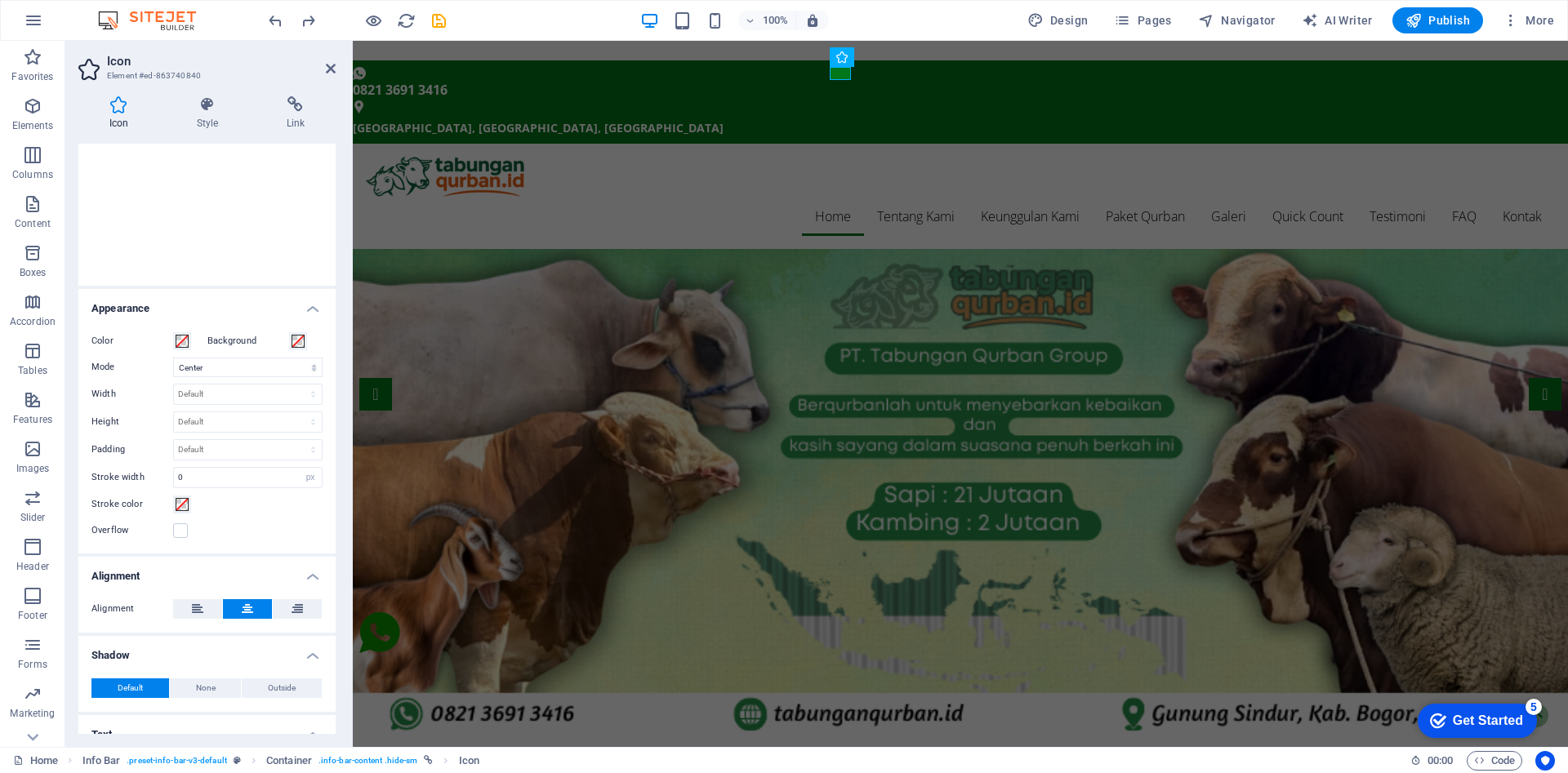
scroll to position [267, 0]
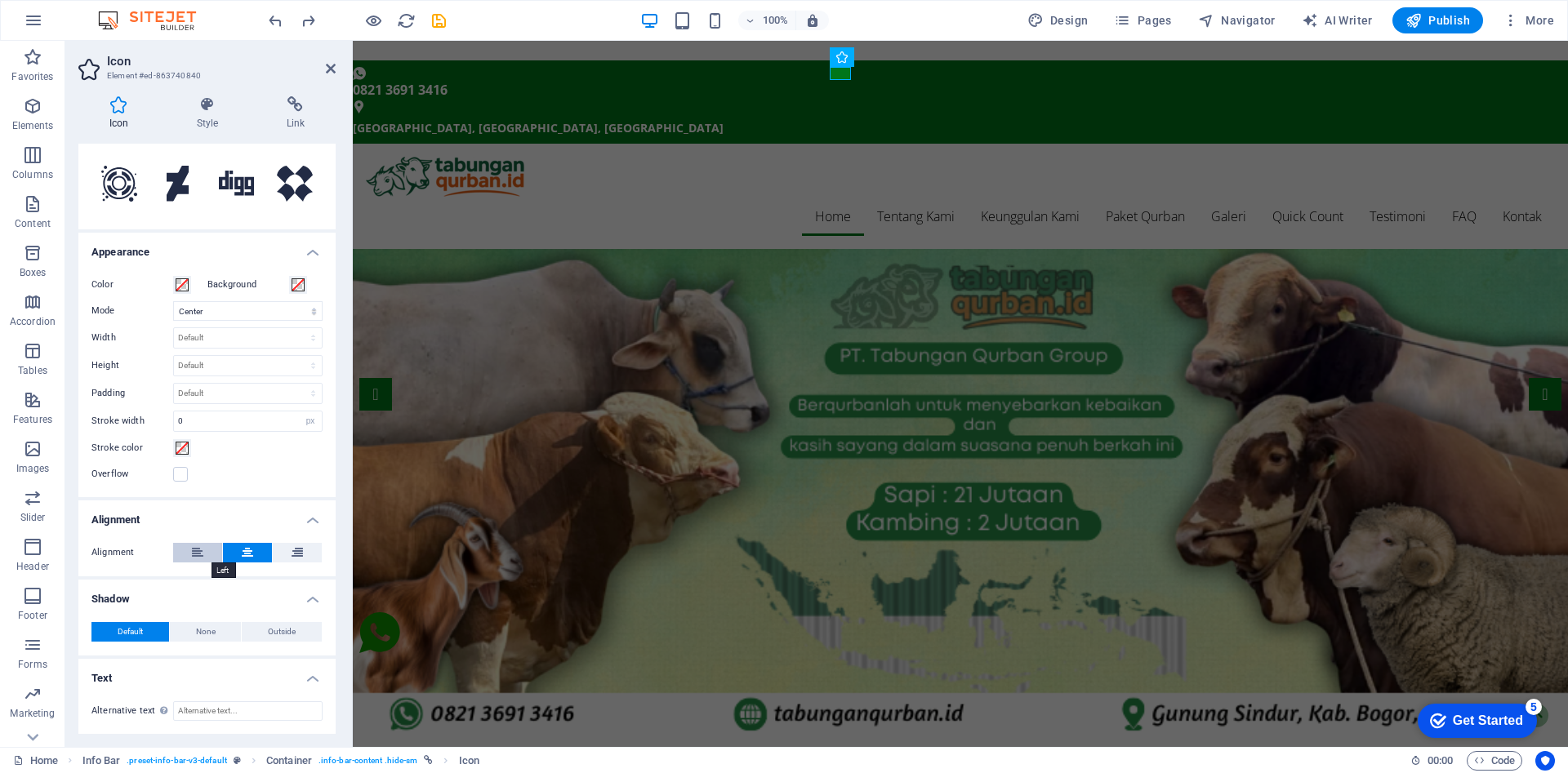
click at [202, 548] on icon at bounding box center [197, 553] width 11 height 20
click at [237, 317] on select "Scale Left Center Right" at bounding box center [248, 311] width 150 height 20
select select "xMinYMid"
click at [173, 301] on select "Scale Left Center Right" at bounding box center [248, 311] width 150 height 20
click at [760, 88] on div "0821 3691 [GEOGRAPHIC_DATA], [GEOGRAPHIC_DATA] [GEOGRAPHIC_DATA], [GEOGRAPHIC_D…" at bounding box center [961, 102] width 1216 height 83
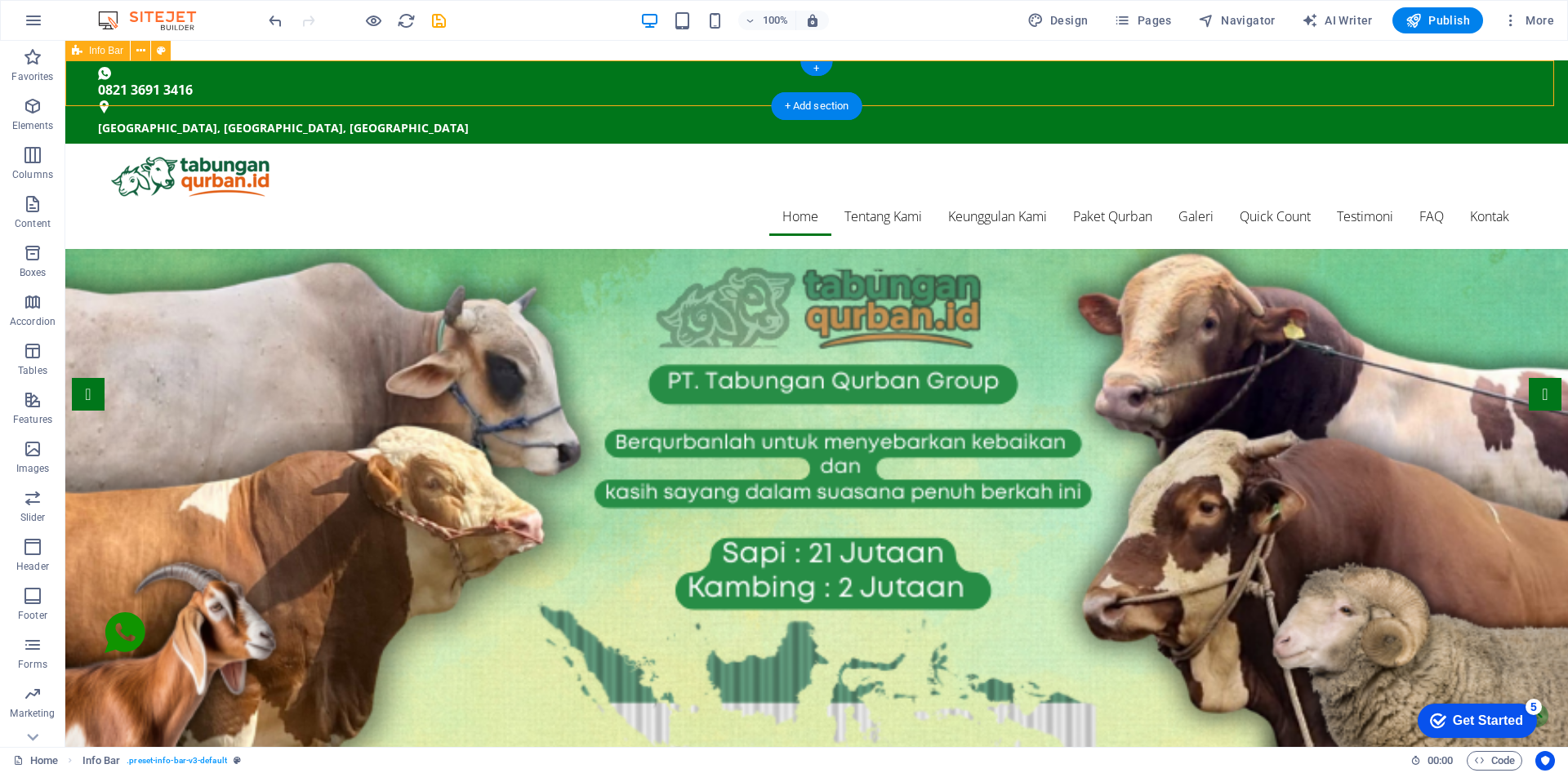
click at [543, 102] on div "0821 3691 [GEOGRAPHIC_DATA], [GEOGRAPHIC_DATA] [GEOGRAPHIC_DATA], [GEOGRAPHIC_D…" at bounding box center [816, 102] width 1503 height 83
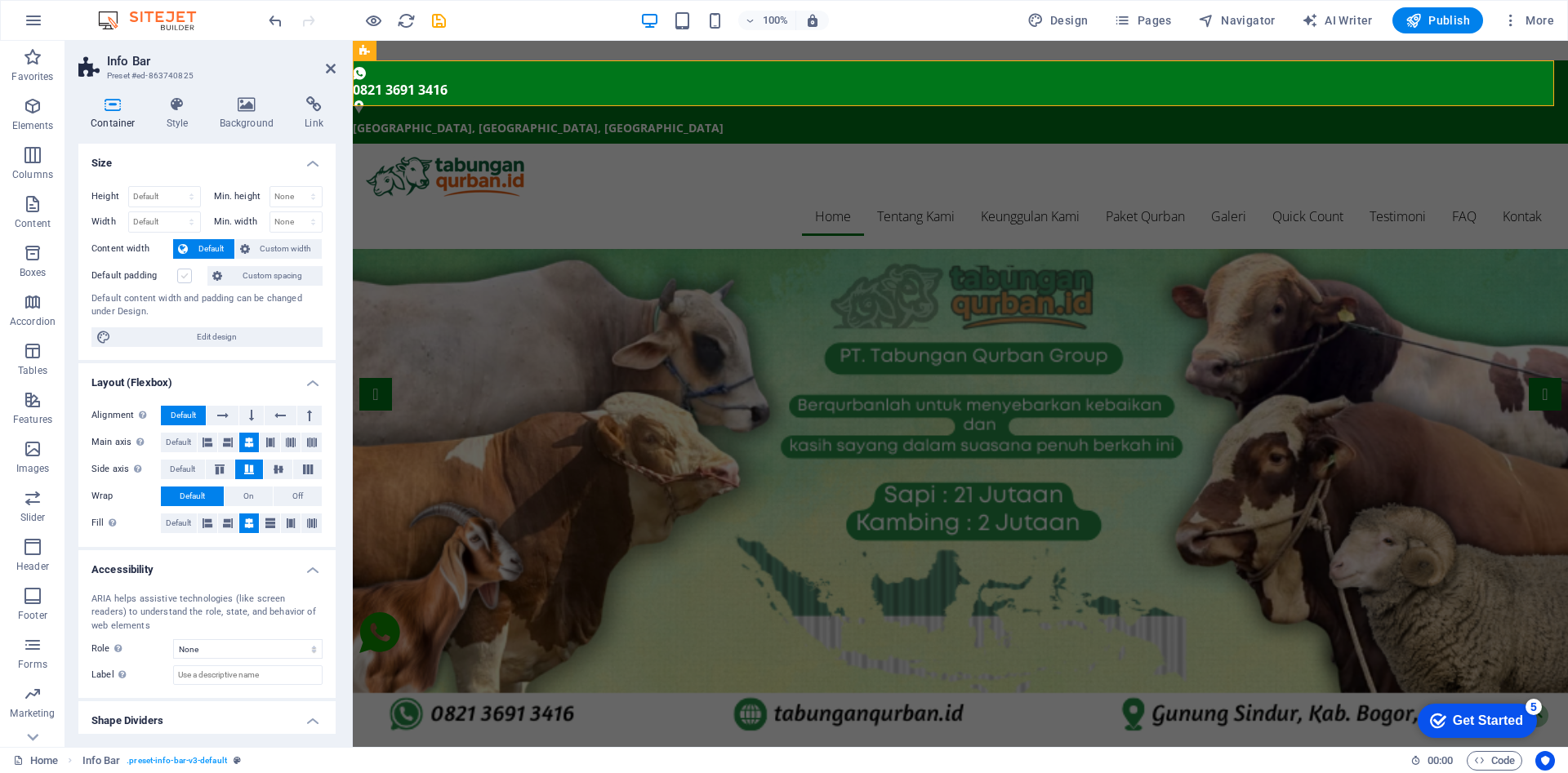
click at [186, 275] on label at bounding box center [184, 275] width 15 height 15
click at [0, 0] on input "Default padding" at bounding box center [0, 0] width 0 height 0
click at [212, 524] on icon at bounding box center [207, 523] width 9 height 20
click at [247, 523] on icon at bounding box center [249, 523] width 9 height 20
